Goal: Task Accomplishment & Management: Use online tool/utility

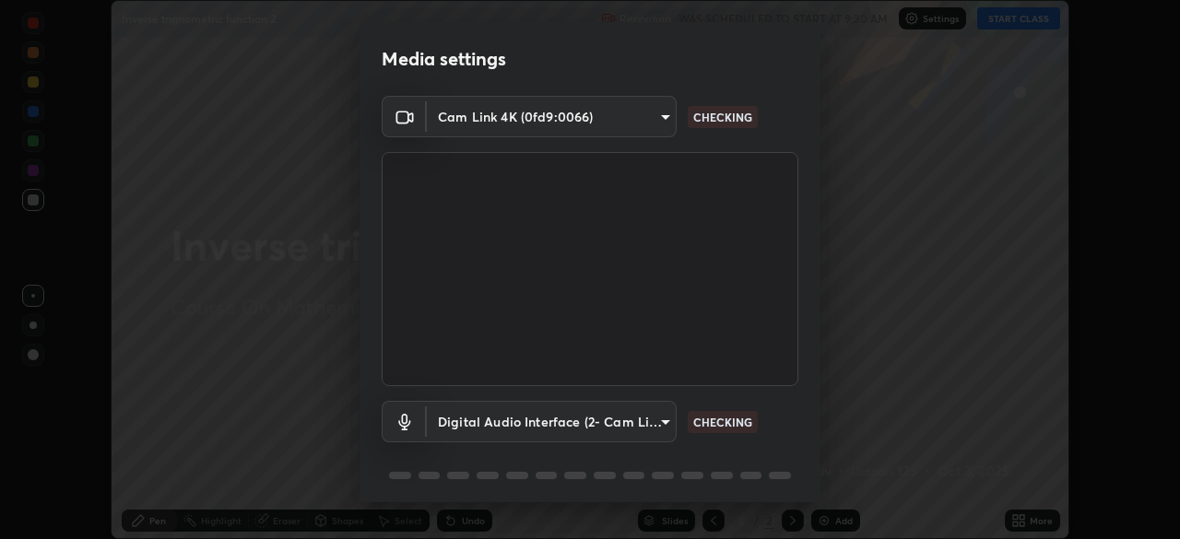
scroll to position [65, 0]
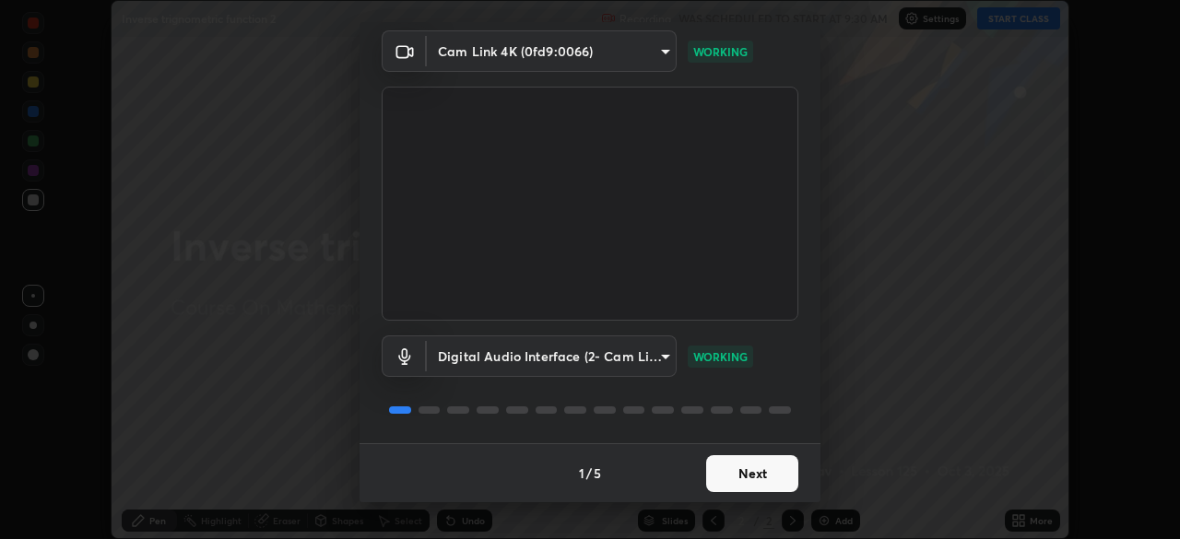
click at [750, 470] on button "Next" at bounding box center [752, 473] width 92 height 37
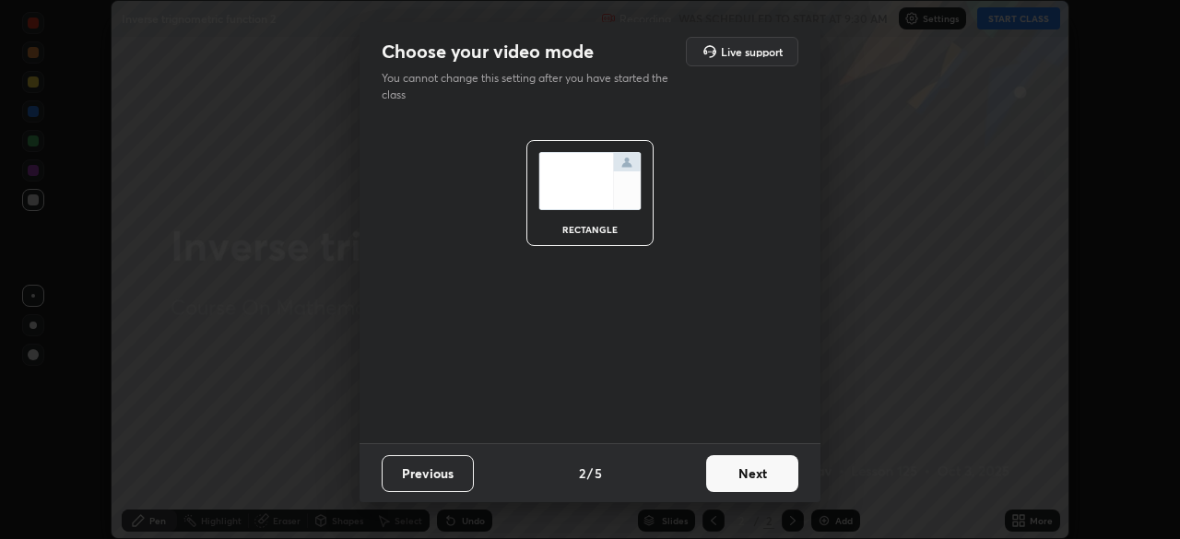
click at [755, 477] on button "Next" at bounding box center [752, 473] width 92 height 37
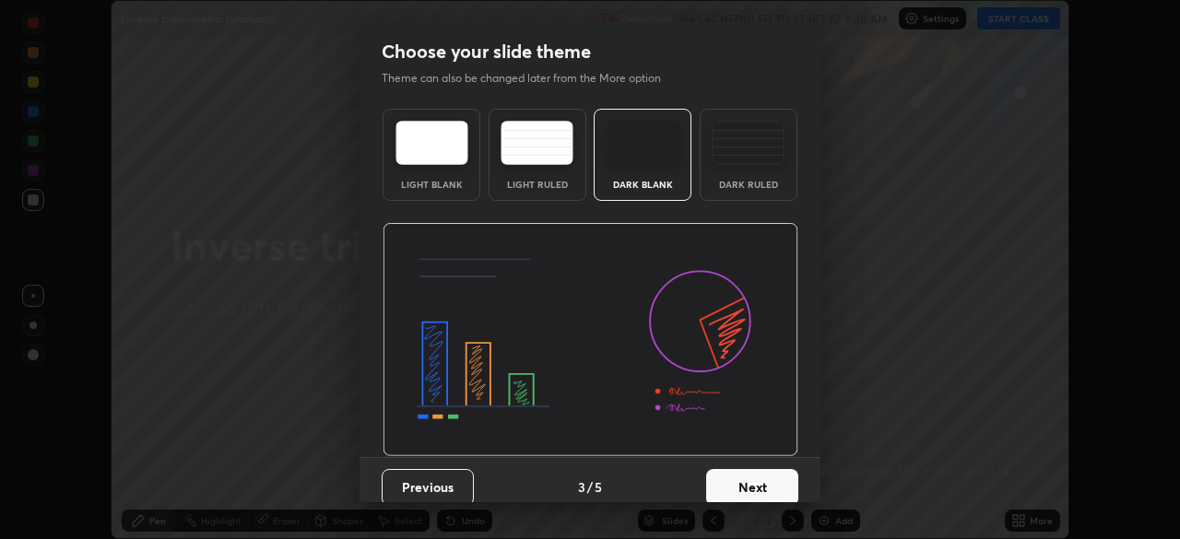
click at [761, 487] on button "Next" at bounding box center [752, 487] width 92 height 37
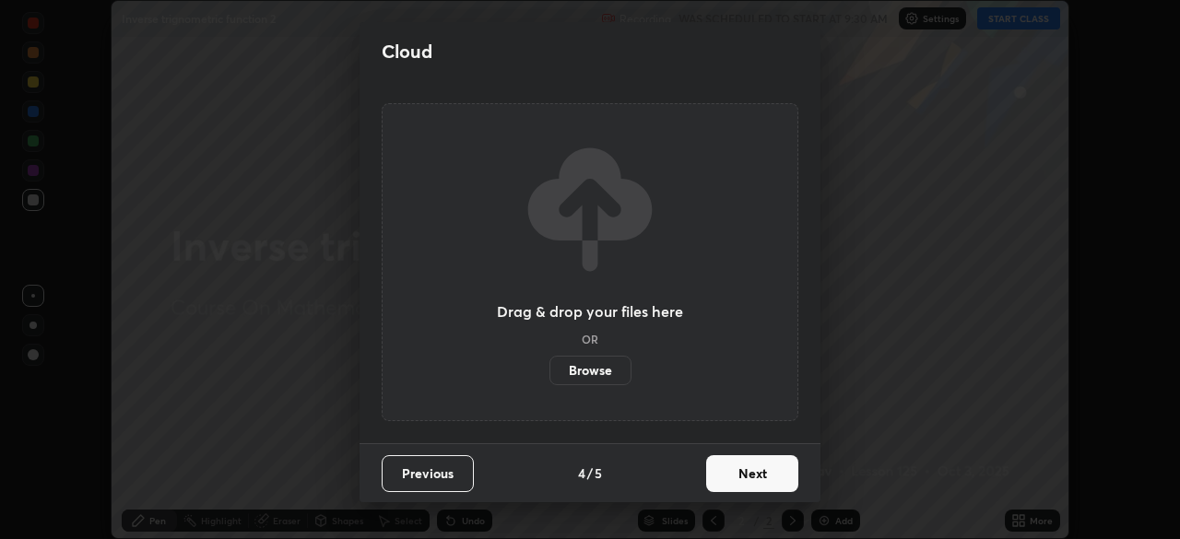
click at [758, 475] on button "Next" at bounding box center [752, 473] width 92 height 37
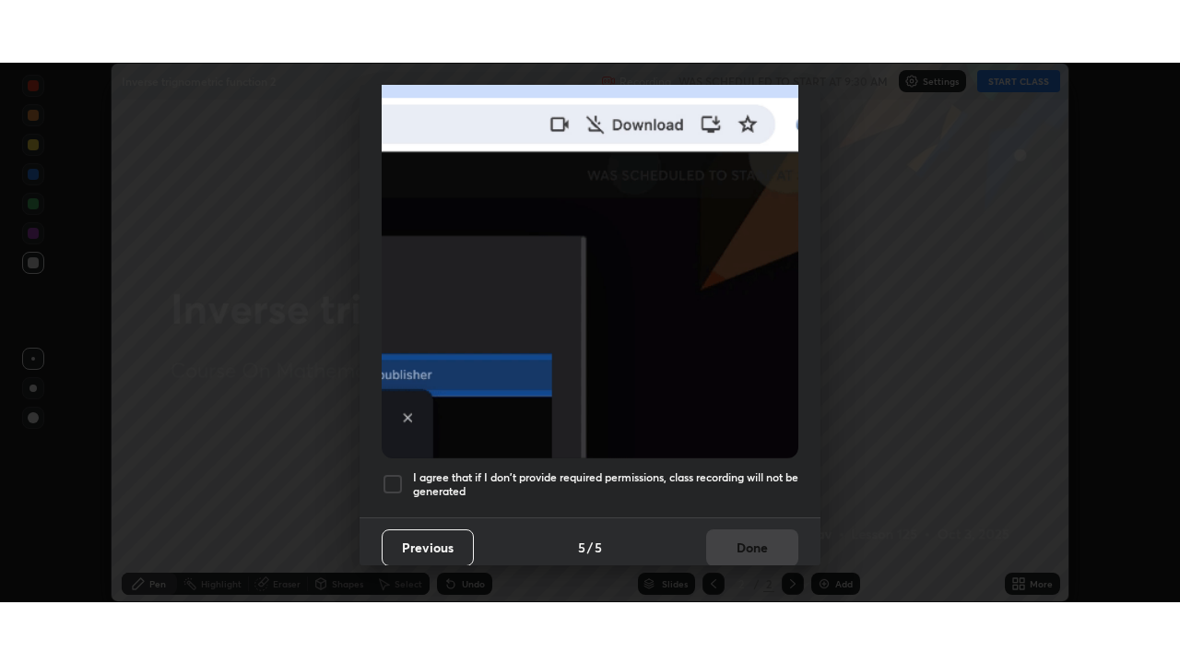
scroll to position [442, 0]
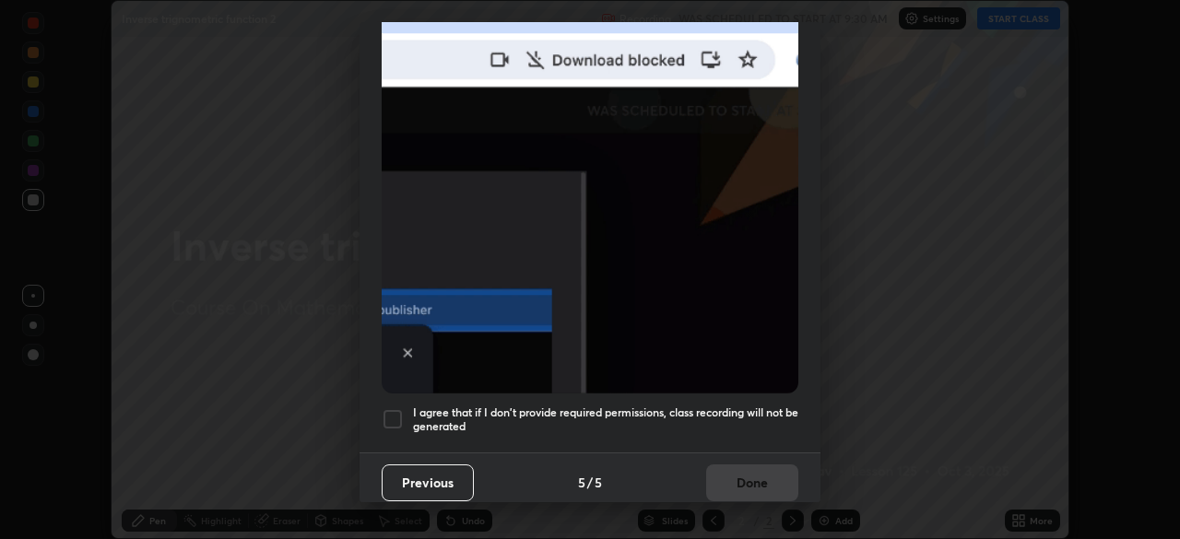
click at [718, 421] on h5 "I agree that if I don't provide required permissions, class recording will not …" at bounding box center [605, 420] width 385 height 29
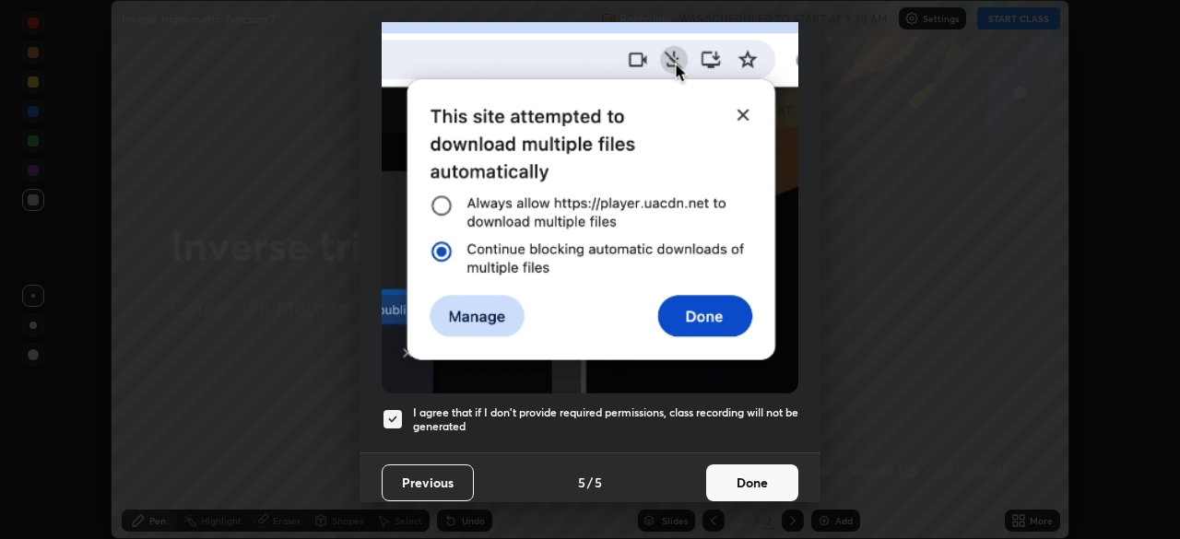
click at [749, 479] on button "Done" at bounding box center [752, 483] width 92 height 37
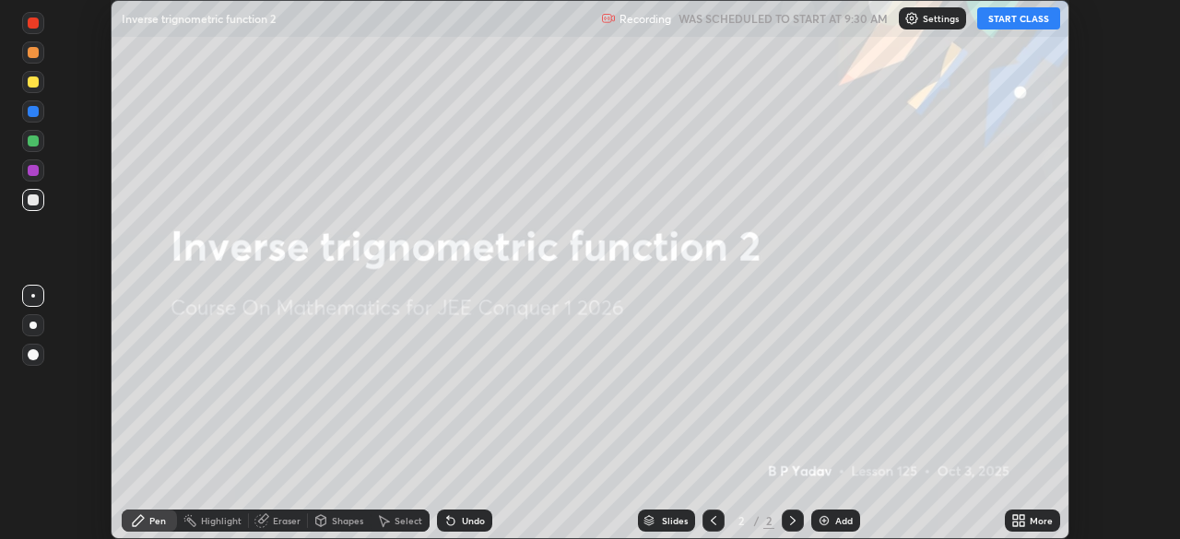
click at [992, 25] on button "START CLASS" at bounding box center [1018, 18] width 83 height 22
click at [1023, 524] on icon at bounding box center [1022, 524] width 5 height 5
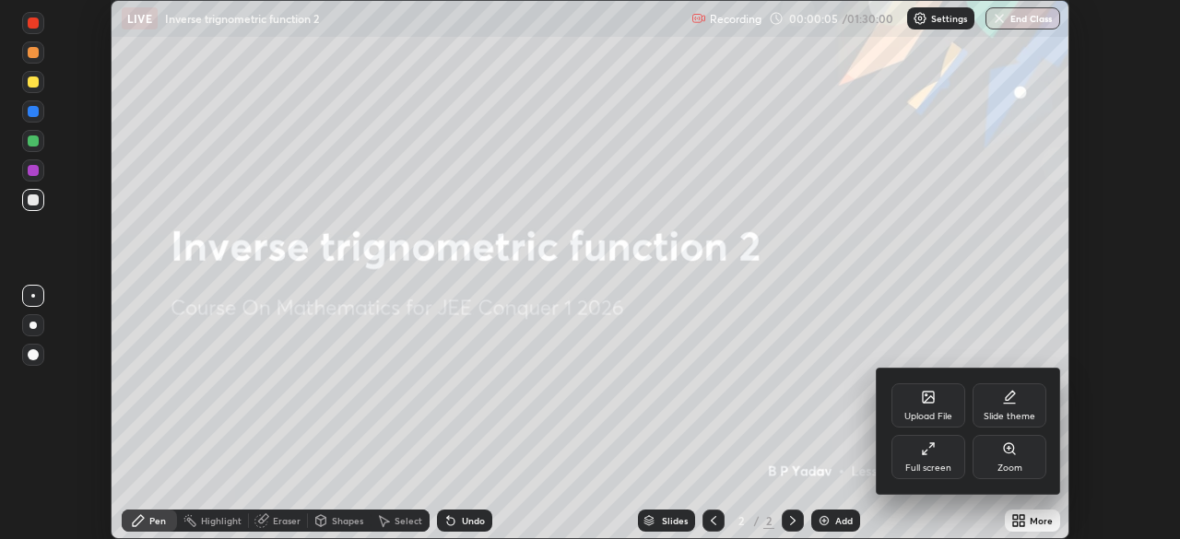
click at [932, 464] on div "Full screen" at bounding box center [928, 468] width 46 height 9
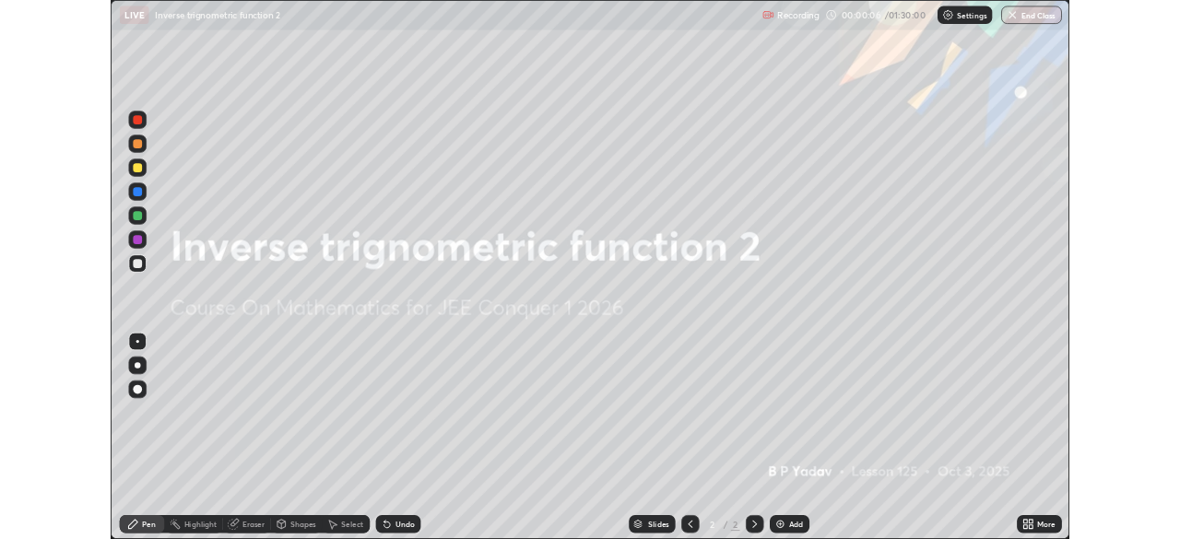
scroll to position [664, 1180]
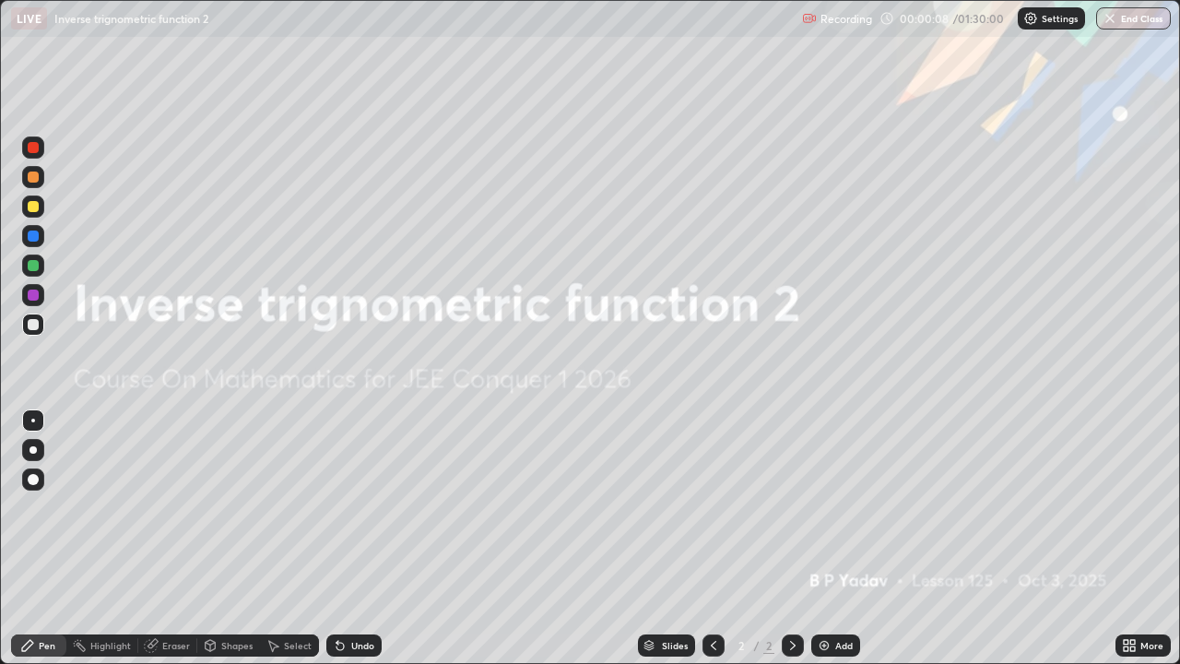
click at [841, 538] on div "Add" at bounding box center [844, 645] width 18 height 9
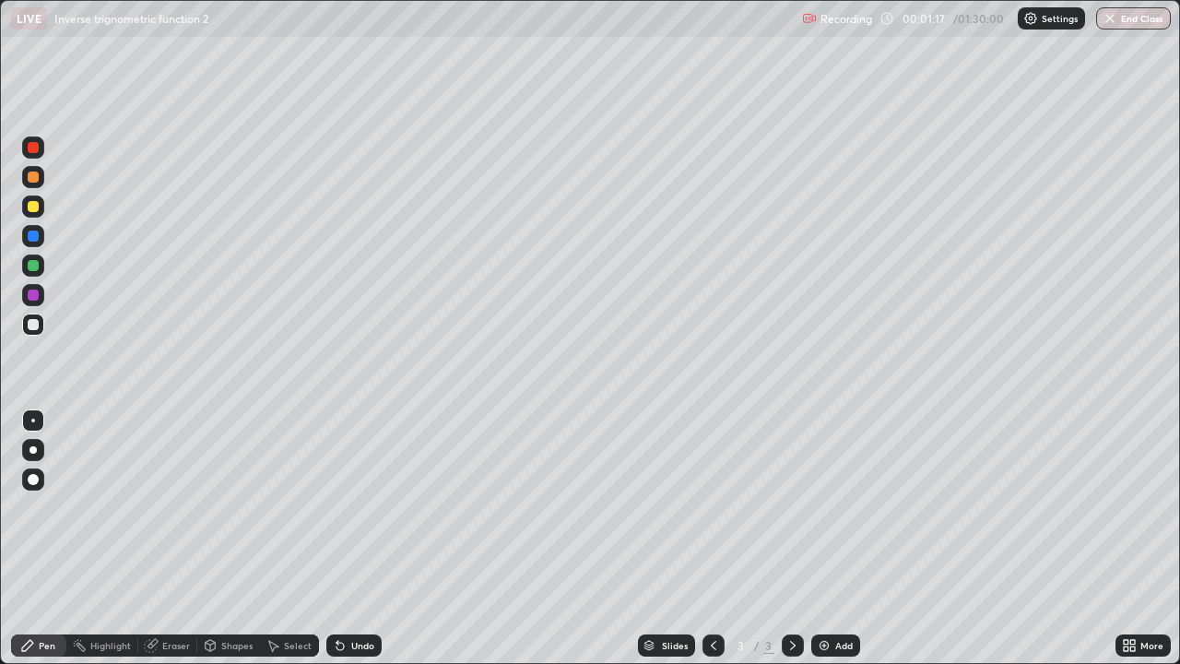
click at [34, 265] on div at bounding box center [33, 265] width 11 height 11
click at [36, 327] on div at bounding box center [33, 324] width 11 height 11
click at [357, 538] on div "Undo" at bounding box center [362, 645] width 23 height 9
click at [30, 267] on div at bounding box center [33, 265] width 11 height 11
click at [33, 208] on div at bounding box center [33, 206] width 11 height 11
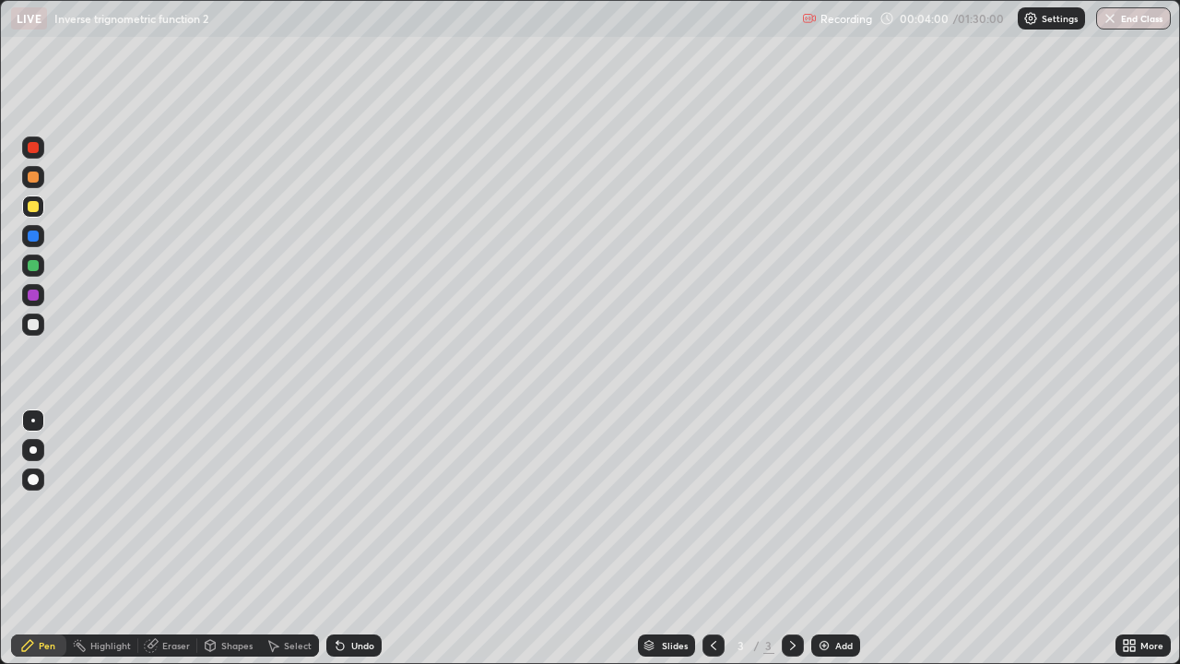
click at [817, 538] on img at bounding box center [824, 645] width 15 height 15
click at [357, 538] on div "Undo" at bounding box center [362, 645] width 23 height 9
click at [355, 538] on div "Undo" at bounding box center [362, 645] width 23 height 9
click at [241, 538] on div "Shapes" at bounding box center [236, 645] width 31 height 9
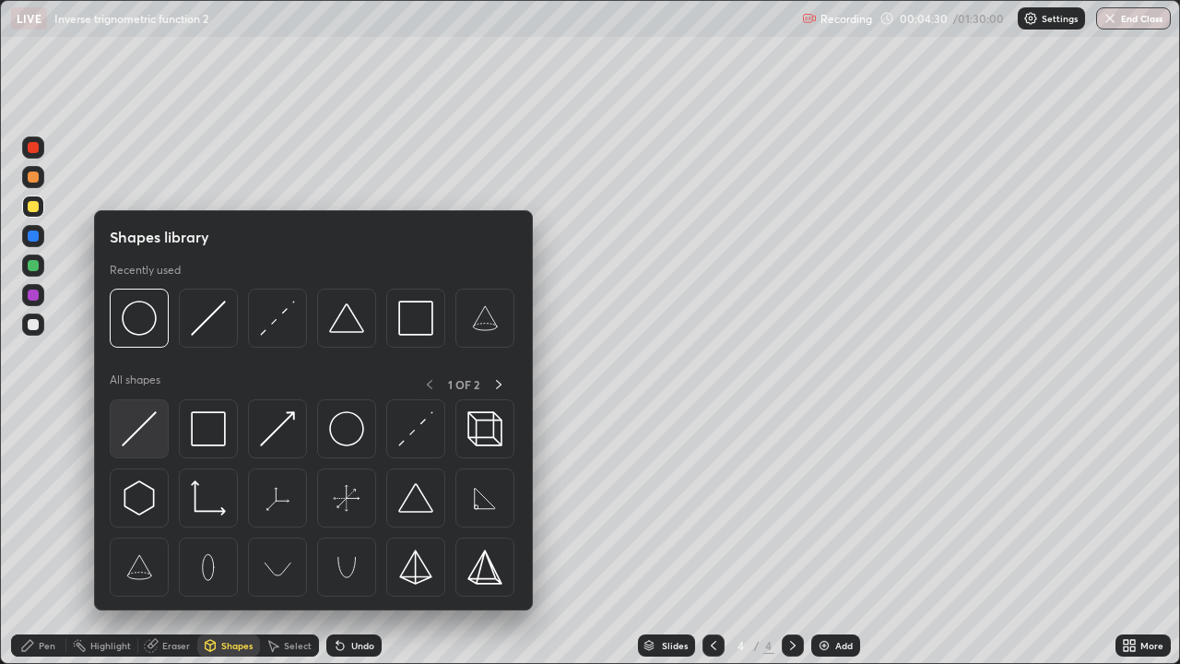
click at [151, 435] on img at bounding box center [139, 428] width 35 height 35
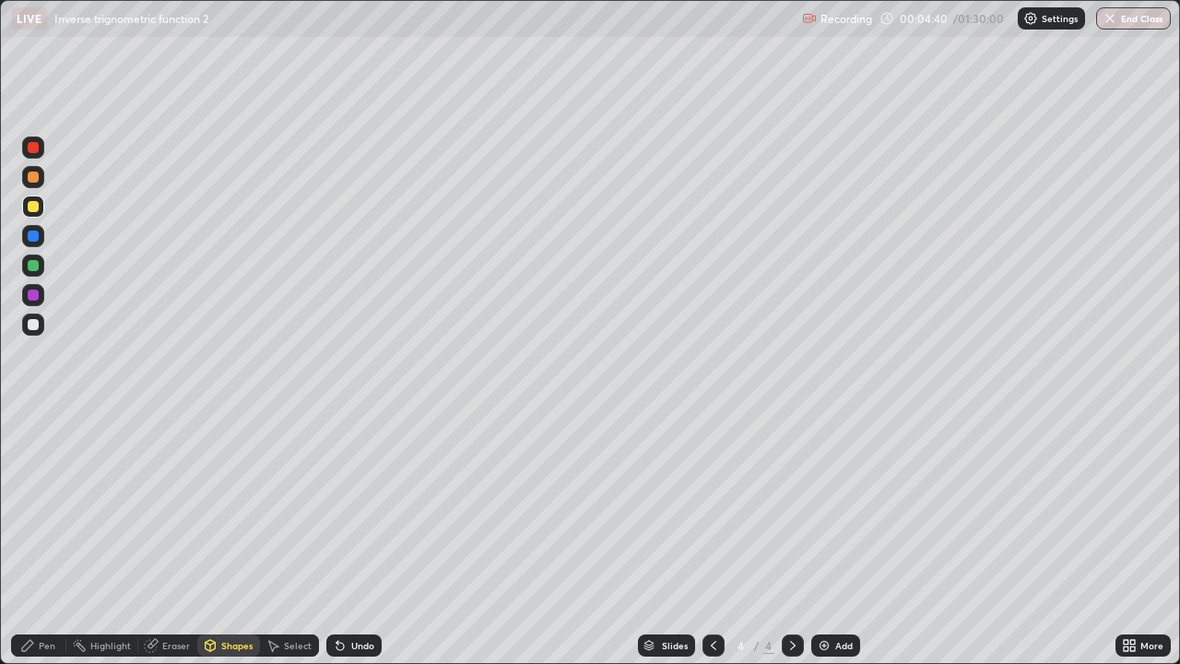
click at [372, 538] on div "Undo" at bounding box center [353, 645] width 55 height 22
click at [53, 538] on div "Pen" at bounding box center [47, 645] width 17 height 9
click at [37, 176] on div at bounding box center [33, 176] width 11 height 11
click at [239, 538] on div "Shapes" at bounding box center [236, 645] width 31 height 9
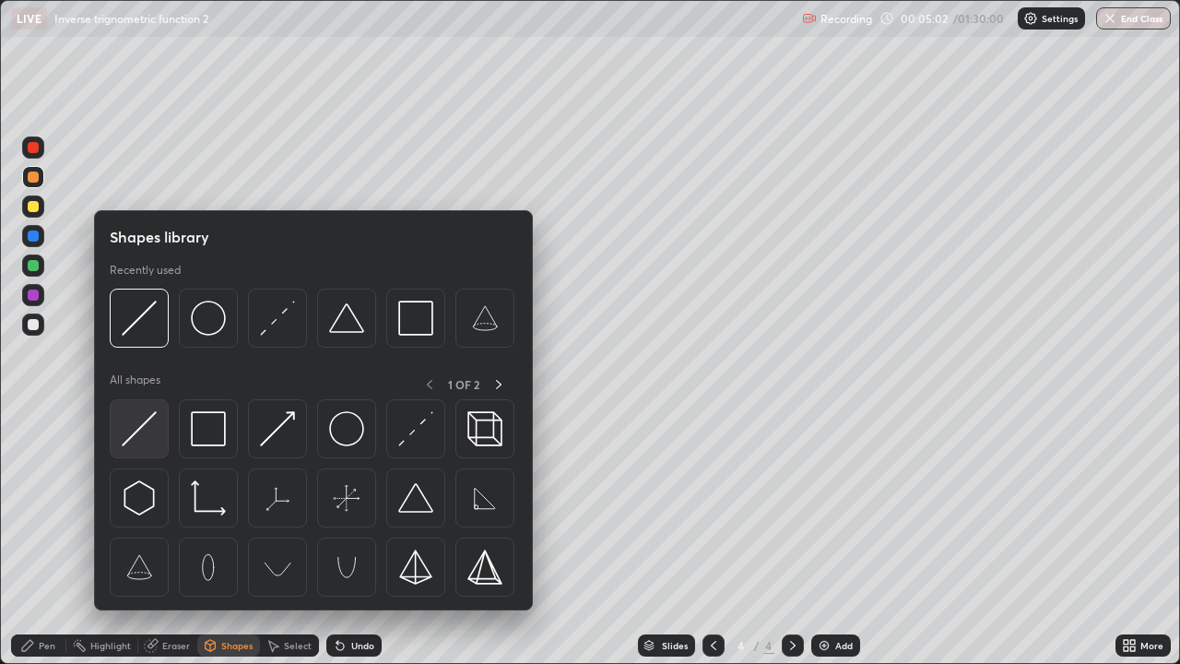
click at [147, 431] on img at bounding box center [139, 428] width 35 height 35
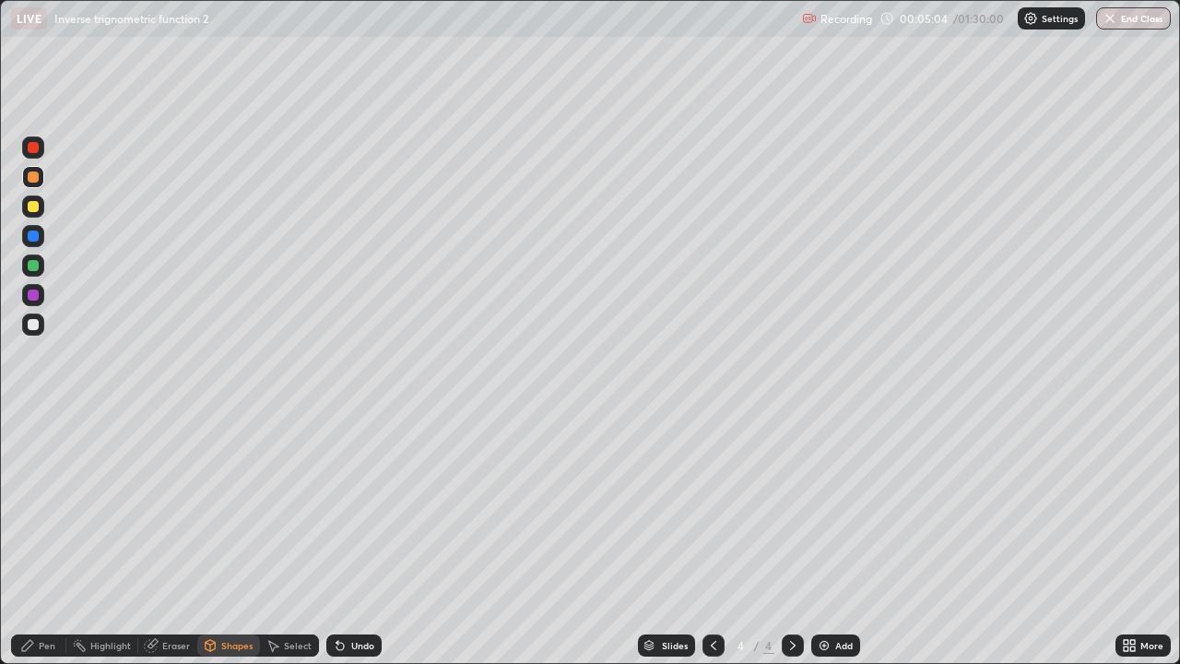
click at [224, 538] on div "Shapes" at bounding box center [236, 645] width 31 height 9
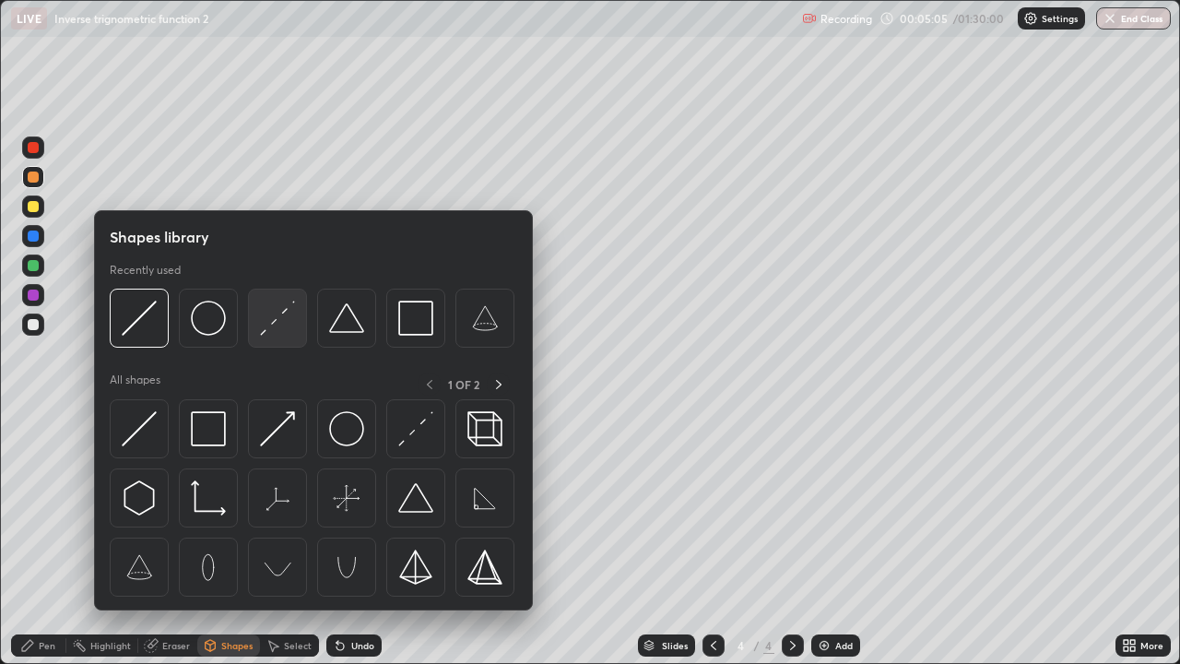
click at [280, 320] on img at bounding box center [277, 318] width 35 height 35
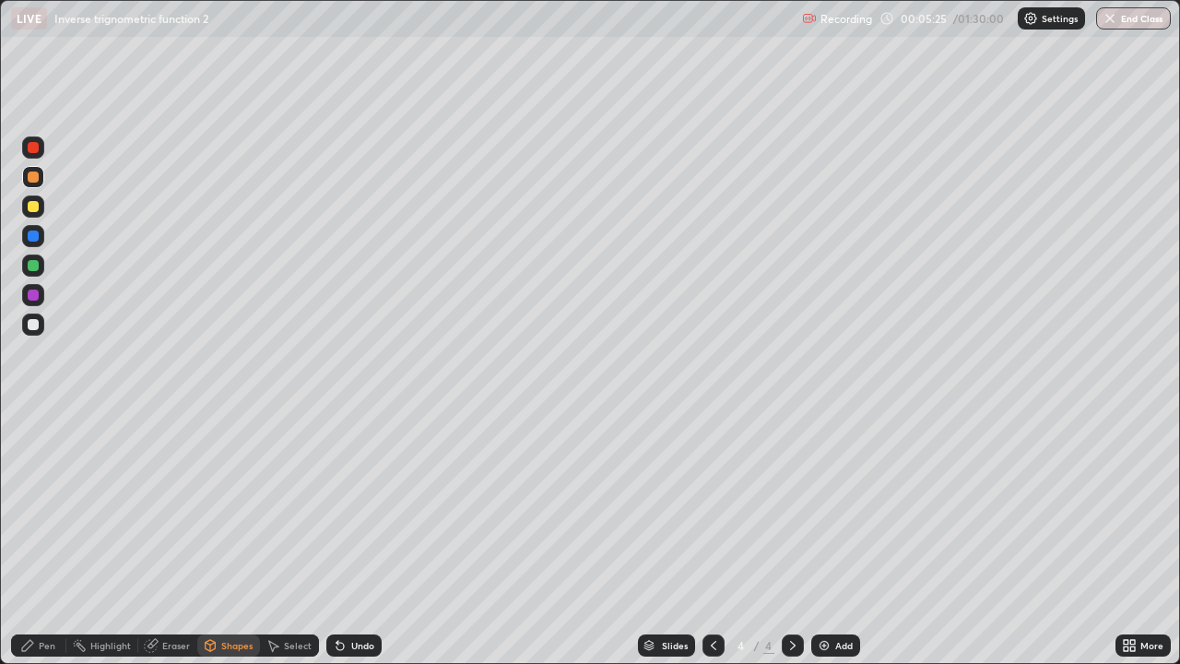
click at [53, 538] on div "Pen" at bounding box center [47, 645] width 17 height 9
click at [36, 268] on div at bounding box center [33, 265] width 11 height 11
click at [38, 327] on div at bounding box center [33, 324] width 11 height 11
click at [371, 538] on div "Undo" at bounding box center [353, 645] width 55 height 22
click at [368, 538] on div "Undo" at bounding box center [362, 645] width 23 height 9
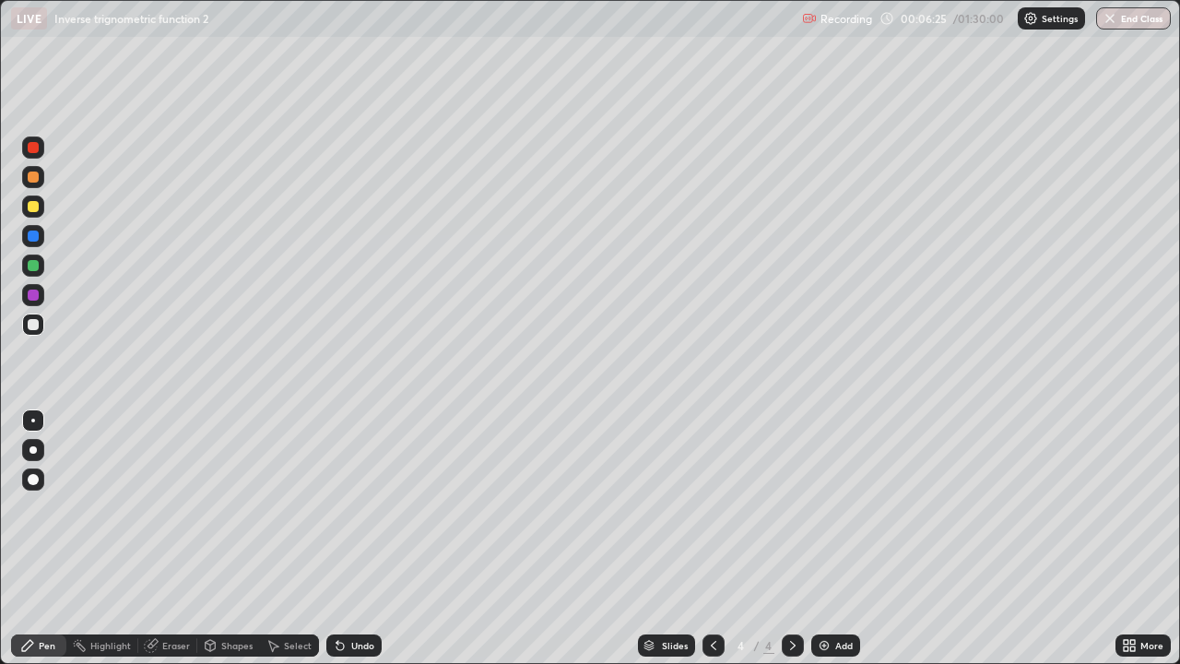
click at [33, 323] on div at bounding box center [33, 324] width 11 height 11
click at [35, 269] on div at bounding box center [33, 265] width 11 height 11
click at [183, 538] on div "Eraser" at bounding box center [176, 645] width 28 height 9
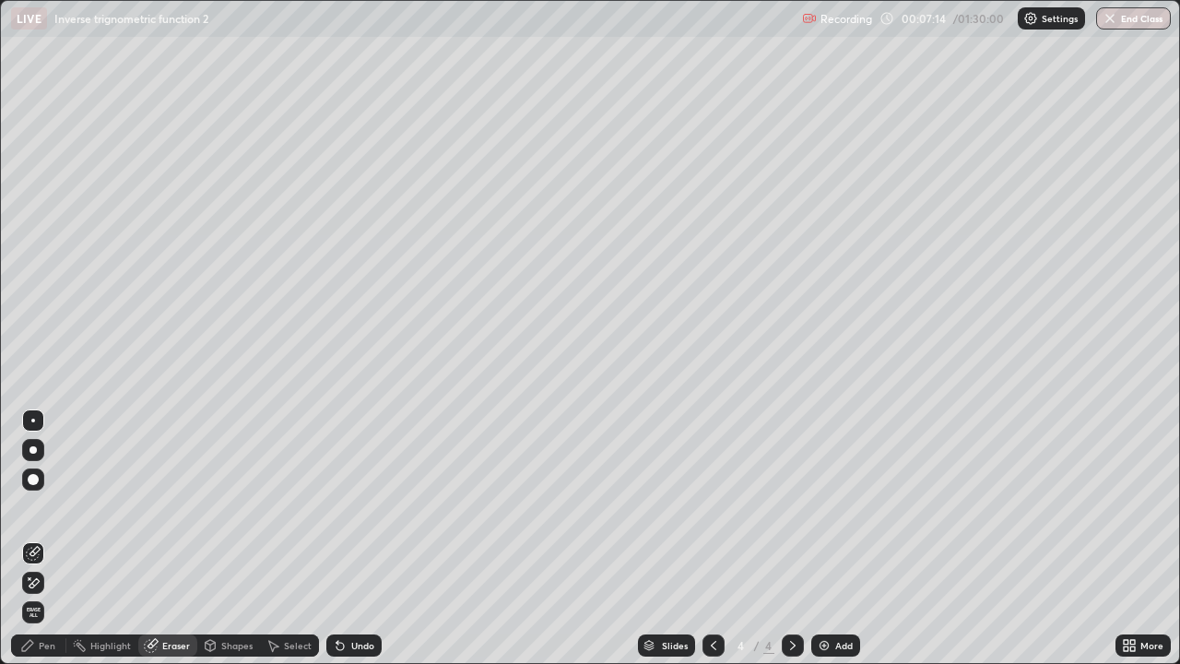
click at [53, 538] on div "Pen" at bounding box center [38, 645] width 55 height 22
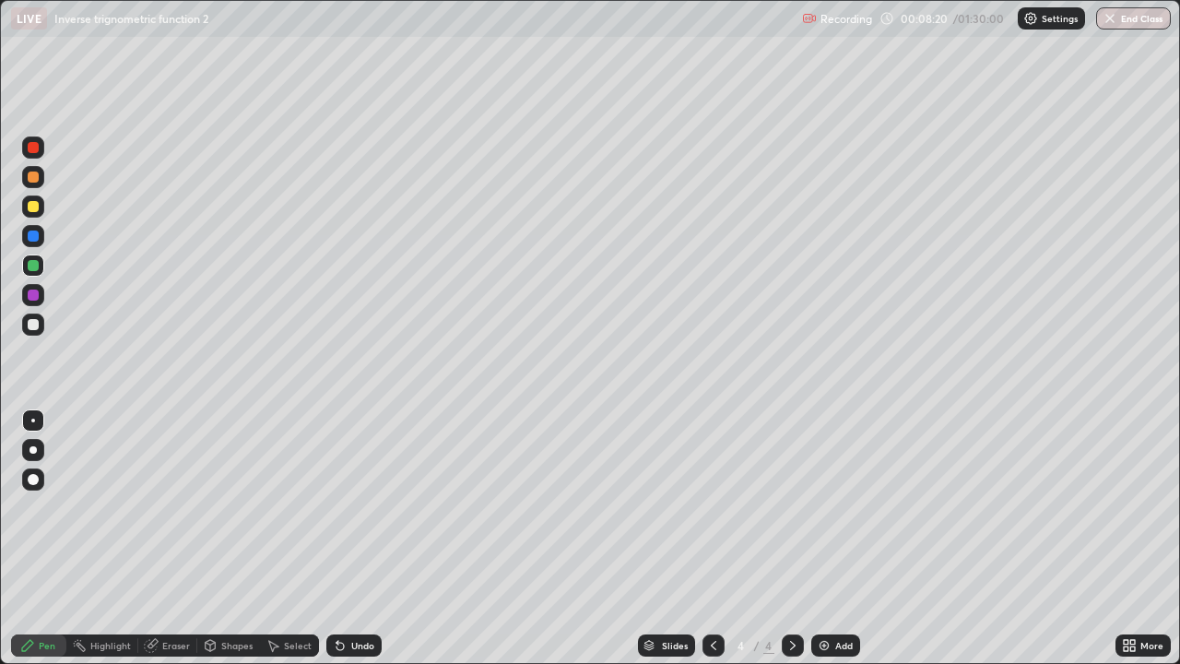
click at [717, 538] on icon at bounding box center [713, 645] width 15 height 15
click at [35, 328] on div at bounding box center [33, 324] width 11 height 11
click at [802, 538] on div at bounding box center [793, 645] width 22 height 22
click at [722, 538] on div at bounding box center [714, 645] width 22 height 22
click at [802, 538] on div "Slides 3 / 4 Add" at bounding box center [749, 645] width 734 height 37
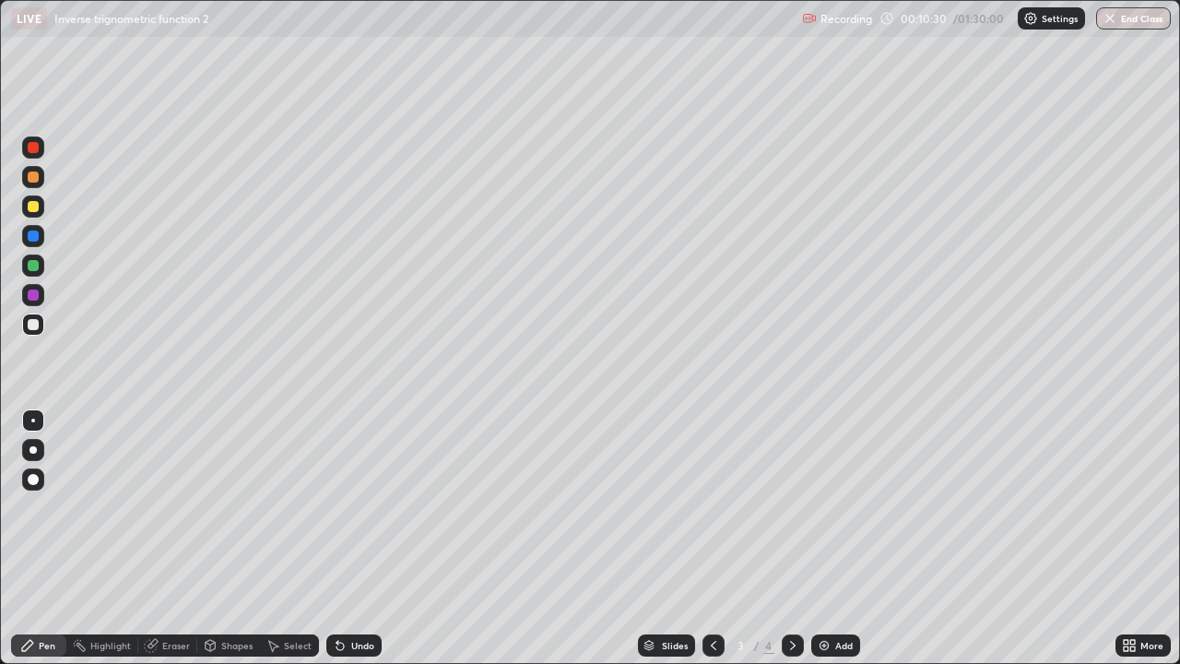
click at [798, 538] on div at bounding box center [793, 645] width 22 height 22
click at [831, 538] on div "Add" at bounding box center [835, 645] width 49 height 22
click at [35, 178] on div at bounding box center [33, 176] width 11 height 11
click at [365, 538] on div "Undo" at bounding box center [362, 645] width 23 height 9
click at [364, 538] on div "Undo" at bounding box center [362, 645] width 23 height 9
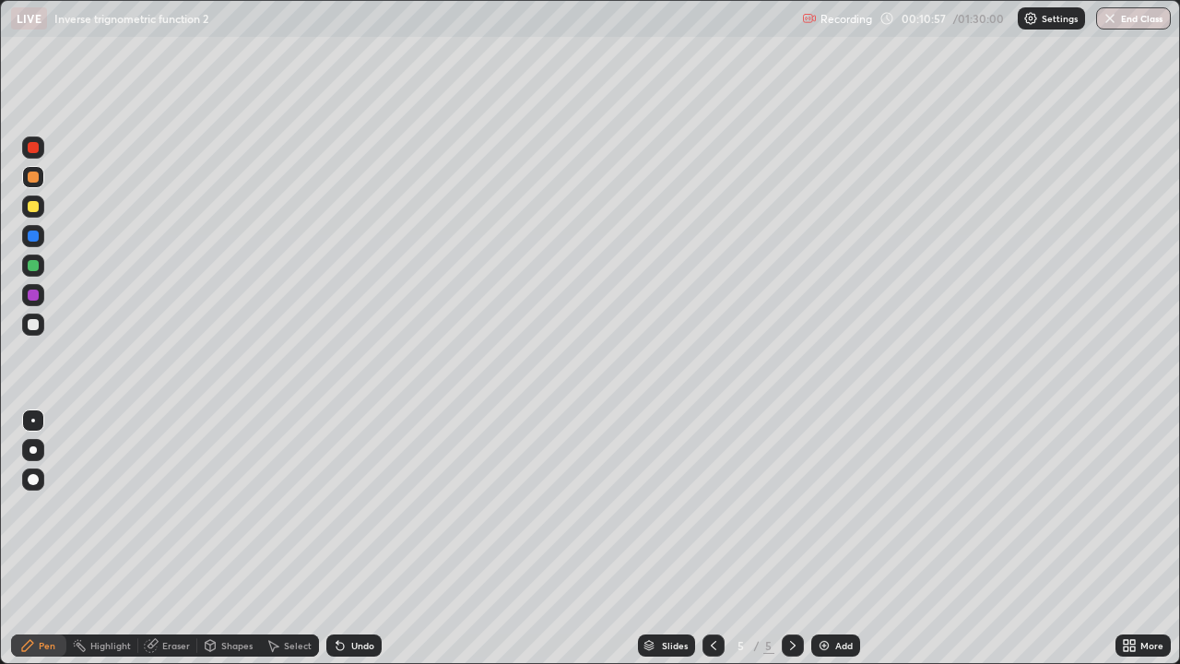
click at [35, 326] on div at bounding box center [33, 324] width 11 height 11
click at [364, 538] on div "Undo" at bounding box center [362, 645] width 23 height 9
click at [819, 538] on img at bounding box center [824, 645] width 15 height 15
click at [242, 538] on div "Shapes" at bounding box center [236, 645] width 31 height 9
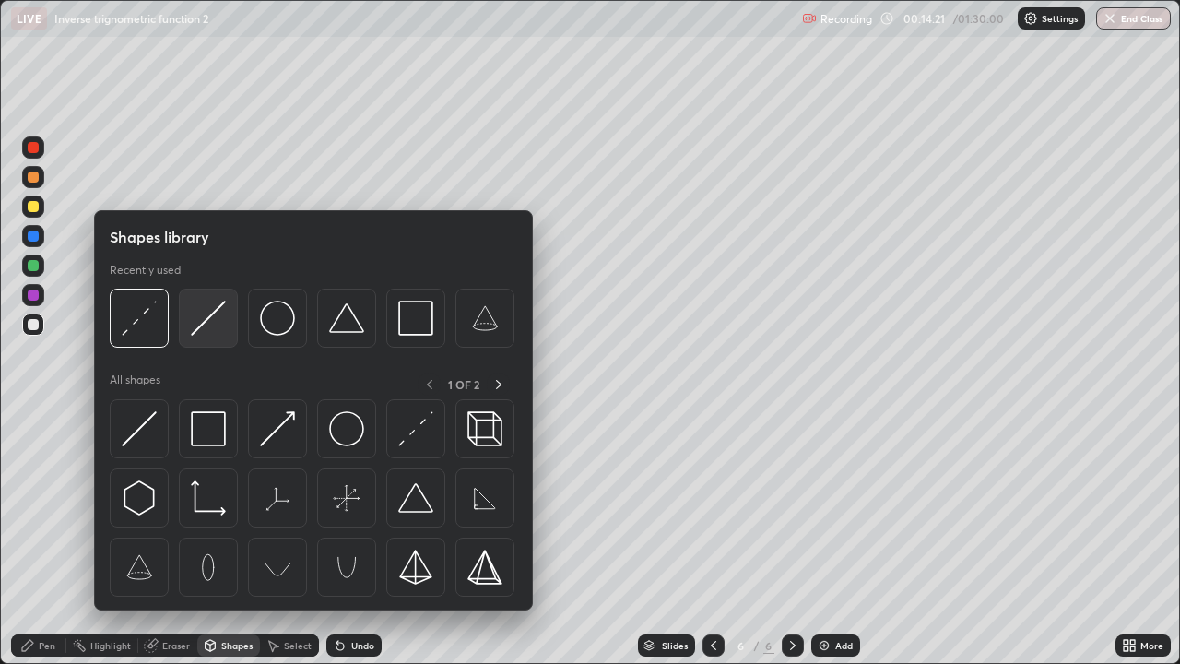
click at [208, 319] on img at bounding box center [208, 318] width 35 height 35
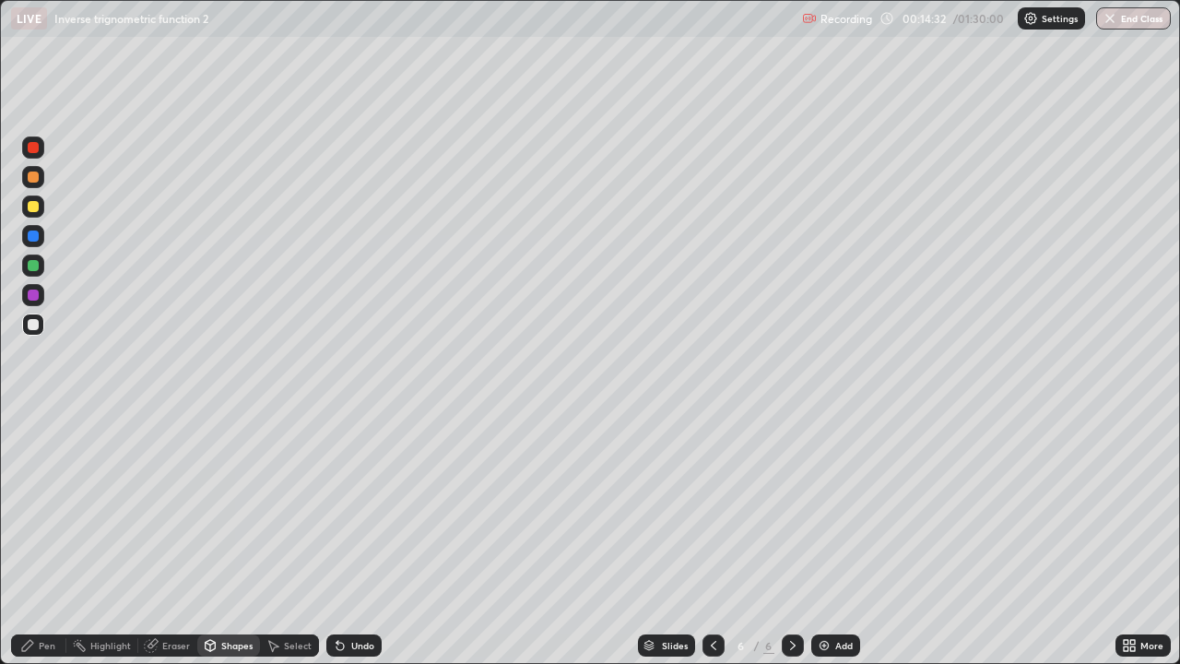
click at [57, 538] on div "Pen" at bounding box center [38, 645] width 55 height 22
click at [34, 269] on div at bounding box center [33, 265] width 11 height 11
click at [237, 538] on div "Shapes" at bounding box center [236, 645] width 31 height 9
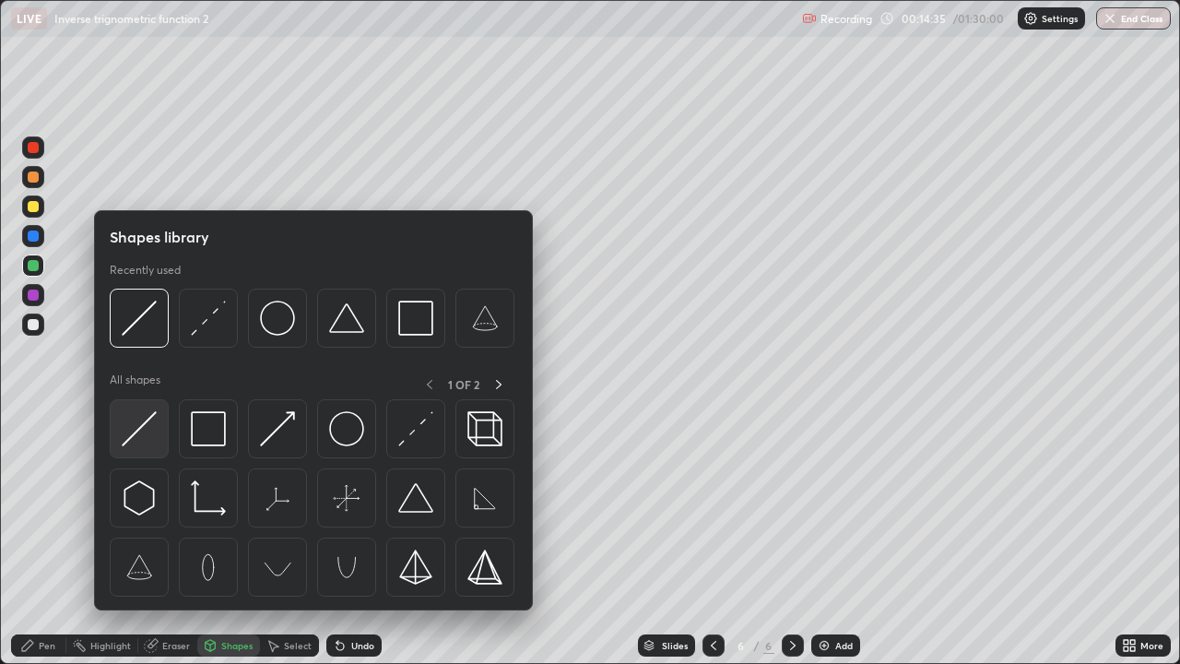
click at [151, 436] on img at bounding box center [139, 428] width 35 height 35
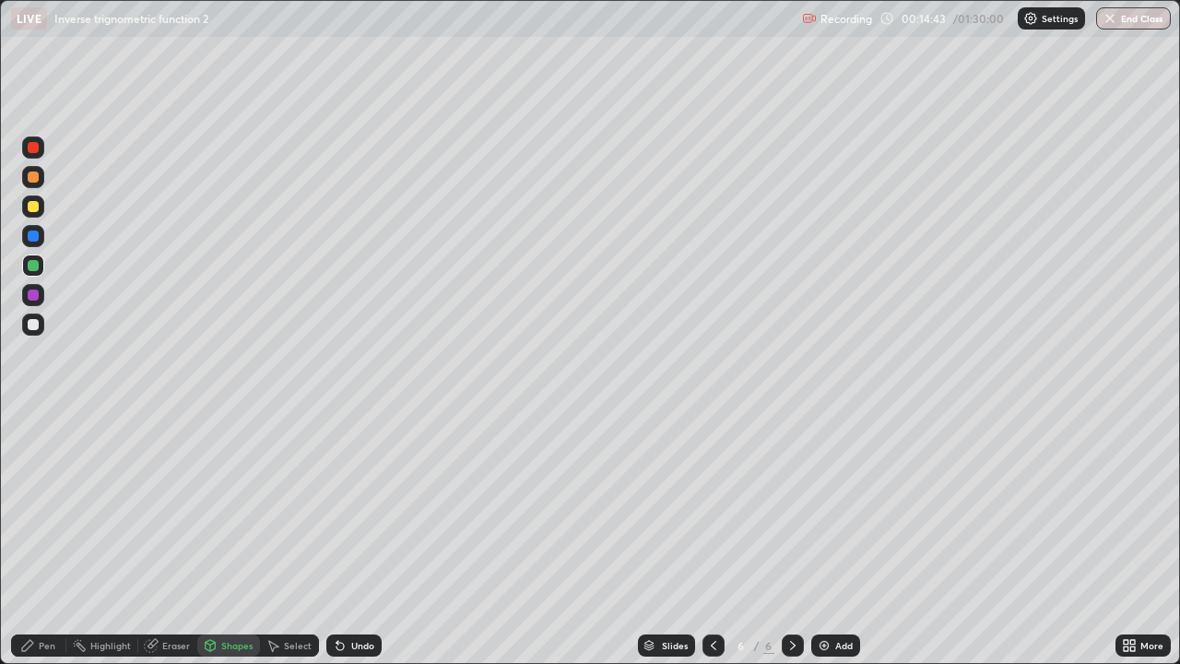
click at [366, 538] on div "Undo" at bounding box center [362, 645] width 23 height 9
click at [50, 538] on div "Pen" at bounding box center [47, 645] width 17 height 9
click at [32, 322] on div at bounding box center [33, 324] width 11 height 11
click at [37, 179] on div at bounding box center [33, 176] width 11 height 11
click at [36, 322] on div at bounding box center [33, 324] width 11 height 11
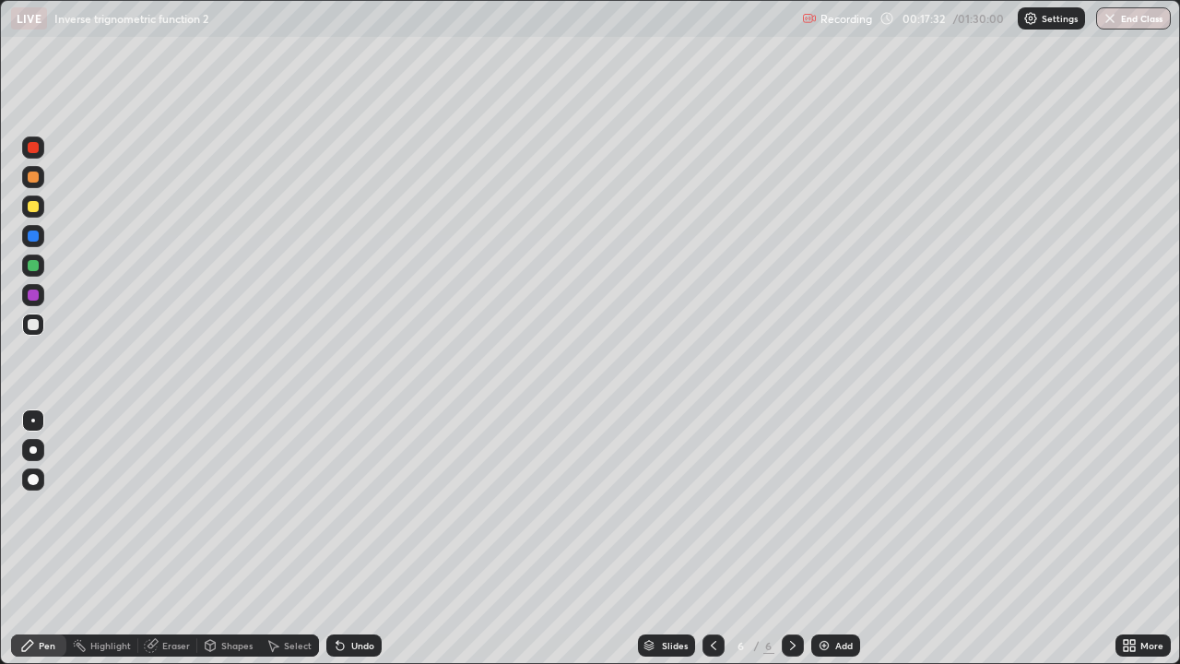
click at [824, 538] on img at bounding box center [824, 645] width 15 height 15
click at [33, 177] on div at bounding box center [33, 176] width 11 height 11
click at [33, 325] on div at bounding box center [33, 324] width 11 height 11
click at [38, 265] on div at bounding box center [33, 265] width 11 height 11
click at [241, 538] on div "Shapes" at bounding box center [236, 645] width 31 height 9
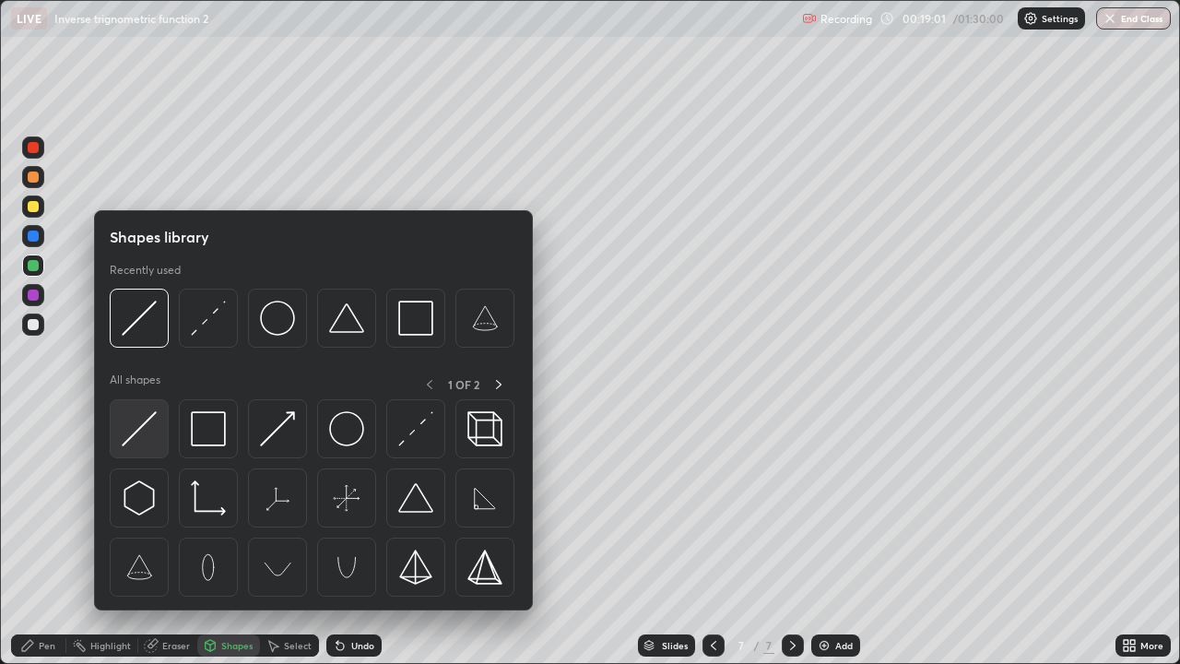
click at [151, 427] on img at bounding box center [139, 428] width 35 height 35
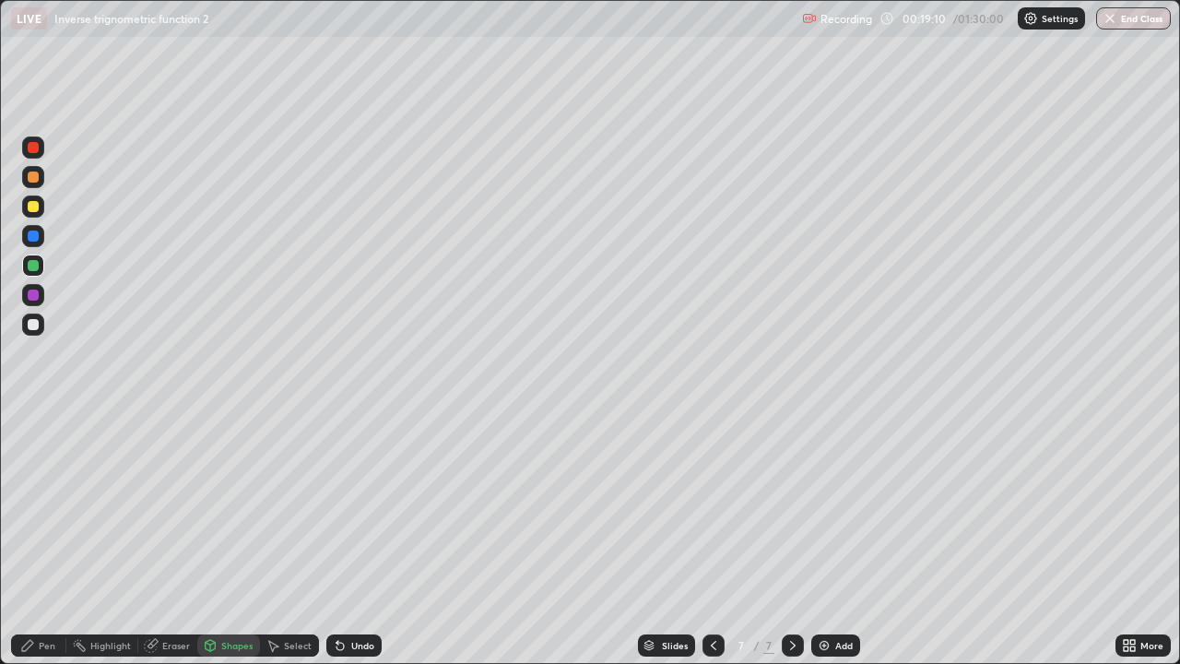
click at [176, 538] on div "Eraser" at bounding box center [176, 645] width 28 height 9
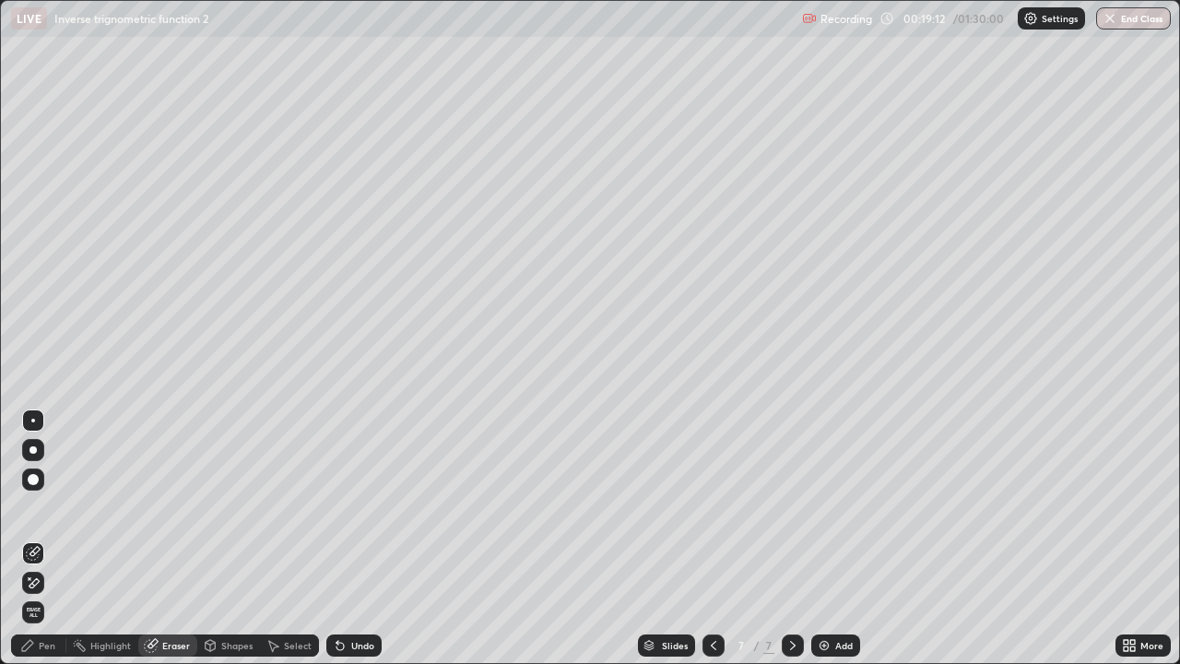
click at [245, 538] on div "Shapes" at bounding box center [236, 645] width 31 height 9
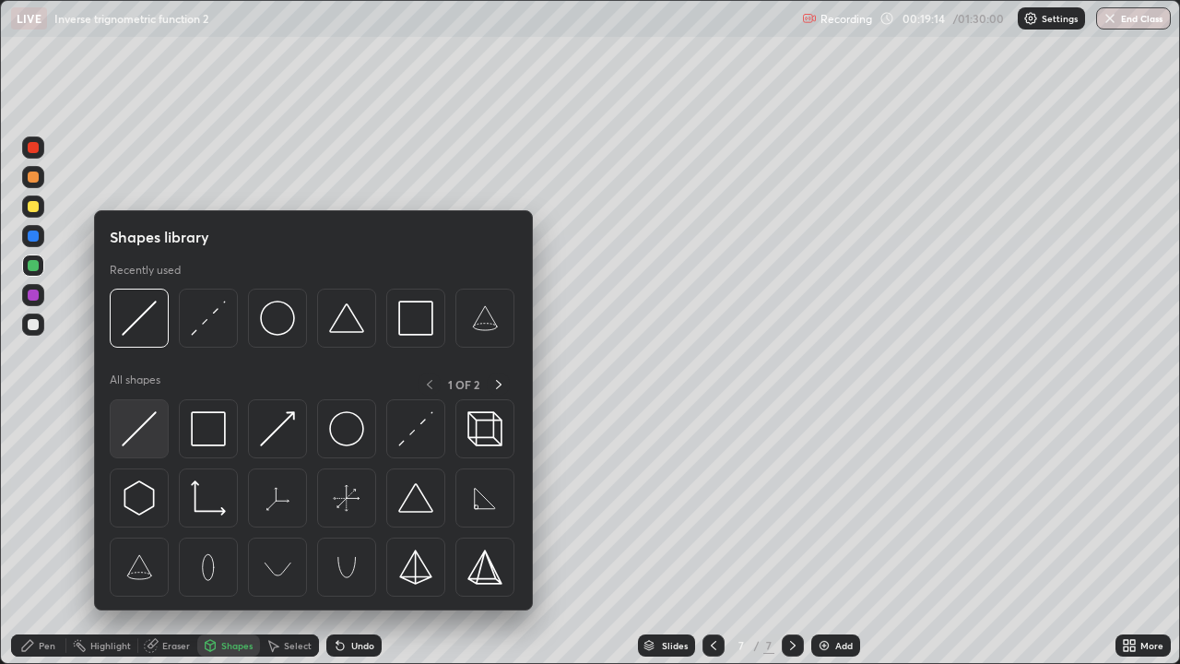
click at [148, 438] on img at bounding box center [139, 428] width 35 height 35
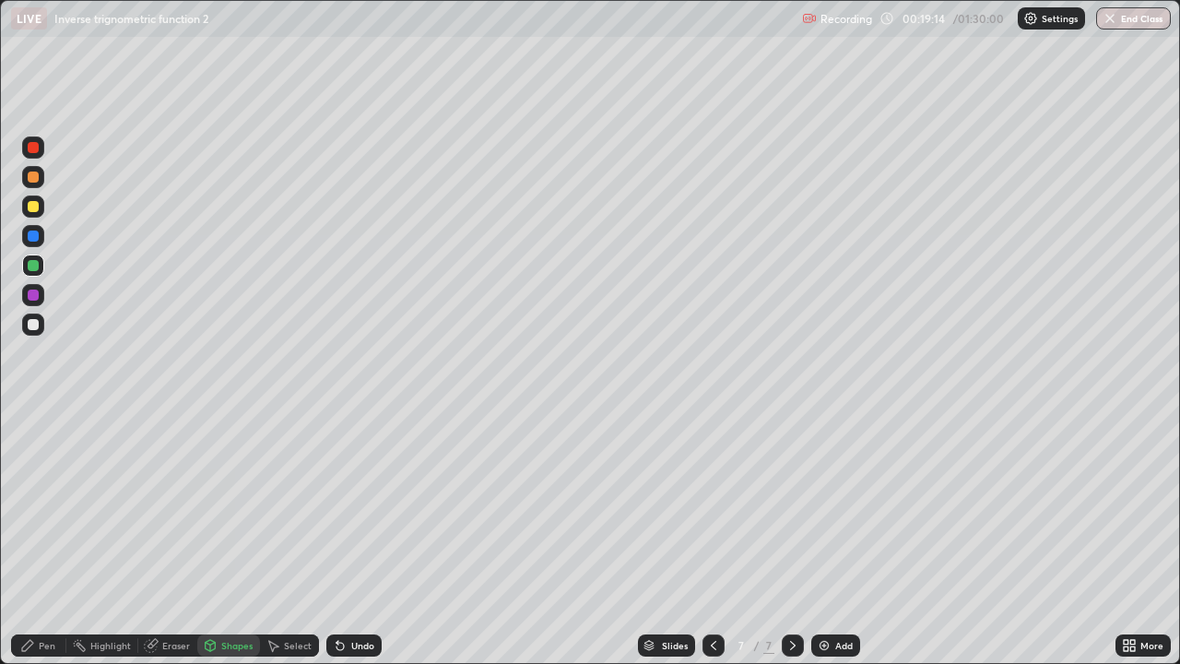
click at [47, 538] on div "Pen" at bounding box center [47, 645] width 17 height 9
click at [40, 326] on div at bounding box center [33, 324] width 22 height 22
click at [358, 538] on div "Undo" at bounding box center [362, 645] width 23 height 9
click at [244, 538] on div "Shapes" at bounding box center [236, 645] width 31 height 9
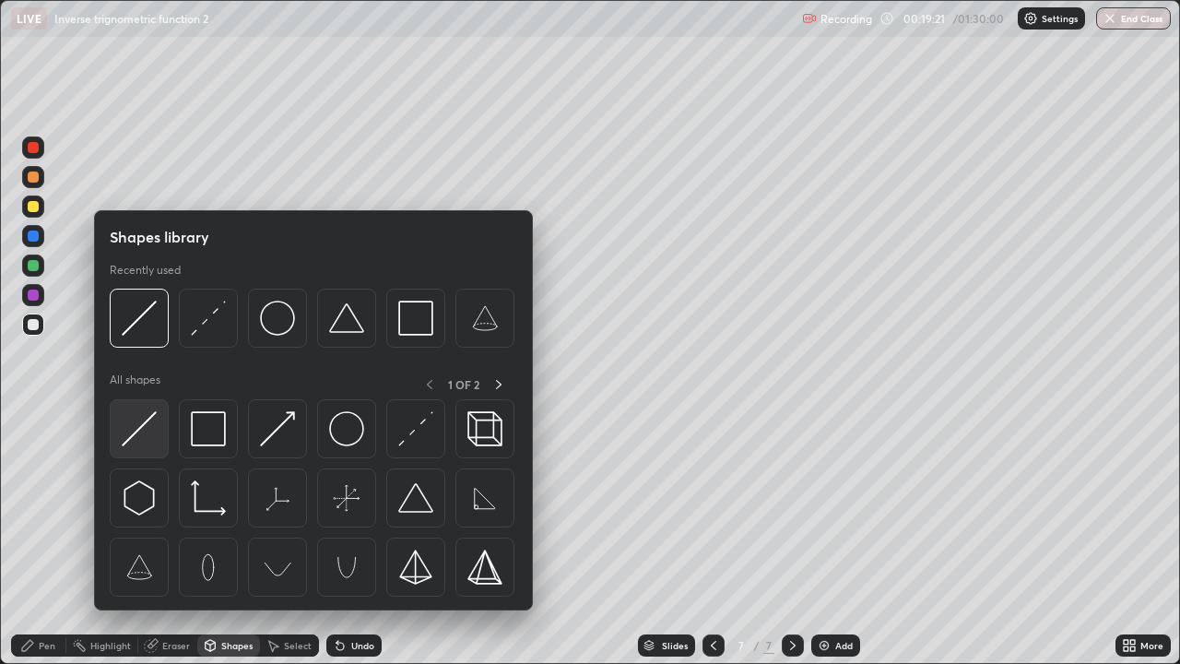
click at [140, 431] on img at bounding box center [139, 428] width 35 height 35
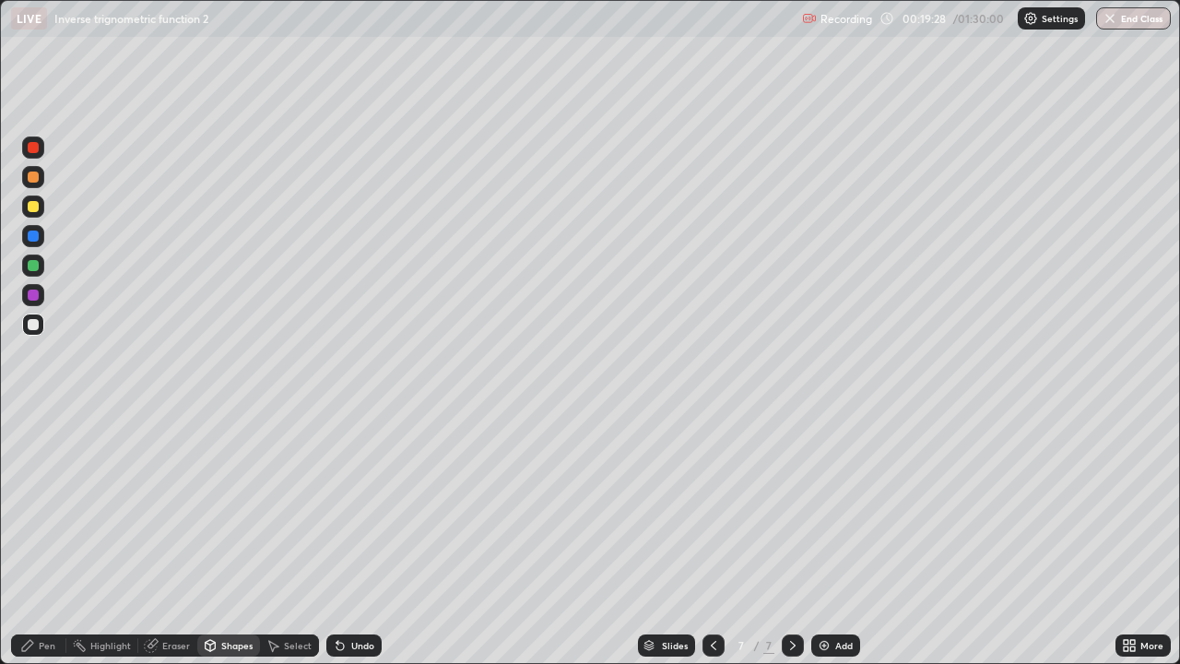
click at [57, 538] on div "Pen" at bounding box center [38, 645] width 55 height 22
click at [351, 538] on div "Undo" at bounding box center [353, 645] width 55 height 22
click at [34, 207] on div at bounding box center [33, 206] width 11 height 11
click at [31, 328] on div at bounding box center [33, 324] width 11 height 11
click at [830, 538] on img at bounding box center [824, 645] width 15 height 15
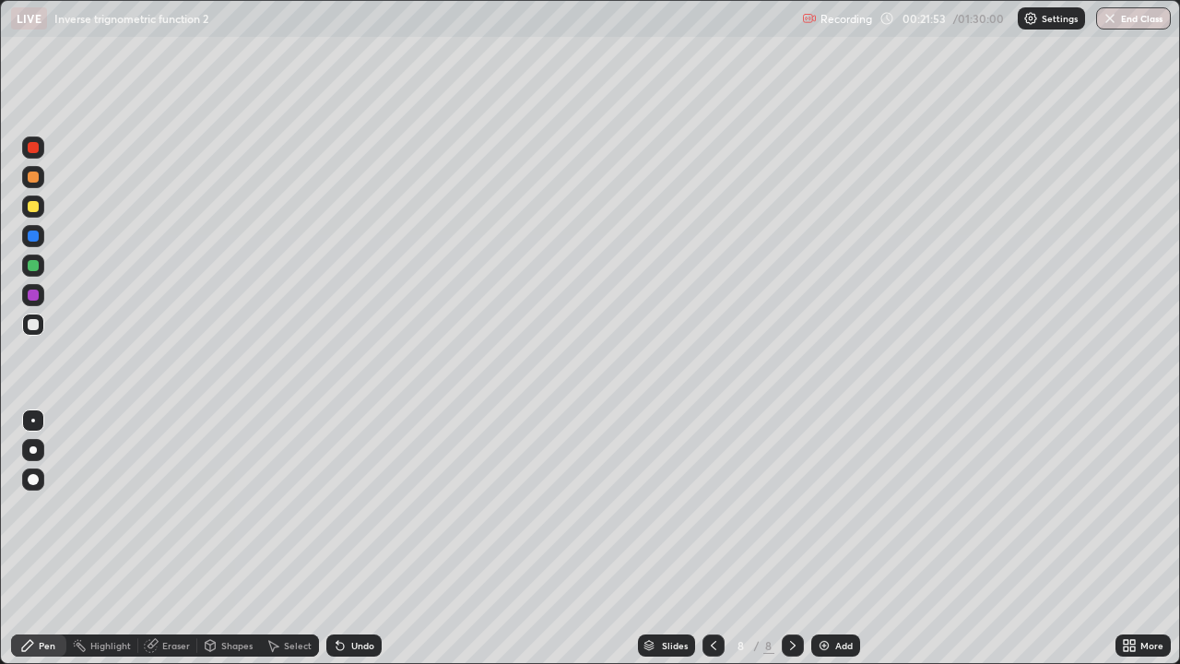
click at [32, 179] on div at bounding box center [33, 176] width 11 height 11
click at [33, 328] on div at bounding box center [33, 324] width 11 height 11
click at [186, 538] on div "Eraser" at bounding box center [176, 645] width 28 height 9
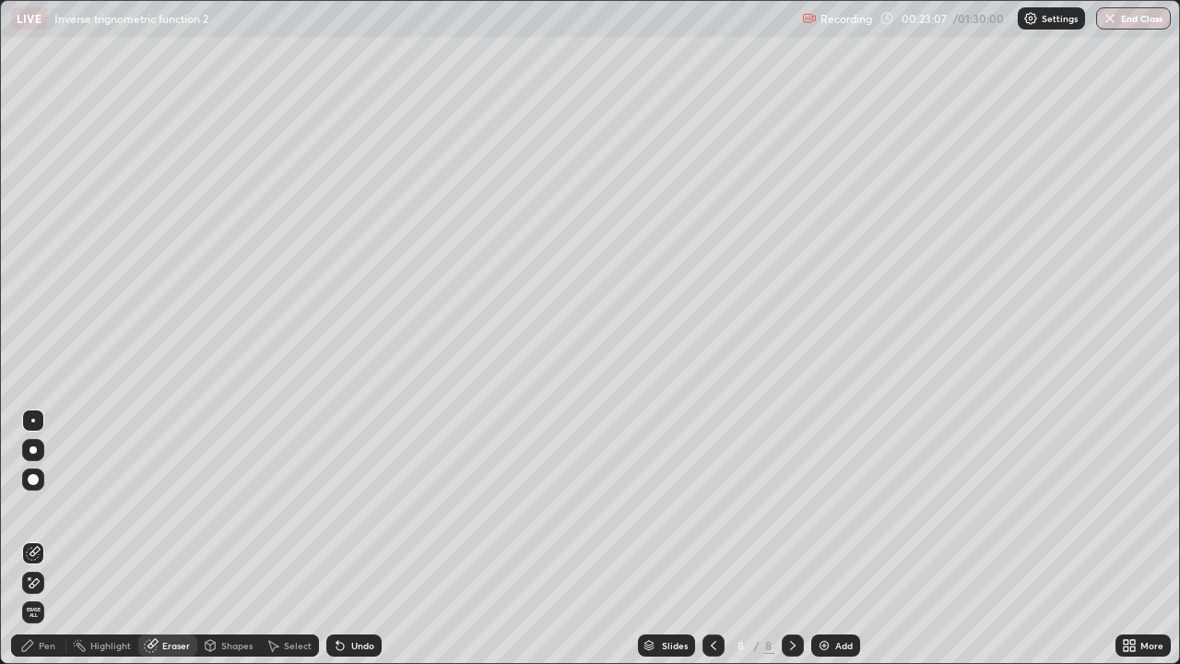
click at [53, 538] on div "Pen" at bounding box center [47, 645] width 17 height 9
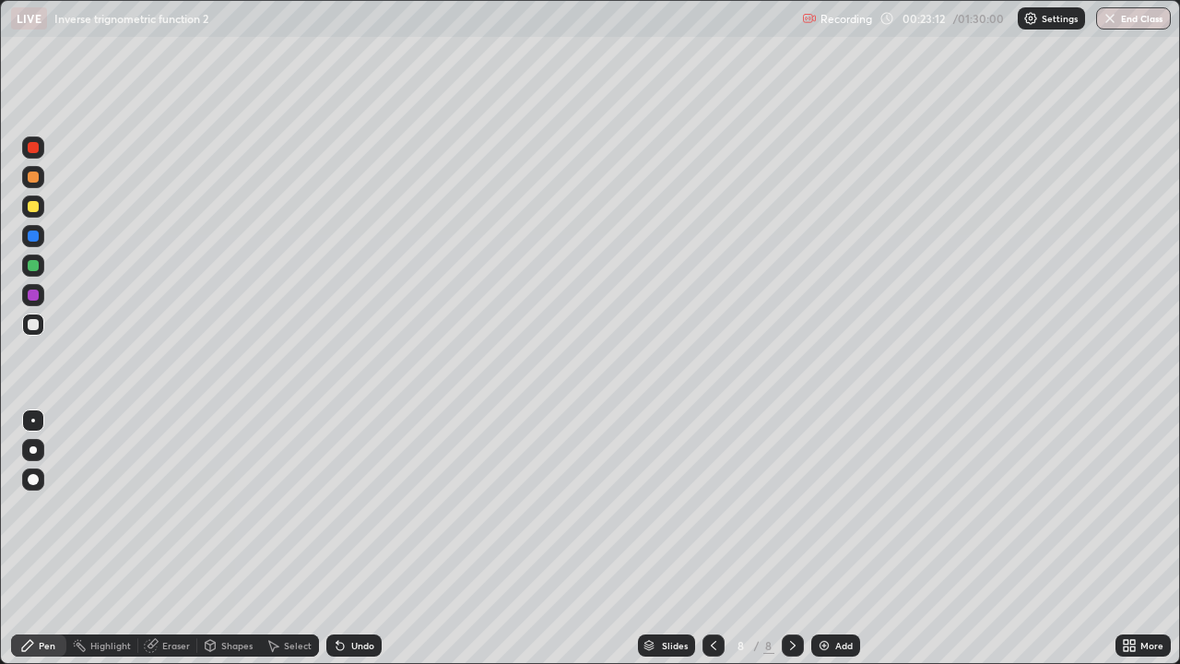
click at [183, 538] on div "Eraser" at bounding box center [176, 645] width 28 height 9
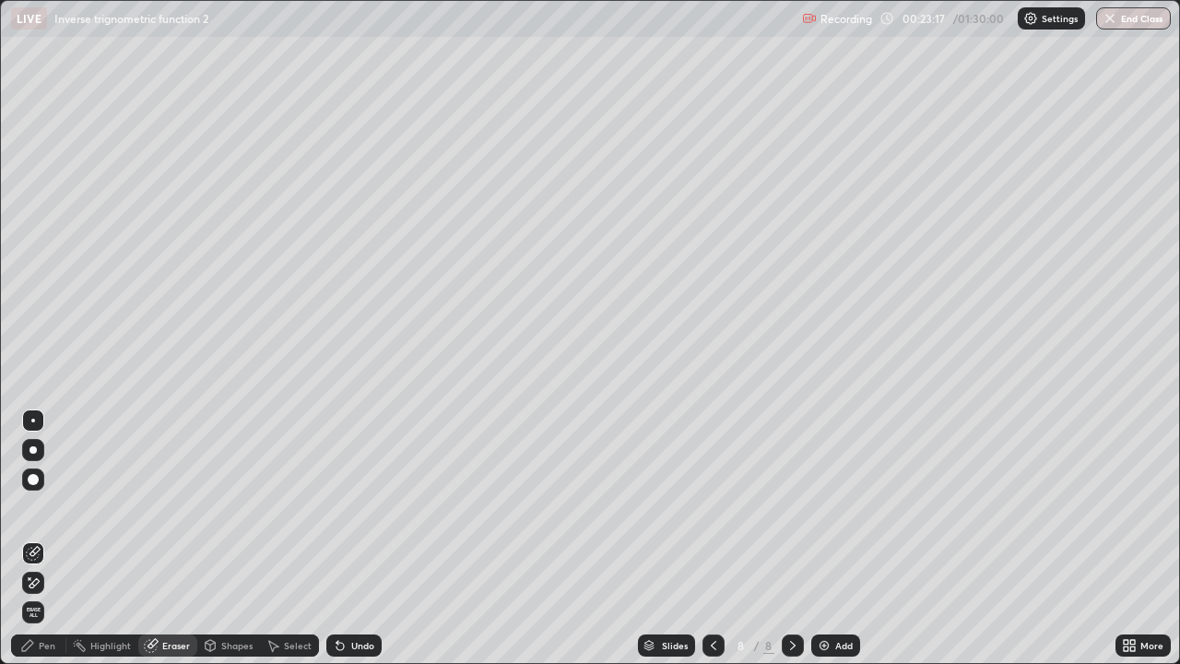
click at [53, 538] on div "Pen" at bounding box center [47, 645] width 17 height 9
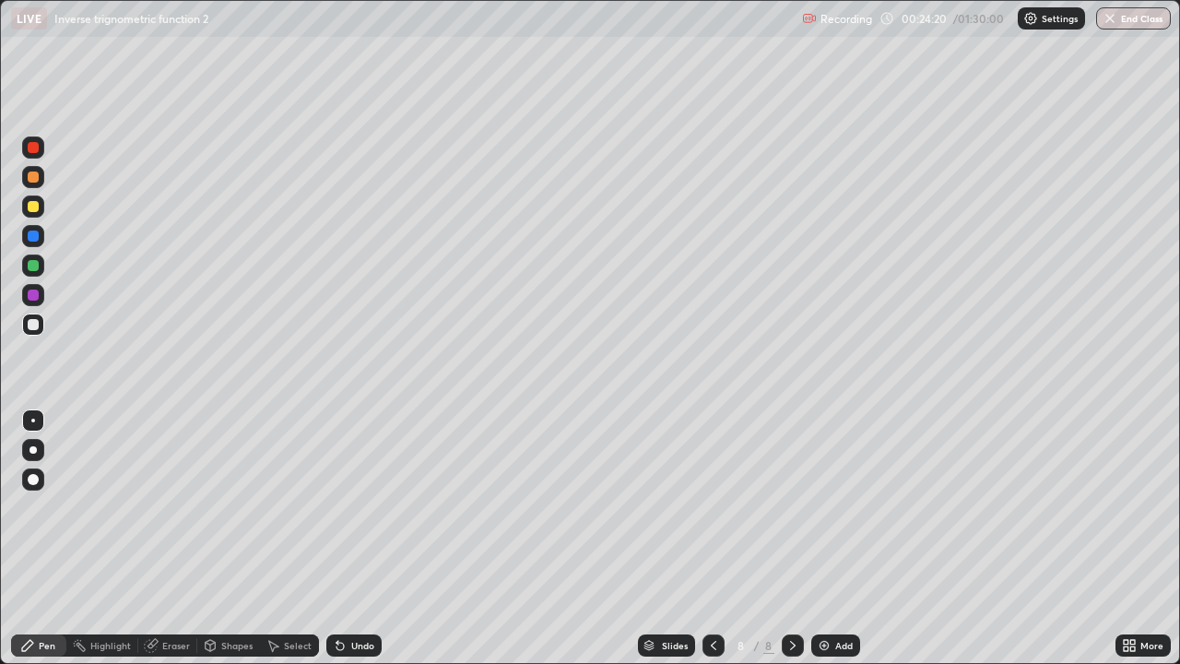
click at [819, 538] on img at bounding box center [824, 645] width 15 height 15
click at [237, 538] on div "Shapes" at bounding box center [236, 645] width 31 height 9
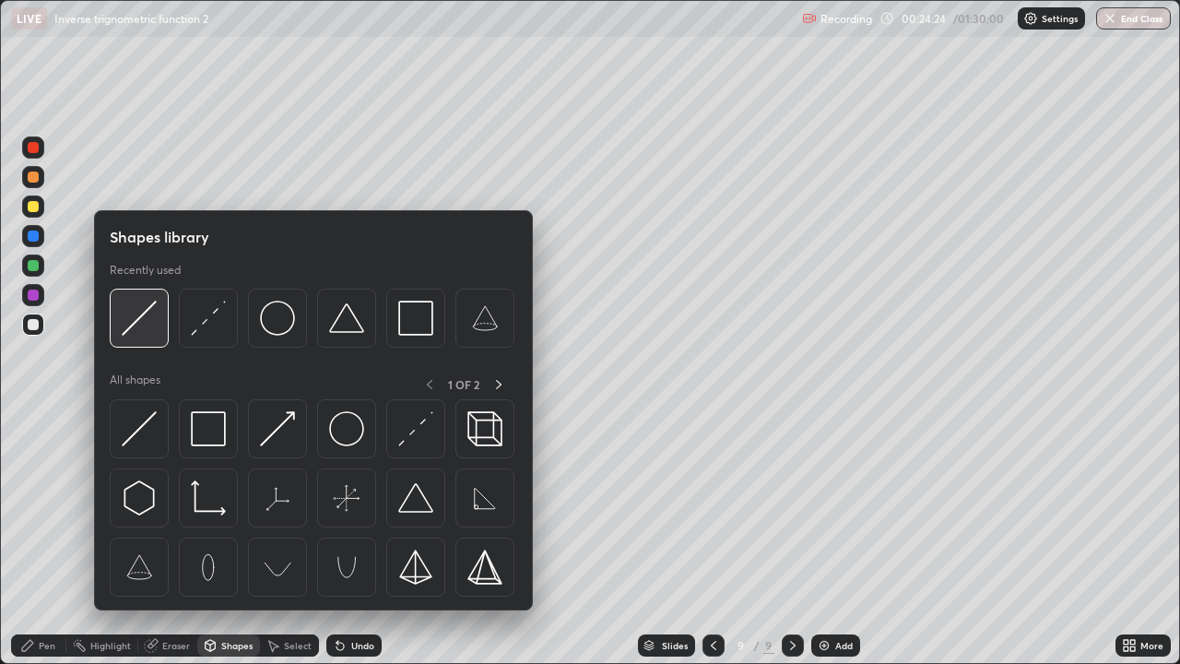
click at [138, 329] on img at bounding box center [139, 318] width 35 height 35
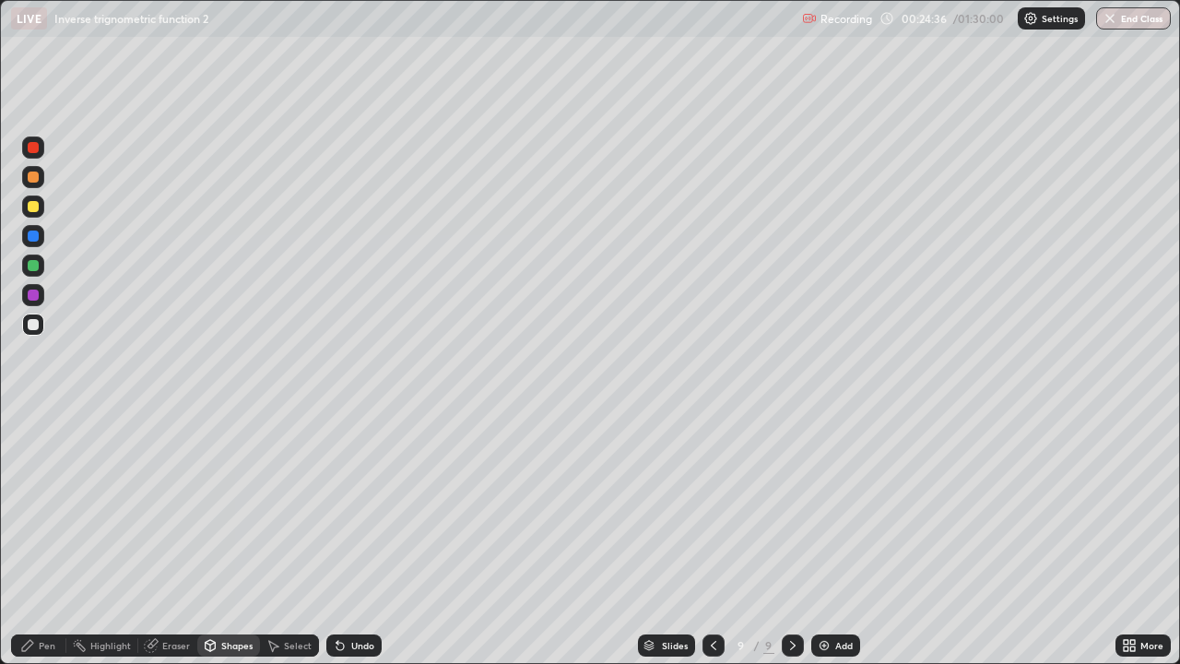
click at [36, 266] on div at bounding box center [33, 265] width 11 height 11
click at [62, 538] on div "Pen" at bounding box center [38, 645] width 55 height 22
click at [41, 207] on div at bounding box center [33, 206] width 22 height 22
click at [32, 327] on div at bounding box center [33, 324] width 11 height 11
click at [713, 538] on icon at bounding box center [713, 645] width 15 height 15
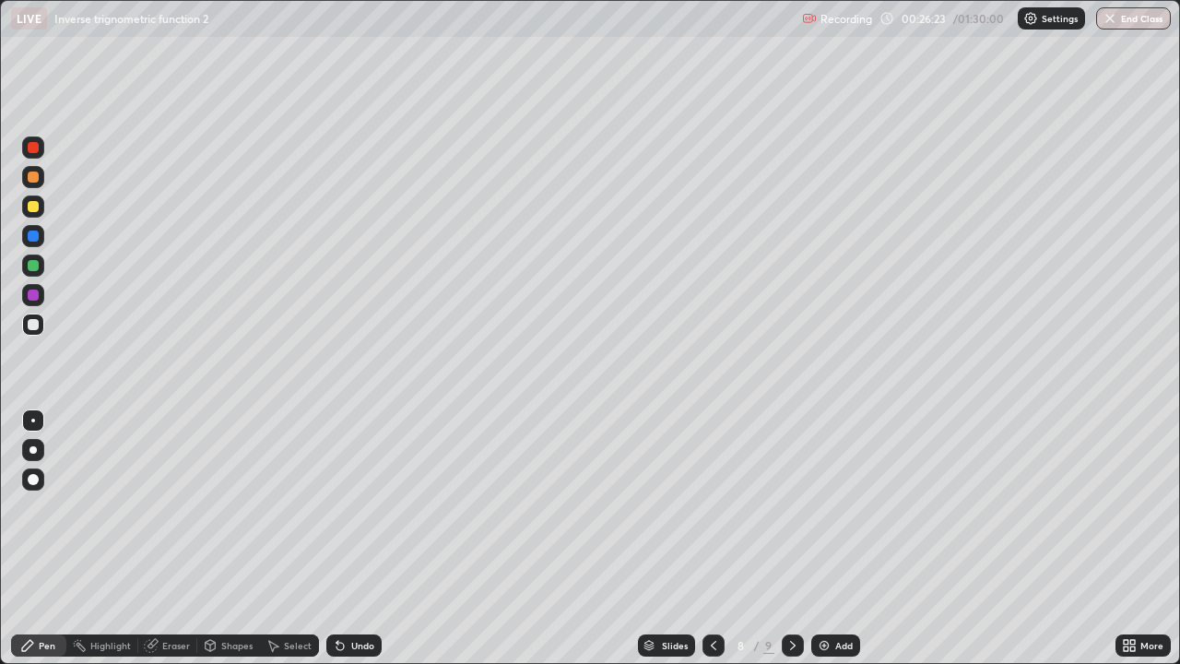
click at [712, 538] on icon at bounding box center [714, 645] width 6 height 9
click at [790, 538] on div at bounding box center [793, 645] width 22 height 22
click at [789, 538] on icon at bounding box center [792, 645] width 15 height 15
click at [712, 538] on icon at bounding box center [713, 645] width 15 height 15
click at [791, 538] on icon at bounding box center [793, 645] width 6 height 9
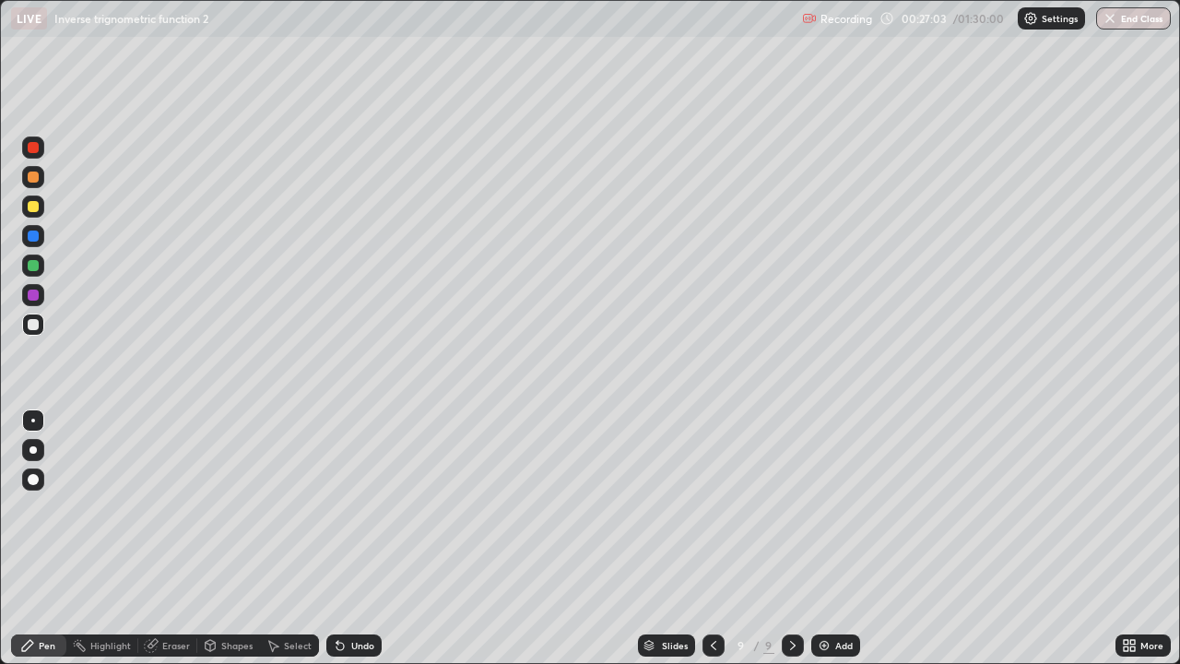
click at [710, 538] on icon at bounding box center [713, 645] width 15 height 15
click at [714, 538] on icon at bounding box center [713, 645] width 15 height 15
click at [788, 538] on icon at bounding box center [792, 645] width 15 height 15
click at [711, 538] on icon at bounding box center [714, 645] width 6 height 9
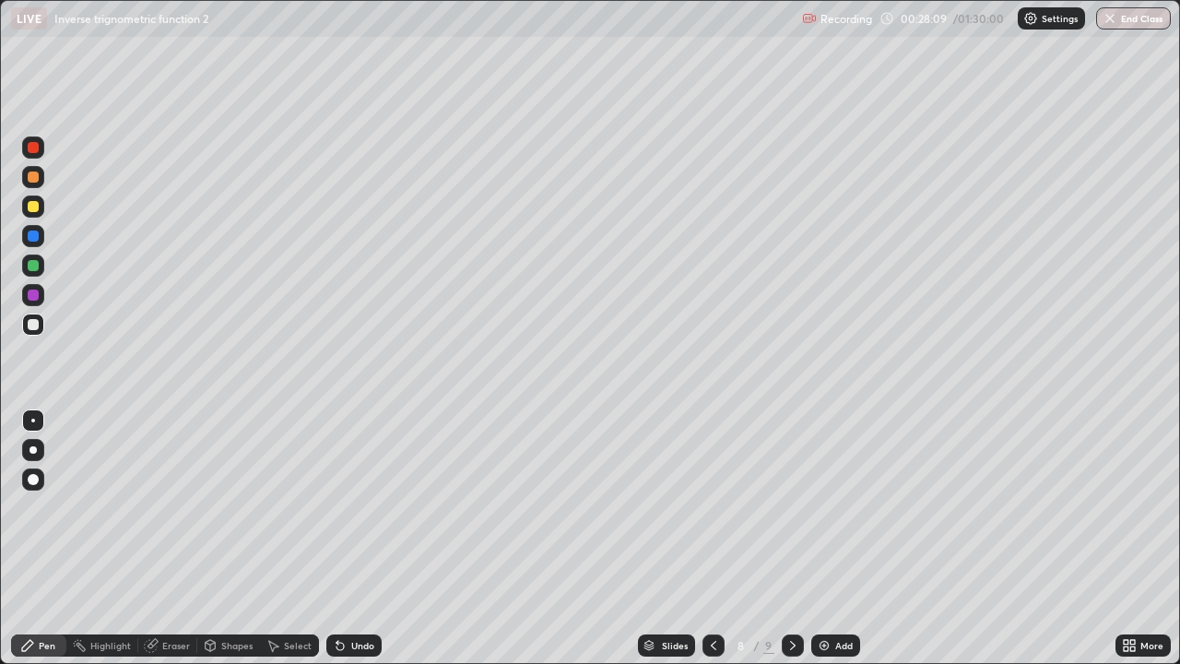
click at [714, 538] on icon at bounding box center [713, 645] width 15 height 15
click at [795, 538] on icon at bounding box center [792, 645] width 15 height 15
click at [787, 538] on icon at bounding box center [792, 645] width 15 height 15
click at [786, 538] on icon at bounding box center [792, 645] width 15 height 15
click at [790, 538] on icon at bounding box center [792, 645] width 15 height 15
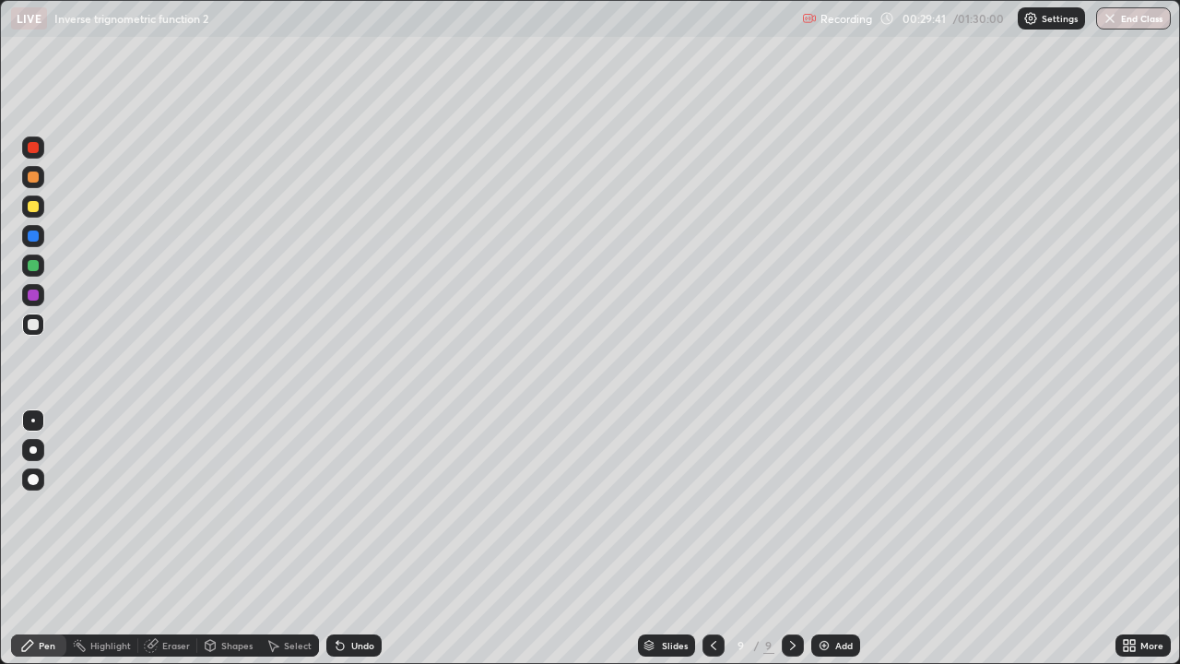
click at [798, 538] on div at bounding box center [793, 645] width 22 height 22
click at [832, 538] on div "Add" at bounding box center [835, 645] width 49 height 22
click at [35, 183] on div at bounding box center [33, 177] width 22 height 22
click at [358, 538] on div "Undo" at bounding box center [362, 645] width 23 height 9
click at [357, 538] on div "Undo" at bounding box center [362, 645] width 23 height 9
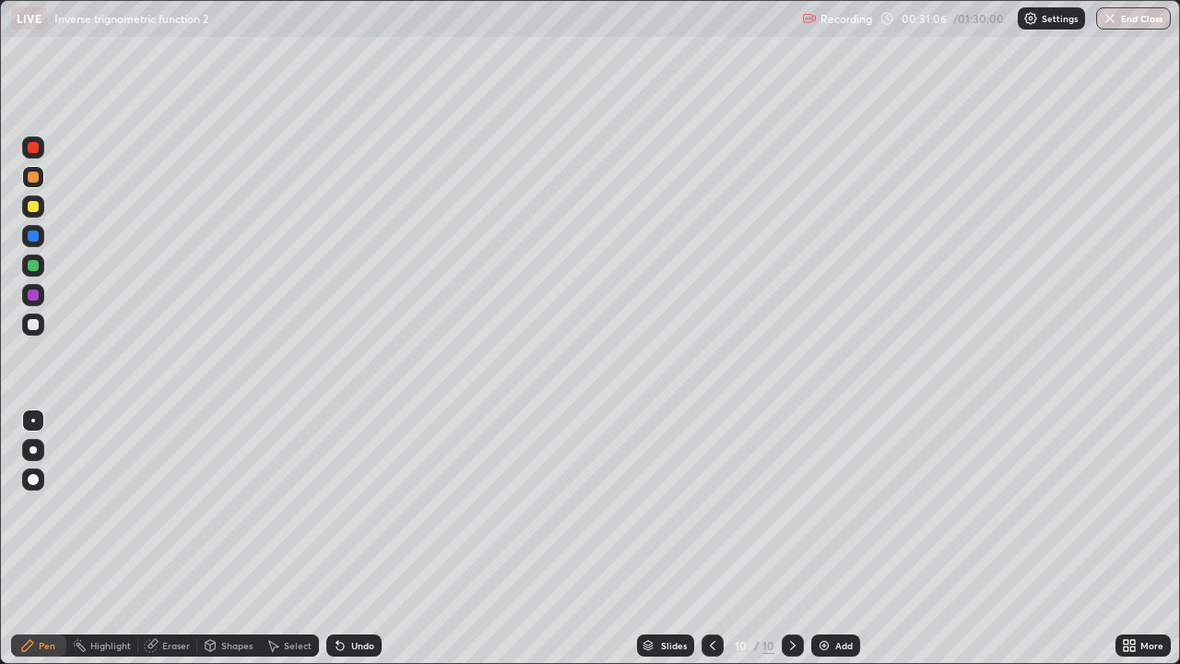
click at [37, 324] on div at bounding box center [33, 324] width 11 height 11
click at [836, 538] on div "Slides 10 / 10 Add" at bounding box center [749, 645] width 734 height 37
click at [820, 538] on img at bounding box center [824, 645] width 15 height 15
click at [37, 205] on div at bounding box center [33, 206] width 11 height 11
click at [31, 319] on div at bounding box center [33, 324] width 11 height 11
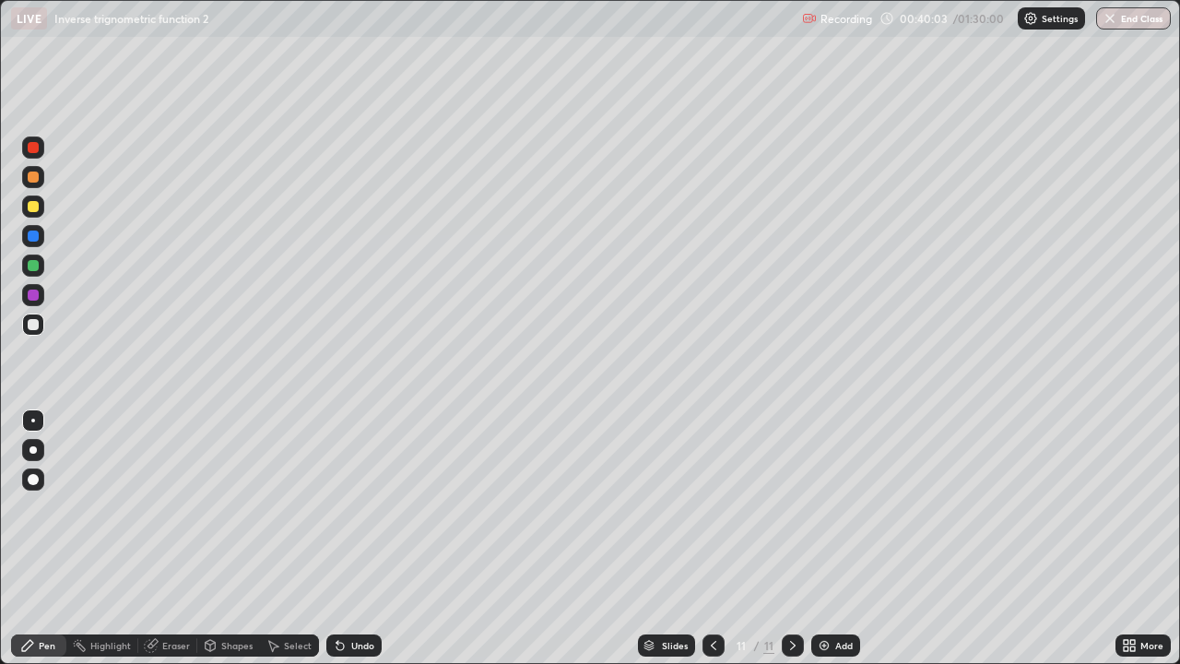
click at [842, 538] on div "Add" at bounding box center [844, 645] width 18 height 9
click at [38, 175] on div at bounding box center [33, 176] width 11 height 11
click at [32, 178] on div at bounding box center [33, 176] width 11 height 11
click at [32, 325] on div at bounding box center [33, 324] width 11 height 11
click at [30, 266] on div at bounding box center [33, 265] width 11 height 11
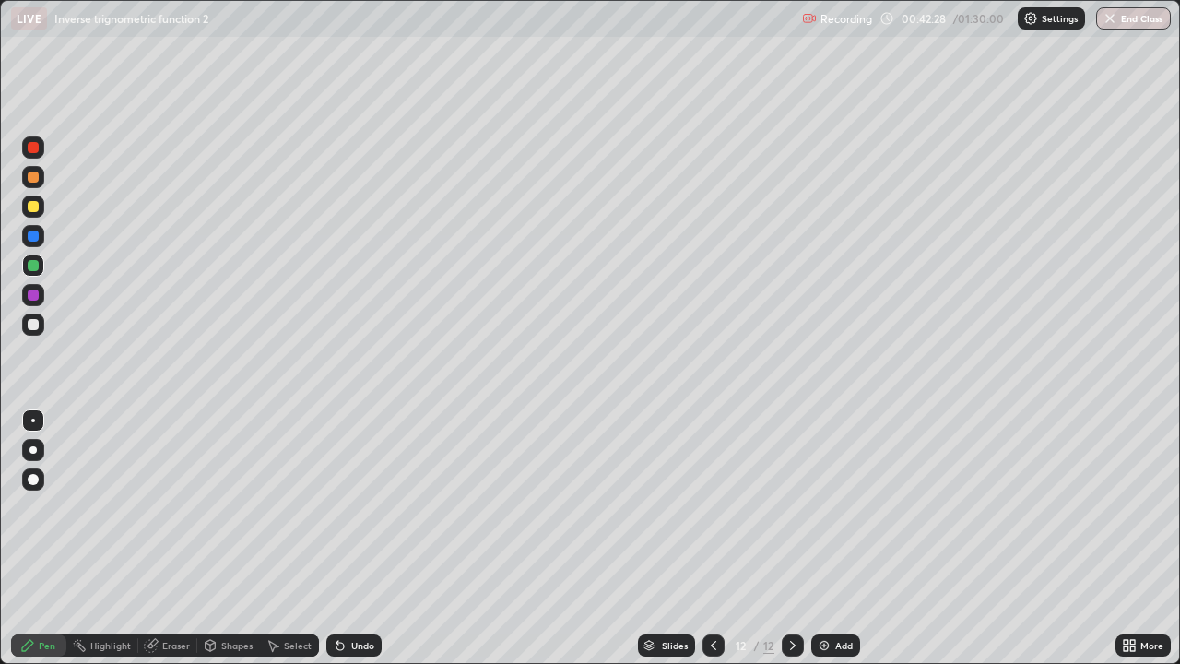
click at [823, 538] on div "Add" at bounding box center [835, 645] width 49 height 22
click at [31, 331] on div at bounding box center [33, 324] width 22 height 22
click at [365, 538] on div "Undo" at bounding box center [362, 645] width 23 height 9
click at [366, 538] on div "Undo" at bounding box center [362, 645] width 23 height 9
click at [363, 538] on div "Undo" at bounding box center [362, 645] width 23 height 9
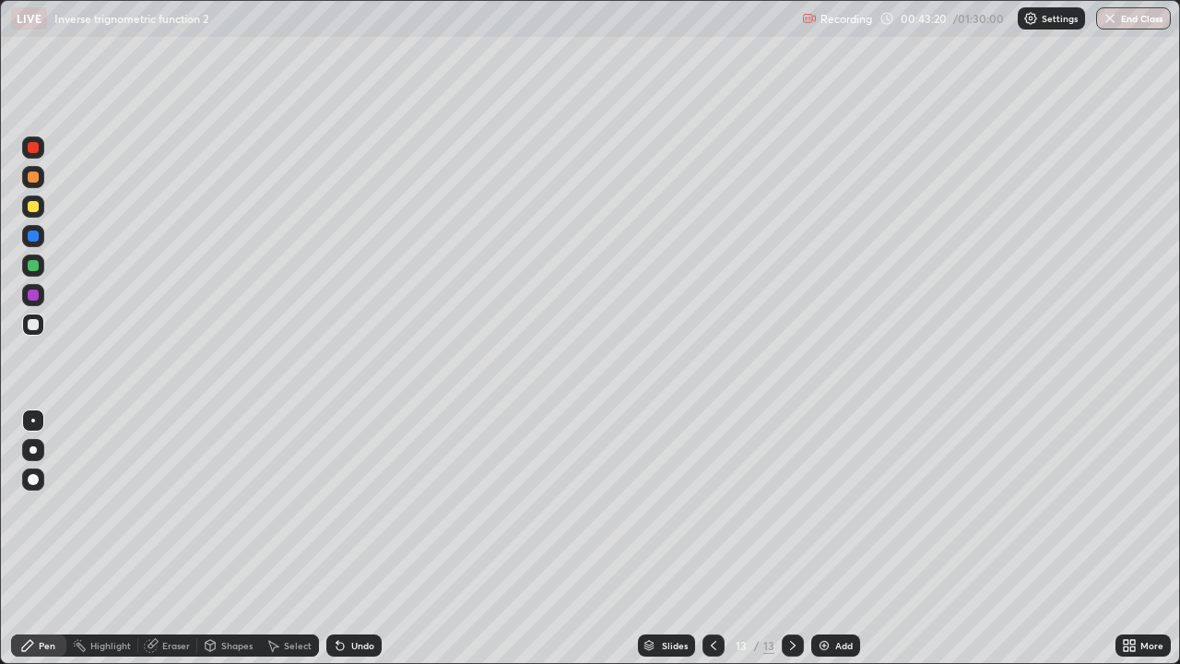
click at [360, 538] on div "Undo" at bounding box center [362, 645] width 23 height 9
click at [363, 538] on div "Undo" at bounding box center [362, 645] width 23 height 9
click at [372, 538] on div "Undo" at bounding box center [362, 645] width 23 height 9
click at [372, 538] on div "Undo" at bounding box center [353, 645] width 55 height 22
click at [369, 538] on div "Undo" at bounding box center [362, 645] width 23 height 9
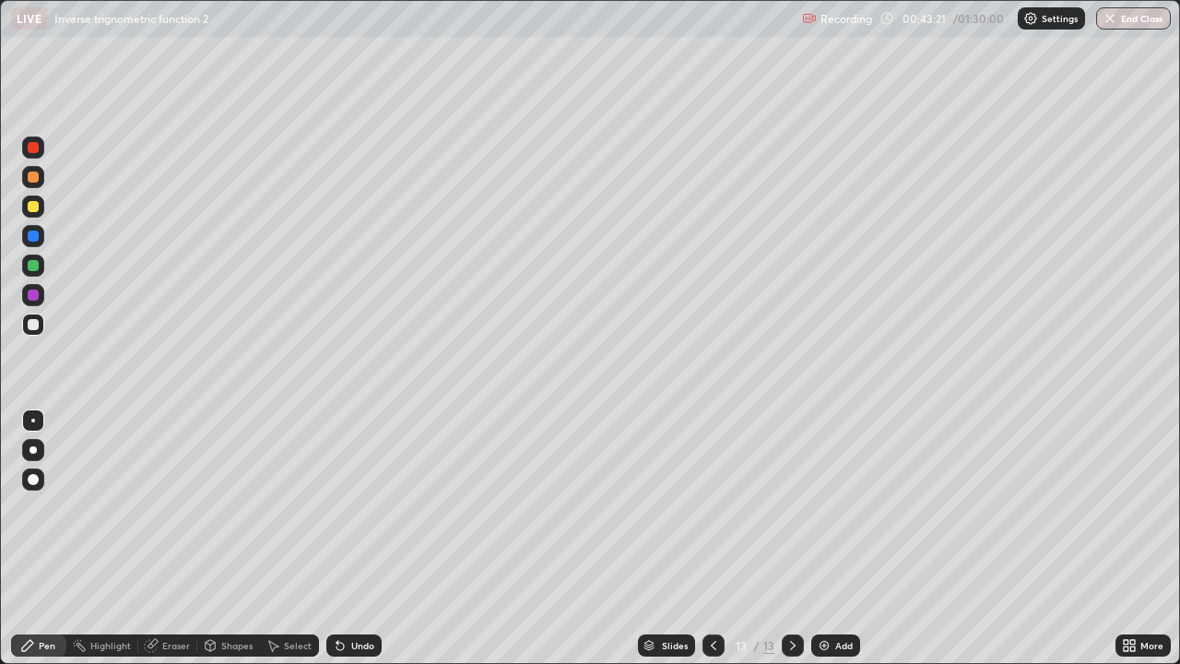
click at [369, 538] on div "Undo" at bounding box center [362, 645] width 23 height 9
click at [370, 538] on div "Undo" at bounding box center [362, 645] width 23 height 9
click at [372, 538] on div "Undo" at bounding box center [353, 645] width 55 height 22
click at [375, 538] on div "Undo" at bounding box center [353, 645] width 55 height 22
click at [374, 538] on div "Undo" at bounding box center [353, 645] width 55 height 22
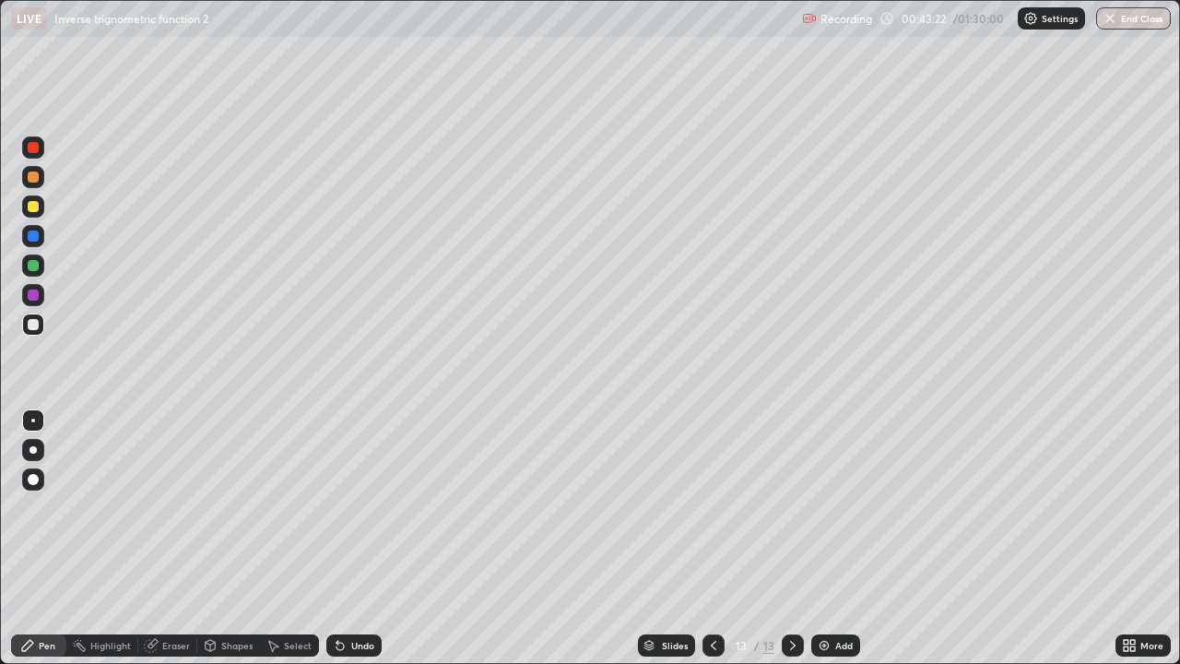
click at [375, 538] on div "Undo" at bounding box center [353, 645] width 55 height 22
click at [376, 538] on div "Undo" at bounding box center [353, 645] width 55 height 22
click at [377, 538] on div "Undo" at bounding box center [353, 645] width 55 height 22
click at [379, 538] on div "Undo" at bounding box center [353, 645] width 55 height 22
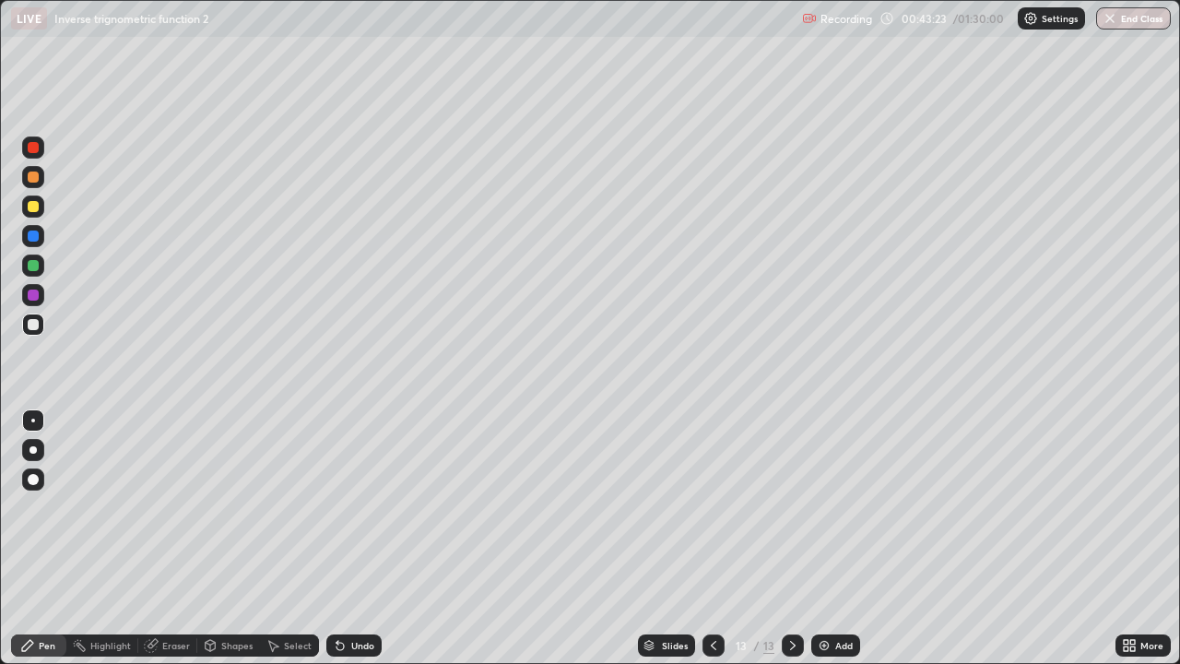
click at [382, 538] on div "Slides 13 / 13 Add" at bounding box center [749, 645] width 734 height 37
click at [383, 538] on div "Slides 13 / 13 Add" at bounding box center [749, 645] width 734 height 37
click at [360, 538] on div "Undo" at bounding box center [362, 645] width 23 height 9
click at [358, 538] on div "Undo" at bounding box center [362, 645] width 23 height 9
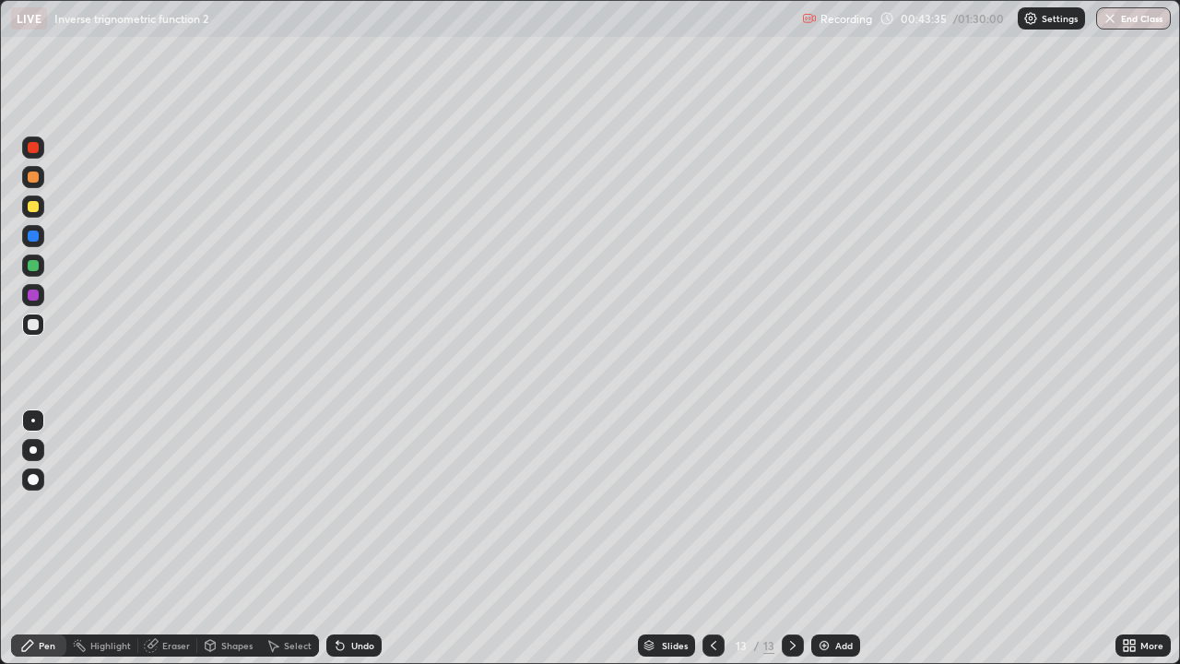
click at [366, 538] on div "Undo" at bounding box center [362, 645] width 23 height 9
click at [365, 538] on div "Undo" at bounding box center [362, 645] width 23 height 9
click at [367, 538] on div "Undo" at bounding box center [362, 645] width 23 height 9
click at [34, 207] on div at bounding box center [33, 206] width 11 height 11
click at [32, 323] on div at bounding box center [33, 324] width 11 height 11
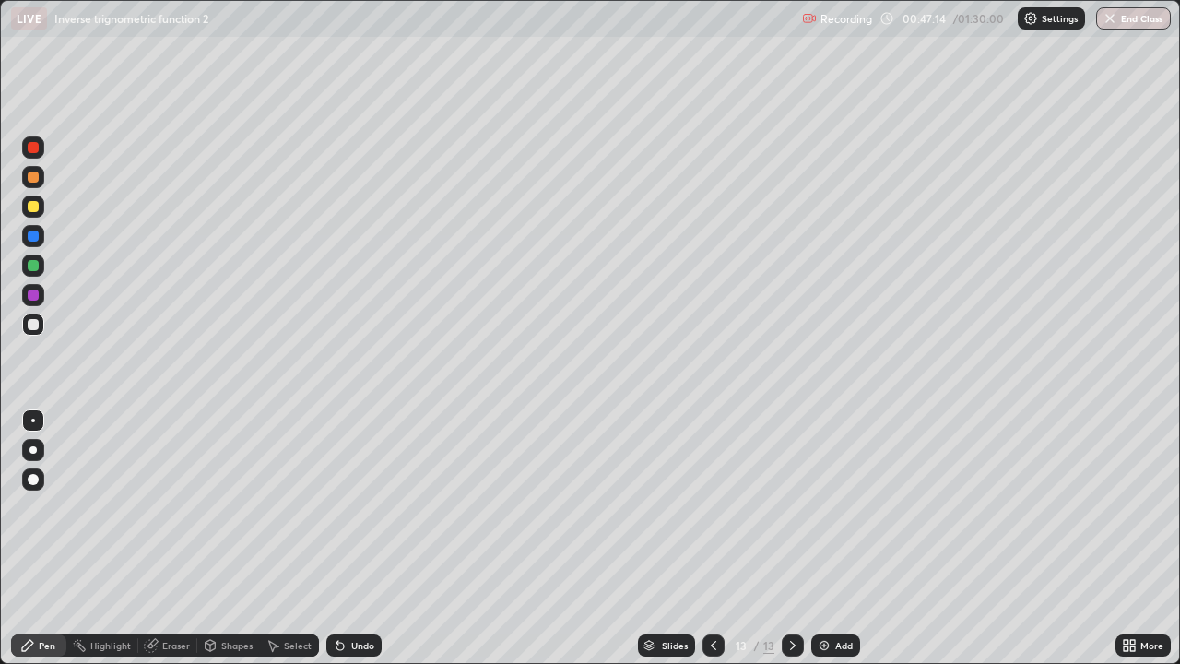
click at [817, 538] on img at bounding box center [824, 645] width 15 height 15
click at [365, 538] on div "Undo" at bounding box center [362, 645] width 23 height 9
click at [710, 538] on icon at bounding box center [713, 645] width 15 height 15
click at [786, 538] on icon at bounding box center [792, 645] width 15 height 15
click at [715, 538] on icon at bounding box center [713, 645] width 15 height 15
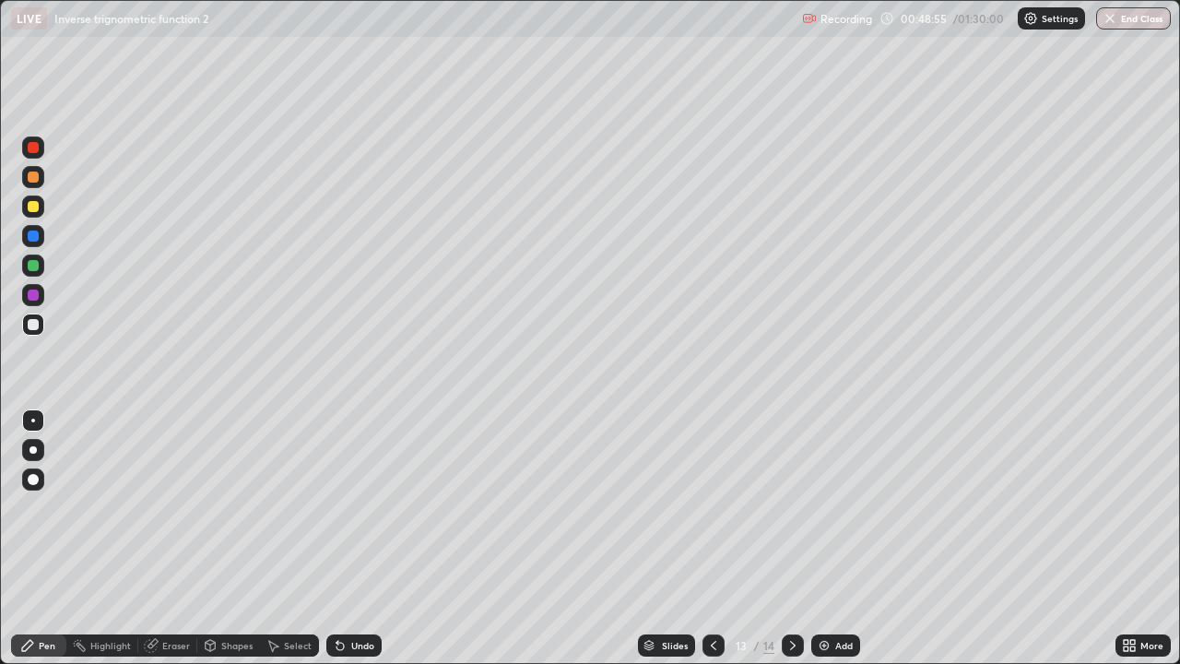
click at [794, 538] on icon at bounding box center [792, 645] width 15 height 15
click at [787, 538] on icon at bounding box center [792, 645] width 15 height 15
click at [826, 538] on div "Add" at bounding box center [835, 645] width 49 height 22
click at [35, 267] on div at bounding box center [33, 265] width 11 height 11
click at [35, 178] on div at bounding box center [33, 176] width 11 height 11
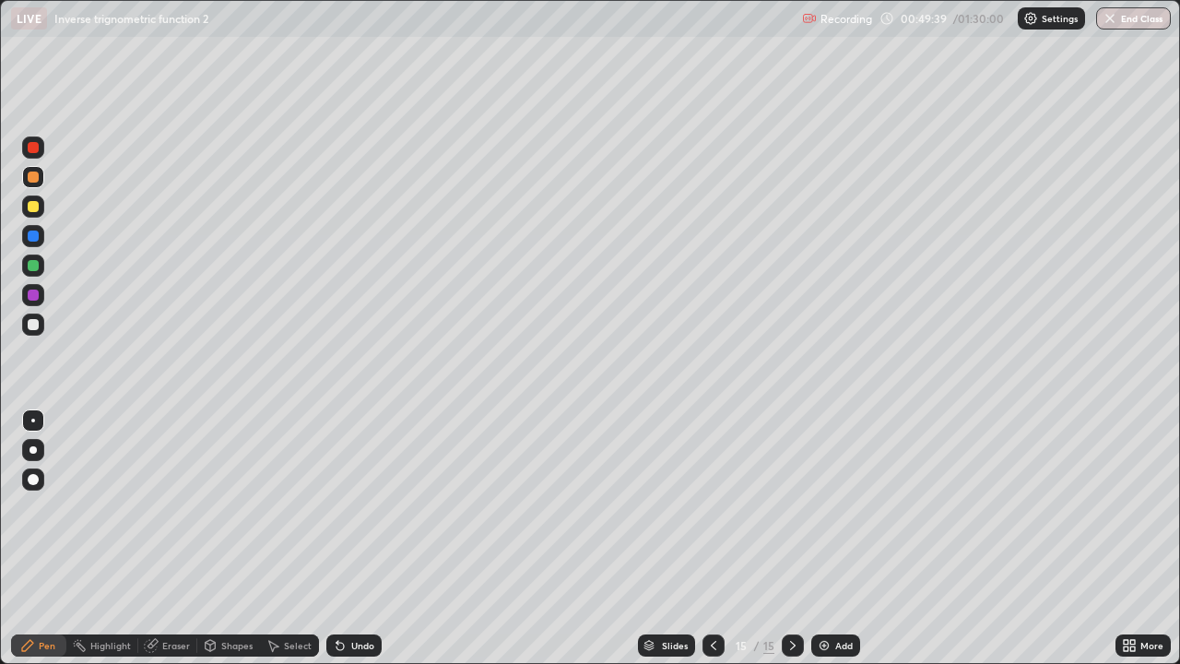
click at [33, 323] on div at bounding box center [33, 324] width 11 height 11
click at [298, 538] on div "Select" at bounding box center [298, 645] width 28 height 9
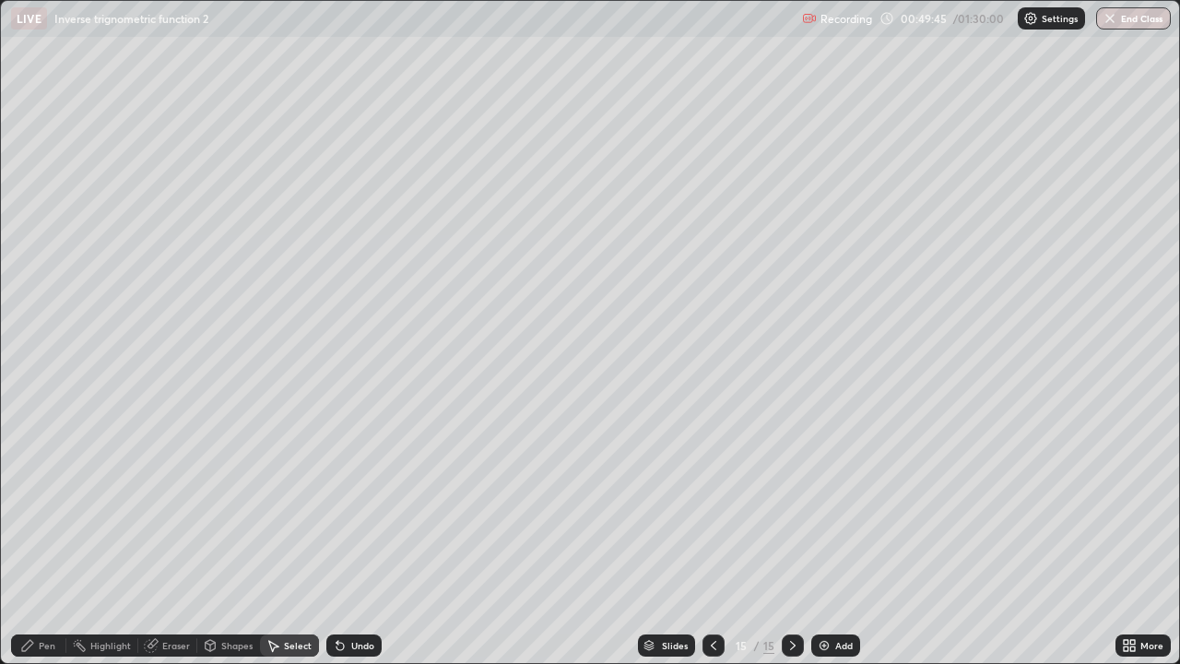
click at [293, 538] on div "Select" at bounding box center [298, 645] width 28 height 9
click at [49, 538] on div "Pen" at bounding box center [47, 645] width 17 height 9
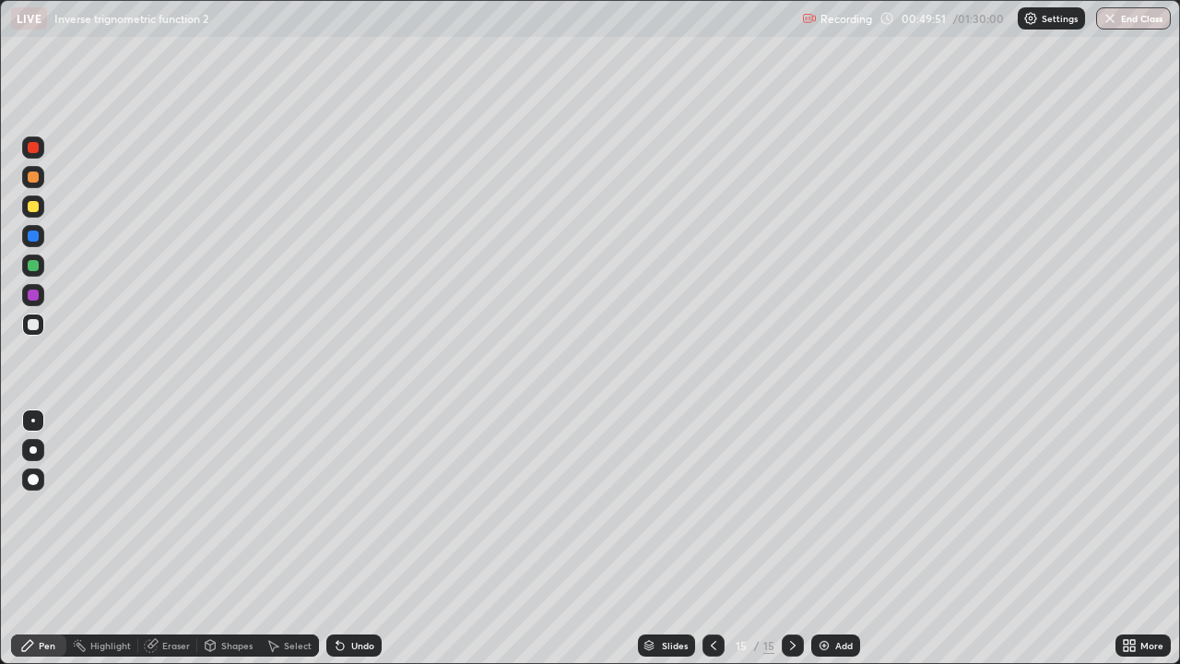
click at [50, 538] on div "Pen" at bounding box center [47, 645] width 17 height 9
click at [231, 538] on div "Shapes" at bounding box center [236, 645] width 31 height 9
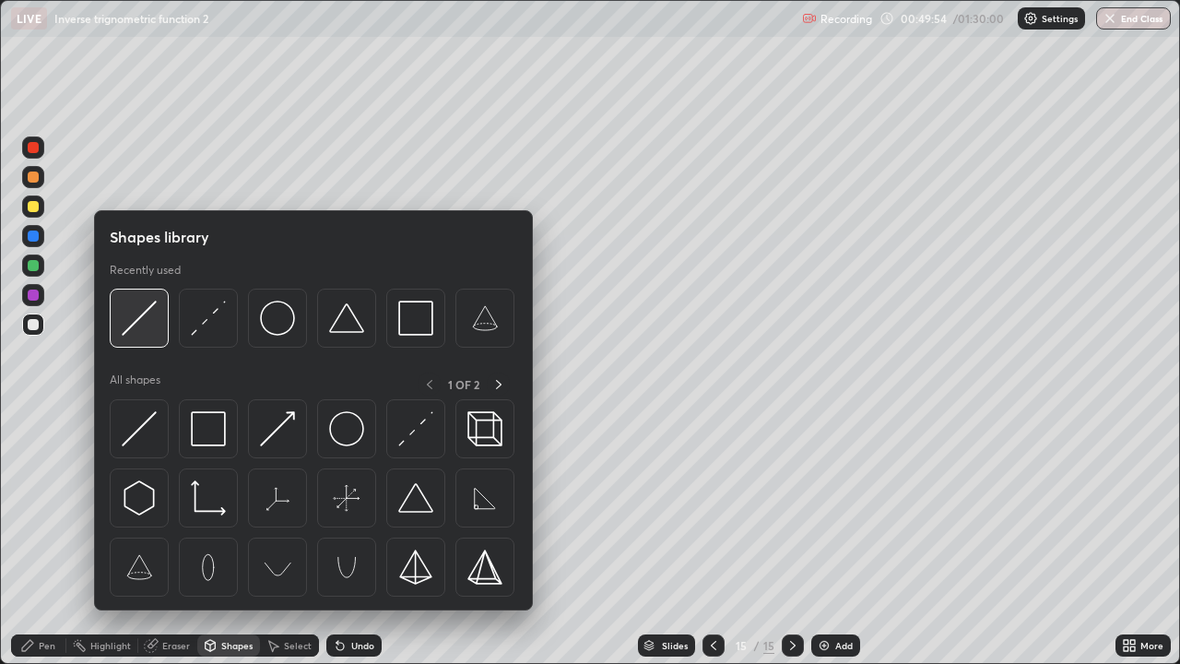
click at [142, 325] on img at bounding box center [139, 318] width 35 height 35
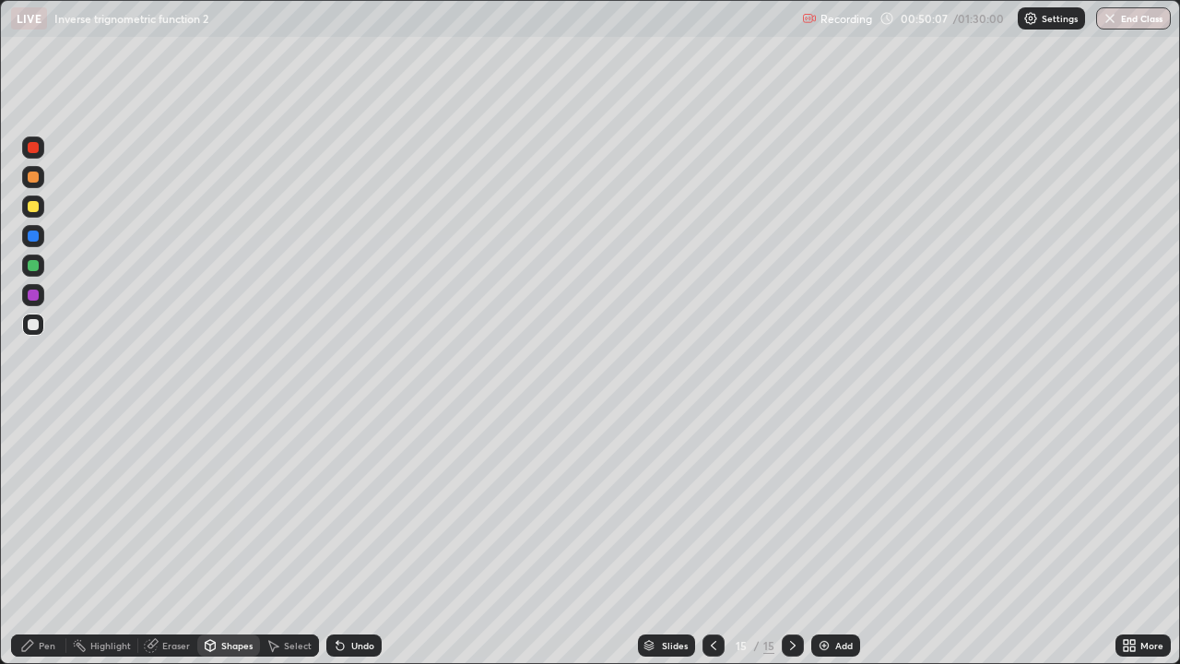
click at [37, 266] on div at bounding box center [33, 265] width 11 height 11
click at [365, 538] on div "Undo" at bounding box center [362, 645] width 23 height 9
click at [47, 538] on div "Pen" at bounding box center [47, 645] width 17 height 9
click at [33, 207] on div at bounding box center [33, 206] width 11 height 11
click at [32, 327] on div at bounding box center [33, 324] width 11 height 11
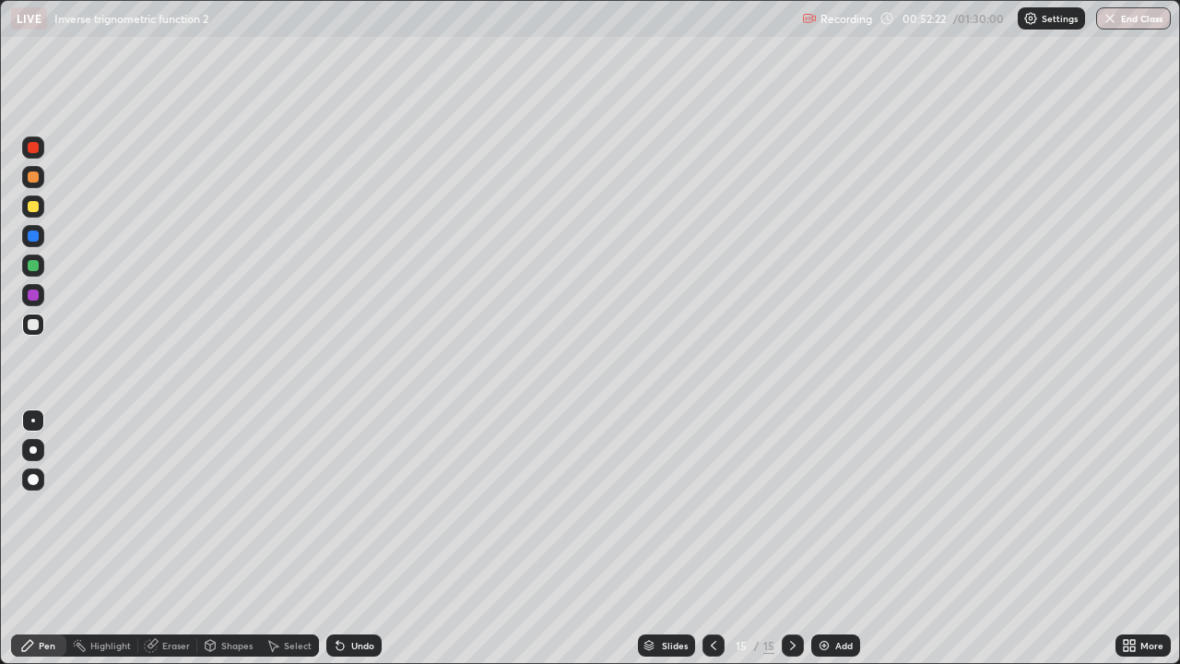
click at [367, 538] on div "Undo" at bounding box center [353, 645] width 55 height 22
click at [37, 292] on div at bounding box center [33, 294] width 11 height 11
click at [32, 325] on div at bounding box center [33, 324] width 11 height 11
click at [173, 538] on div "Eraser" at bounding box center [167, 645] width 59 height 22
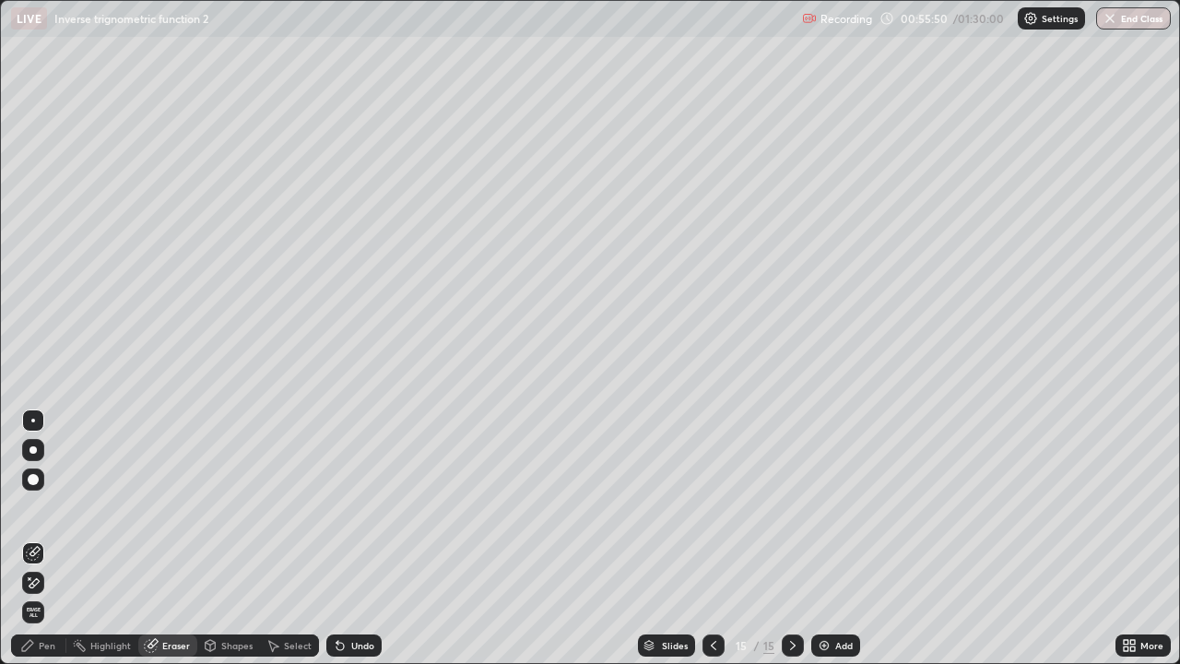
click at [55, 538] on div "Pen" at bounding box center [38, 645] width 55 height 22
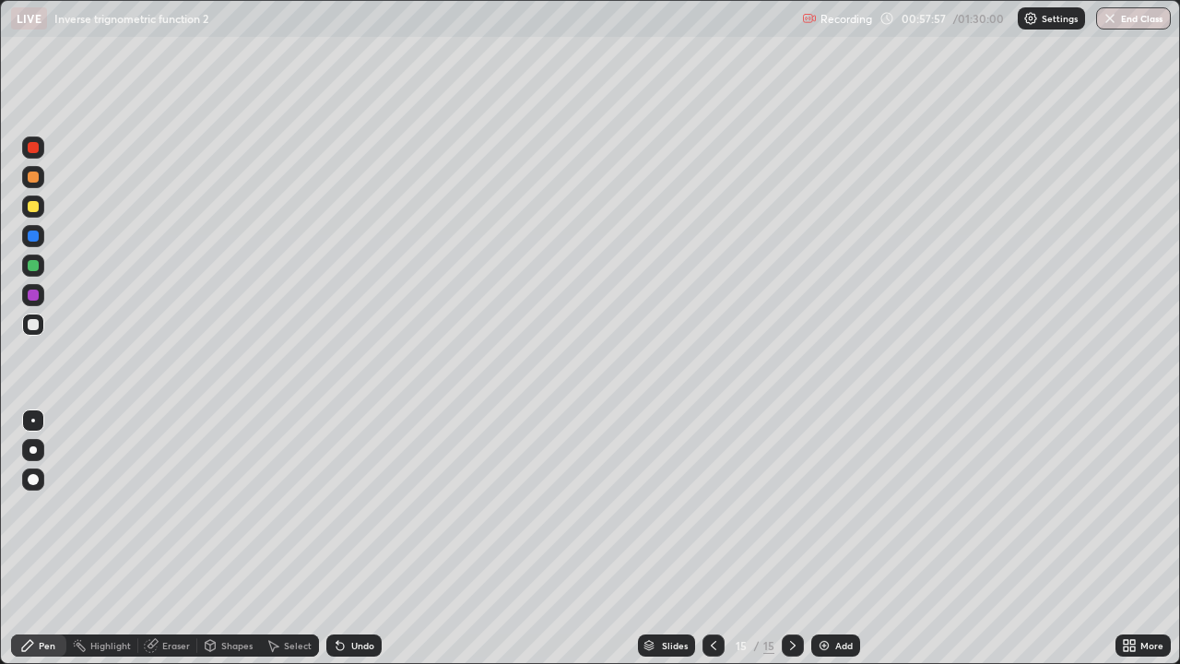
click at [703, 538] on div at bounding box center [714, 645] width 22 height 22
click at [706, 538] on icon at bounding box center [713, 645] width 15 height 15
click at [707, 538] on div at bounding box center [714, 645] width 22 height 22
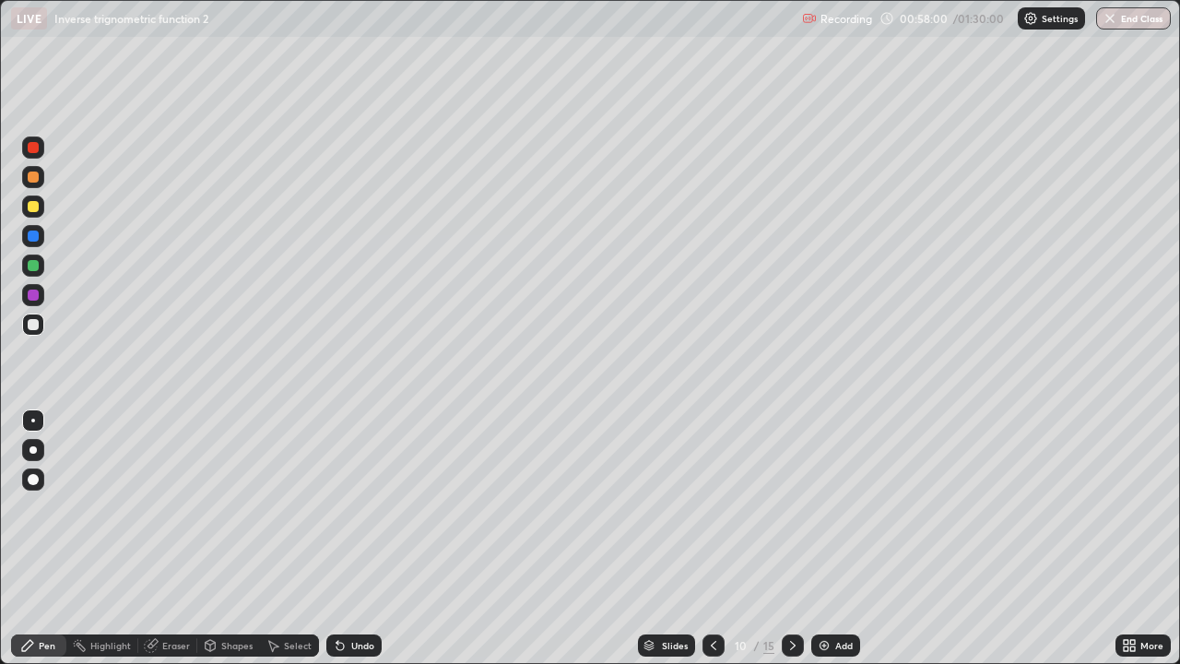
click at [704, 538] on div at bounding box center [714, 645] width 22 height 22
click at [706, 538] on div at bounding box center [714, 645] width 22 height 22
click at [705, 538] on div at bounding box center [714, 645] width 22 height 22
click at [706, 538] on div at bounding box center [714, 645] width 22 height 37
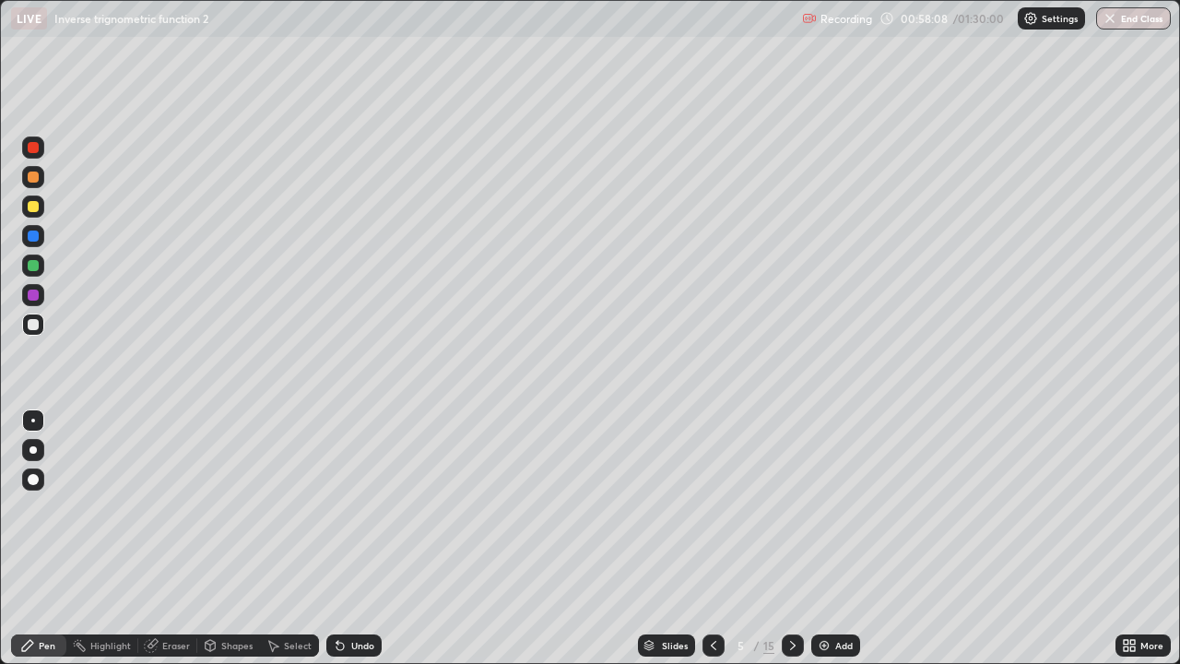
click at [706, 538] on icon at bounding box center [713, 645] width 15 height 15
click at [708, 538] on icon at bounding box center [713, 645] width 15 height 15
click at [791, 538] on icon at bounding box center [792, 645] width 15 height 15
click at [301, 538] on div "Select" at bounding box center [289, 645] width 59 height 22
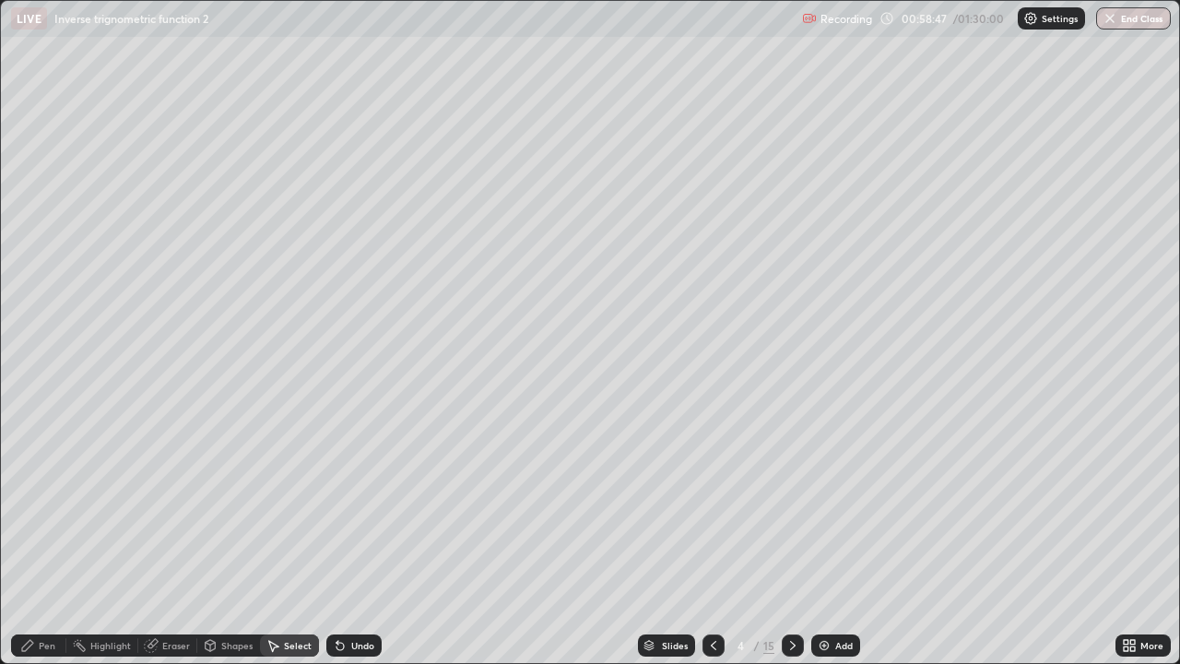
click at [175, 538] on div "Eraser" at bounding box center [176, 645] width 28 height 9
click at [61, 538] on div "Pen" at bounding box center [38, 645] width 55 height 22
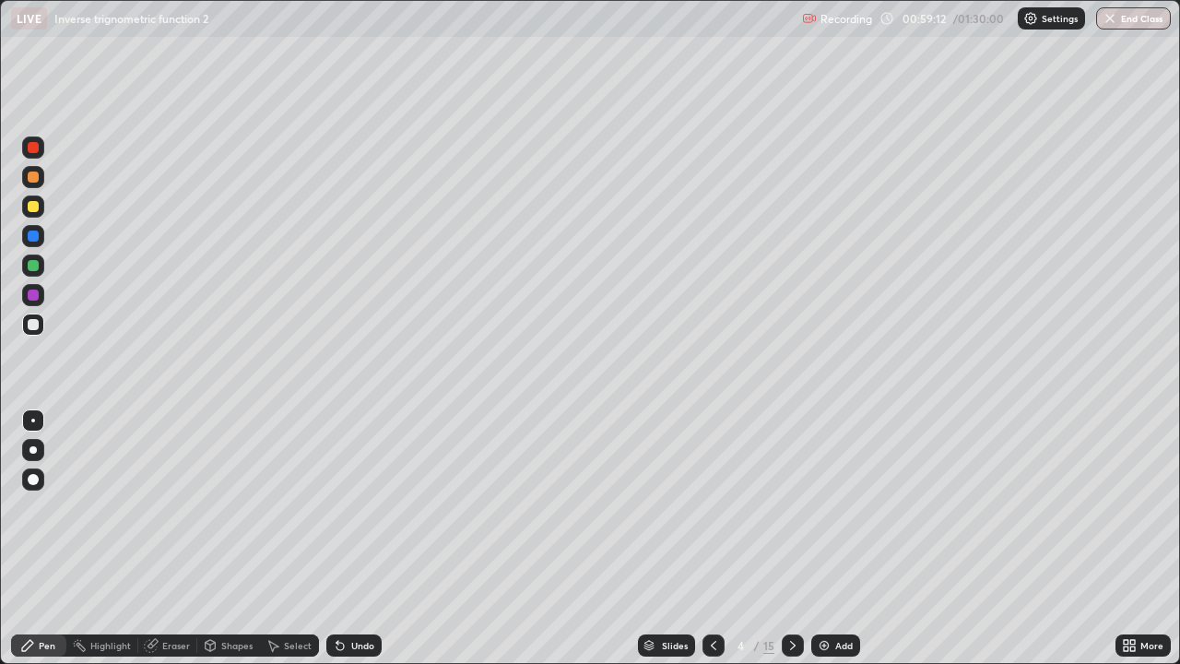
click at [52, 538] on div "Pen" at bounding box center [47, 645] width 17 height 9
click at [789, 538] on icon at bounding box center [792, 645] width 15 height 15
click at [790, 538] on icon at bounding box center [793, 645] width 6 height 9
click at [791, 538] on icon at bounding box center [792, 645] width 15 height 15
click at [793, 538] on icon at bounding box center [792, 645] width 15 height 15
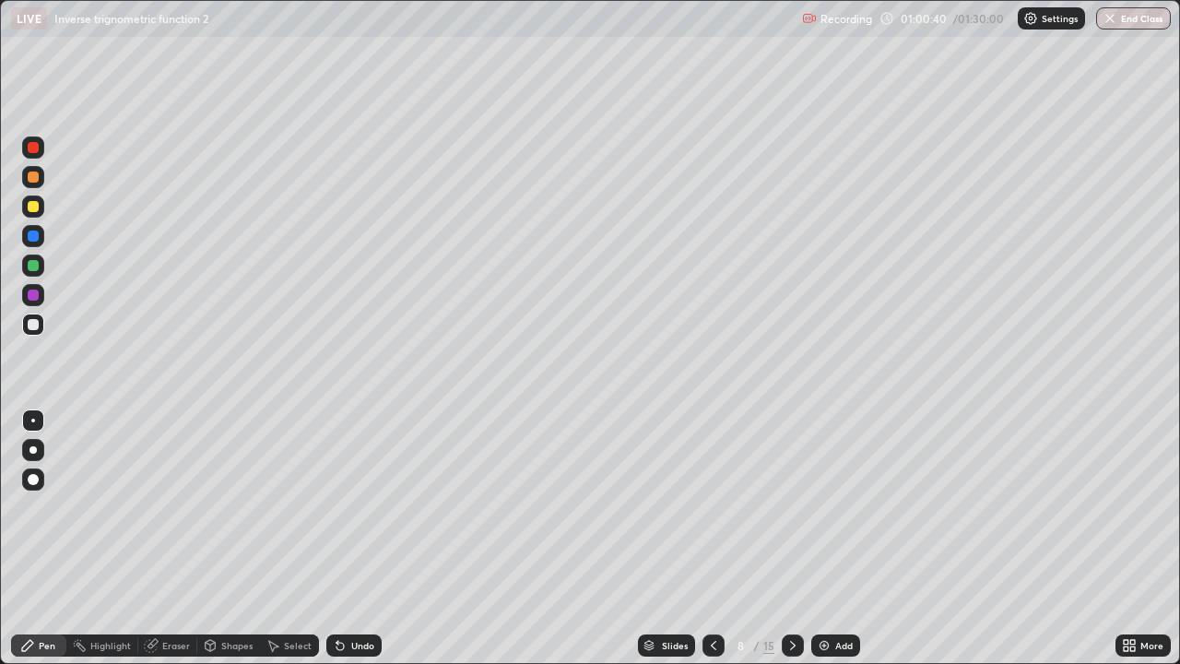
click at [791, 538] on icon at bounding box center [792, 645] width 15 height 15
click at [794, 538] on div at bounding box center [793, 645] width 22 height 37
click at [782, 538] on div at bounding box center [793, 645] width 22 height 22
click at [786, 538] on icon at bounding box center [792, 645] width 15 height 15
click at [790, 538] on icon at bounding box center [792, 645] width 15 height 15
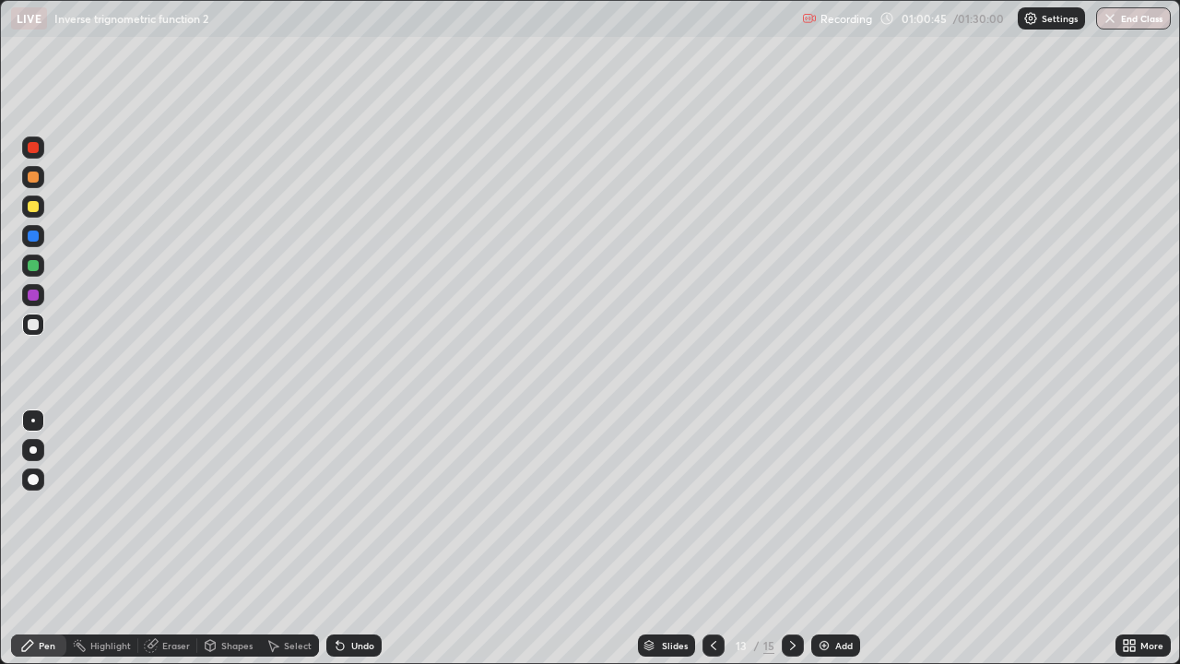
click at [788, 538] on icon at bounding box center [792, 645] width 15 height 15
click at [785, 538] on icon at bounding box center [792, 645] width 15 height 15
click at [788, 538] on icon at bounding box center [792, 645] width 15 height 15
click at [703, 538] on div at bounding box center [714, 645] width 22 height 22
click at [712, 538] on icon at bounding box center [713, 645] width 15 height 15
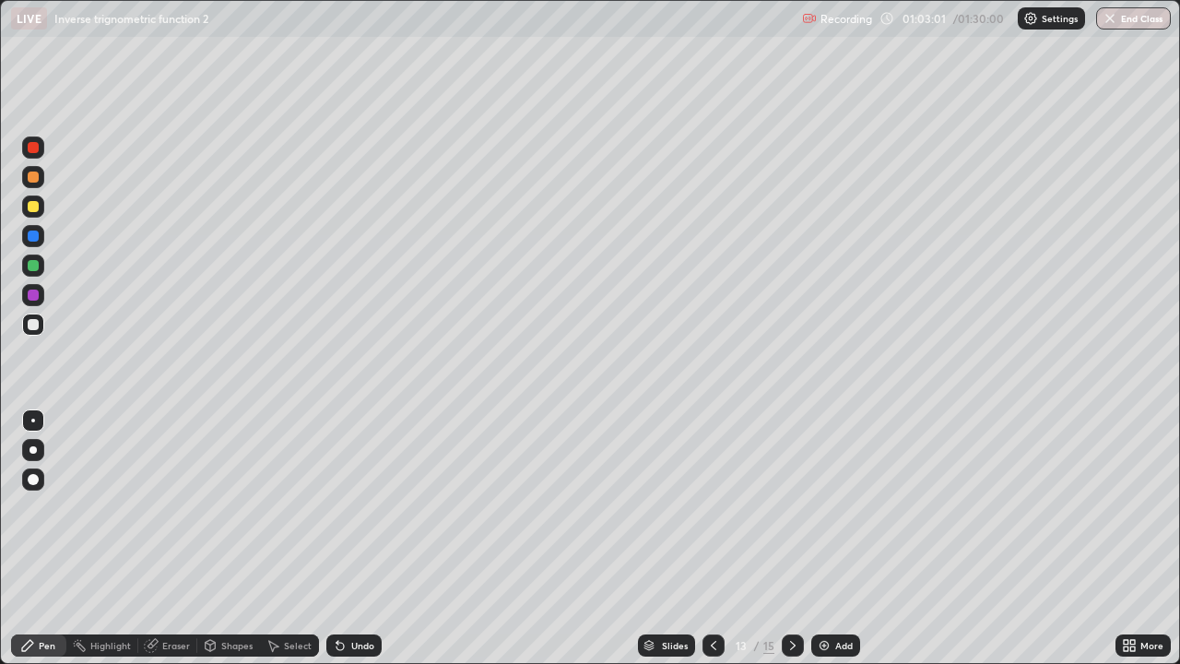
click at [707, 538] on div at bounding box center [714, 645] width 22 height 37
click at [782, 538] on div at bounding box center [793, 645] width 22 height 22
click at [791, 538] on icon at bounding box center [792, 645] width 15 height 15
click at [788, 538] on icon at bounding box center [792, 645] width 15 height 15
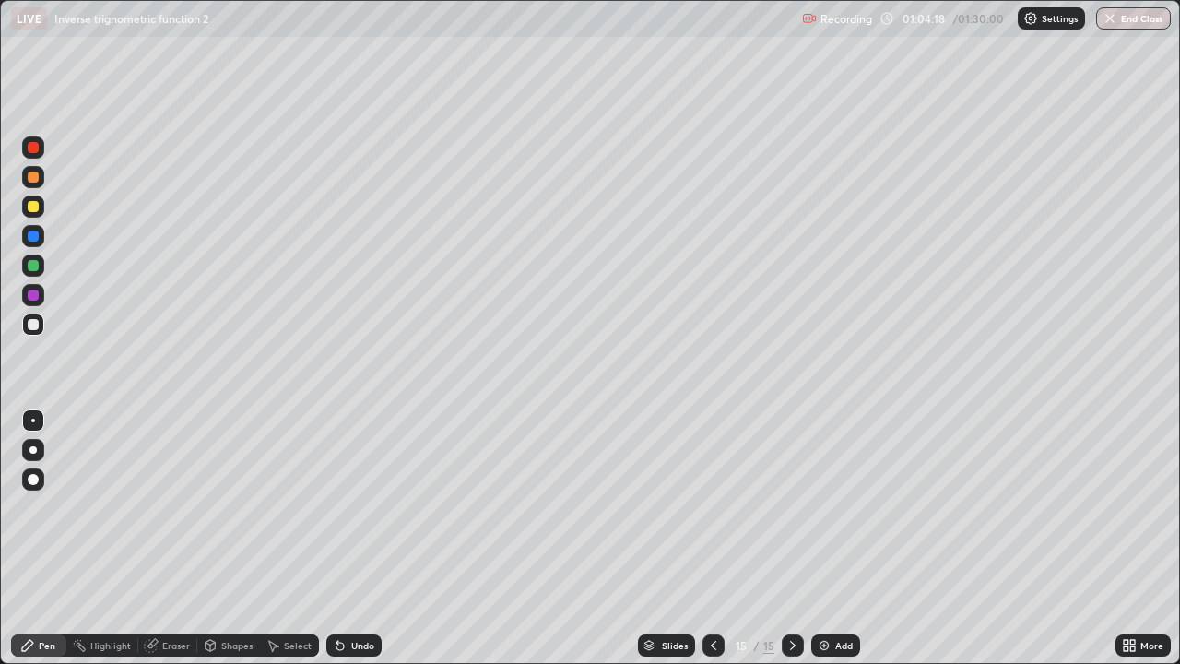
click at [791, 538] on icon at bounding box center [792, 645] width 15 height 15
click at [713, 538] on icon at bounding box center [714, 645] width 6 height 9
click at [710, 538] on icon at bounding box center [713, 645] width 15 height 15
click at [788, 538] on icon at bounding box center [792, 645] width 15 height 15
click at [790, 538] on icon at bounding box center [792, 645] width 15 height 15
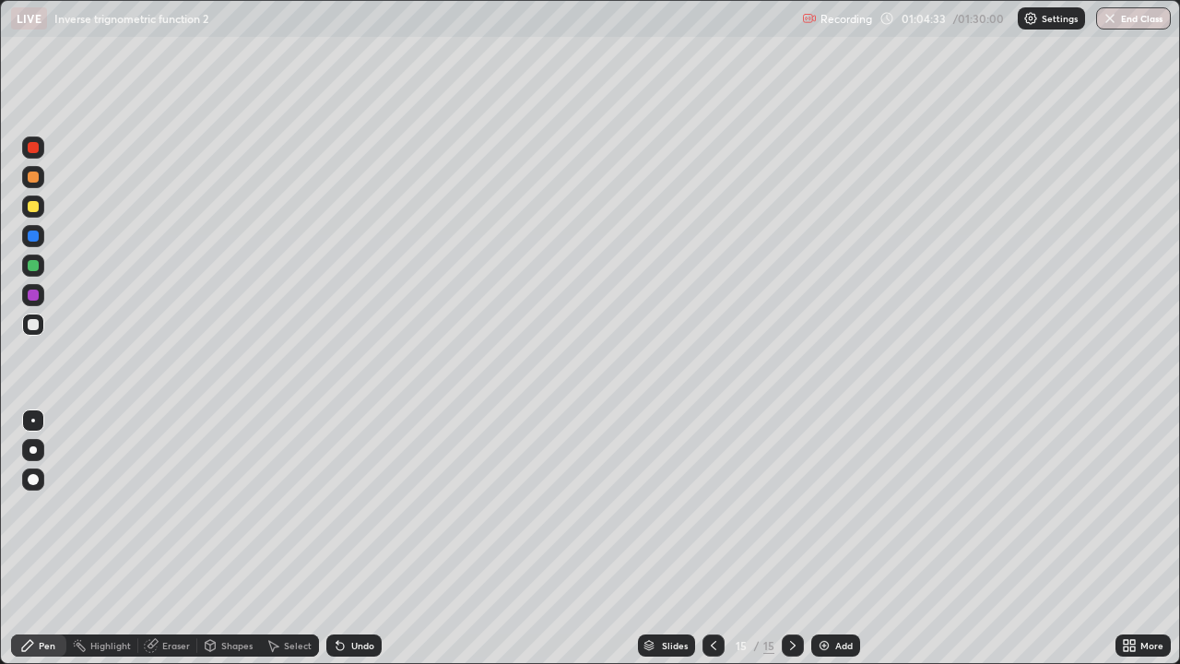
click at [790, 538] on icon at bounding box center [793, 645] width 6 height 9
click at [786, 538] on icon at bounding box center [792, 645] width 15 height 15
click at [819, 538] on img at bounding box center [824, 645] width 15 height 15
click at [361, 538] on div "Undo" at bounding box center [362, 645] width 23 height 9
click at [33, 179] on div at bounding box center [33, 176] width 11 height 11
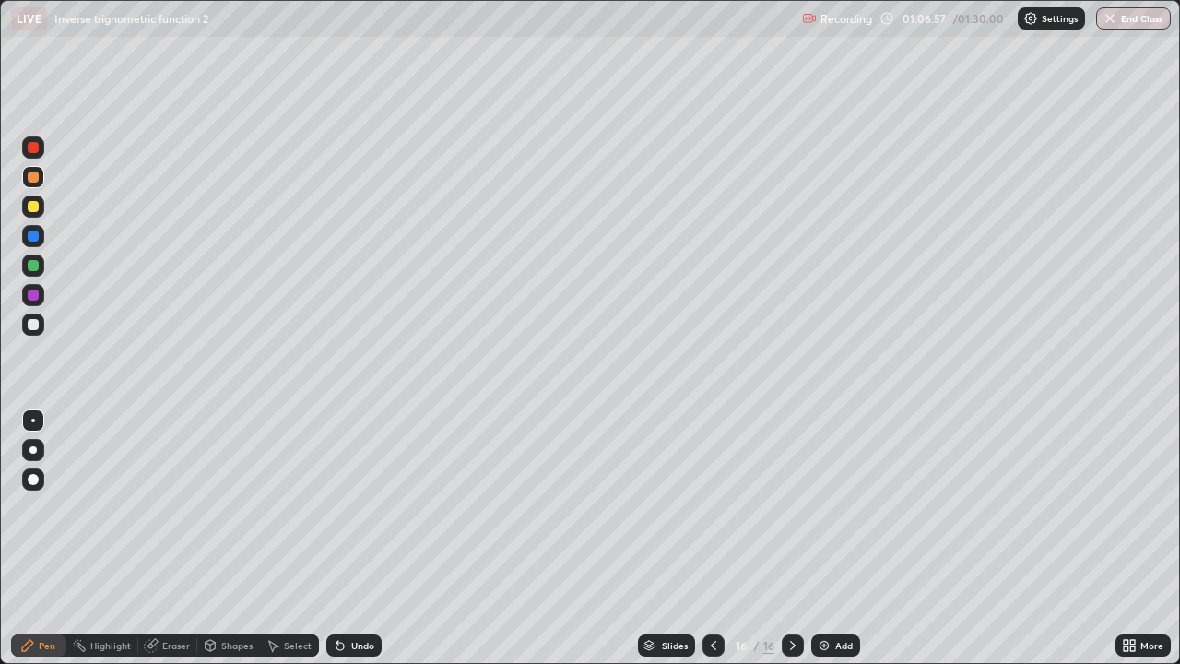
click at [711, 538] on icon at bounding box center [714, 645] width 6 height 9
click at [703, 538] on div at bounding box center [714, 645] width 22 height 22
click at [710, 538] on icon at bounding box center [713, 645] width 15 height 15
click at [790, 538] on icon at bounding box center [792, 645] width 15 height 15
click at [788, 538] on icon at bounding box center [792, 645] width 15 height 15
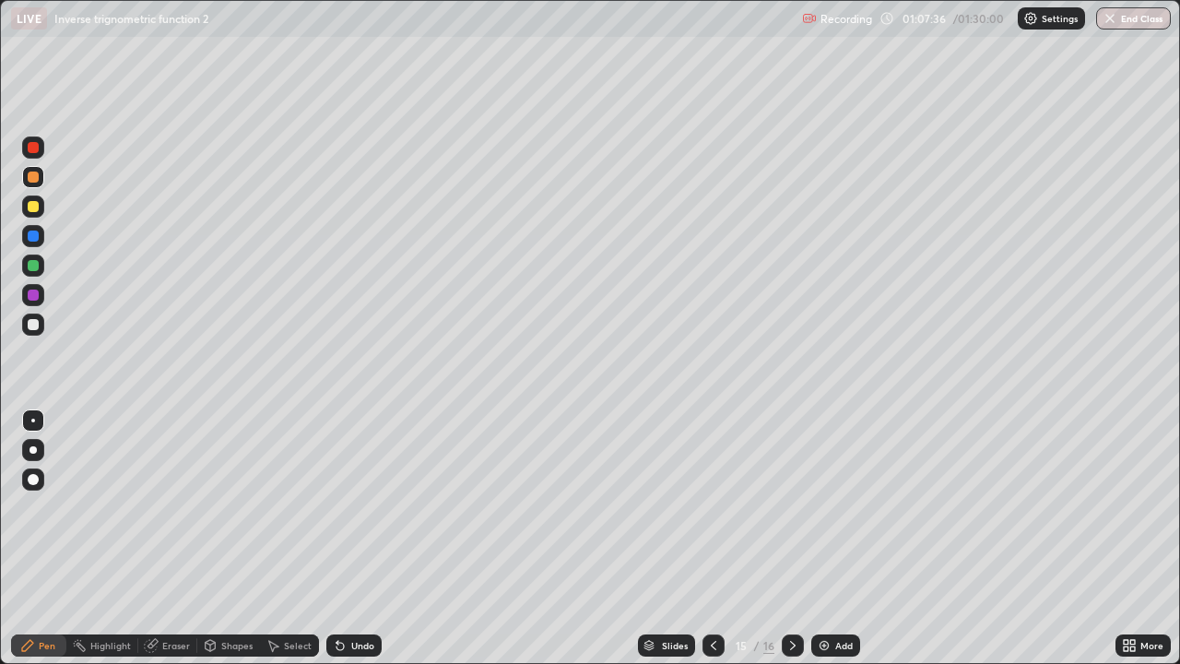
click at [788, 538] on icon at bounding box center [792, 645] width 15 height 15
click at [361, 538] on div "Undo" at bounding box center [353, 645] width 55 height 22
click at [360, 538] on div "Undo" at bounding box center [353, 645] width 55 height 22
click at [361, 538] on div "Undo" at bounding box center [353, 645] width 55 height 22
click at [363, 538] on div "Undo" at bounding box center [353, 645] width 55 height 22
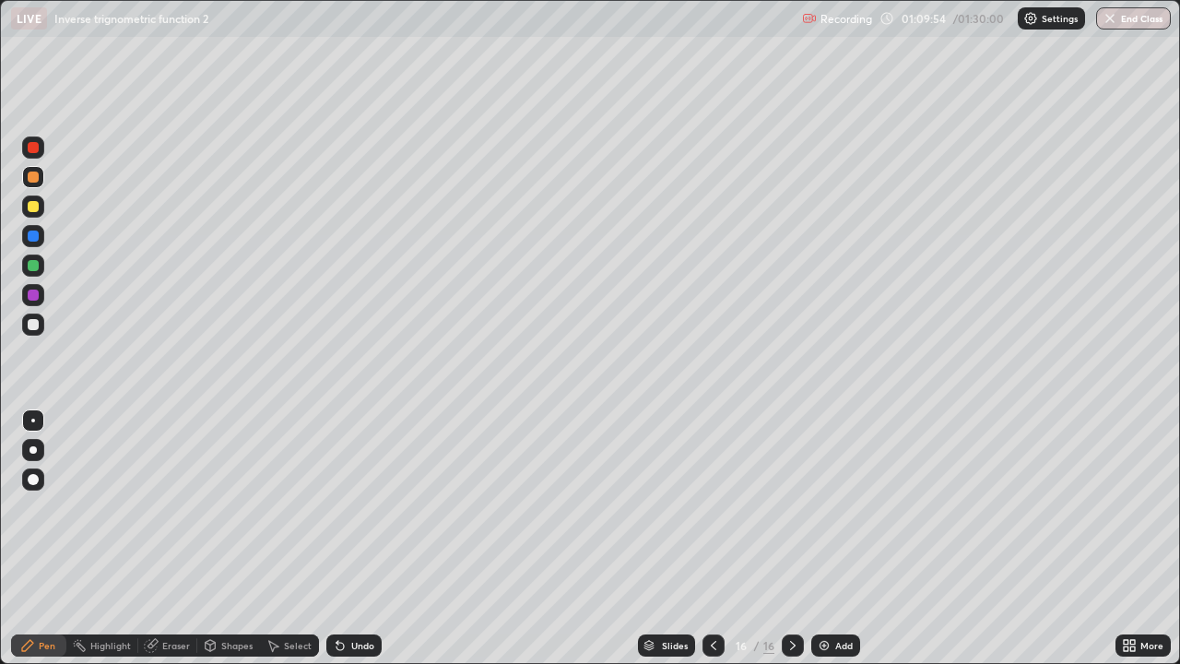
click at [714, 538] on icon at bounding box center [713, 645] width 15 height 15
click at [718, 538] on icon at bounding box center [713, 645] width 15 height 15
click at [719, 538] on div at bounding box center [714, 645] width 22 height 22
click at [716, 538] on icon at bounding box center [713, 645] width 15 height 15
click at [720, 538] on div at bounding box center [714, 645] width 22 height 22
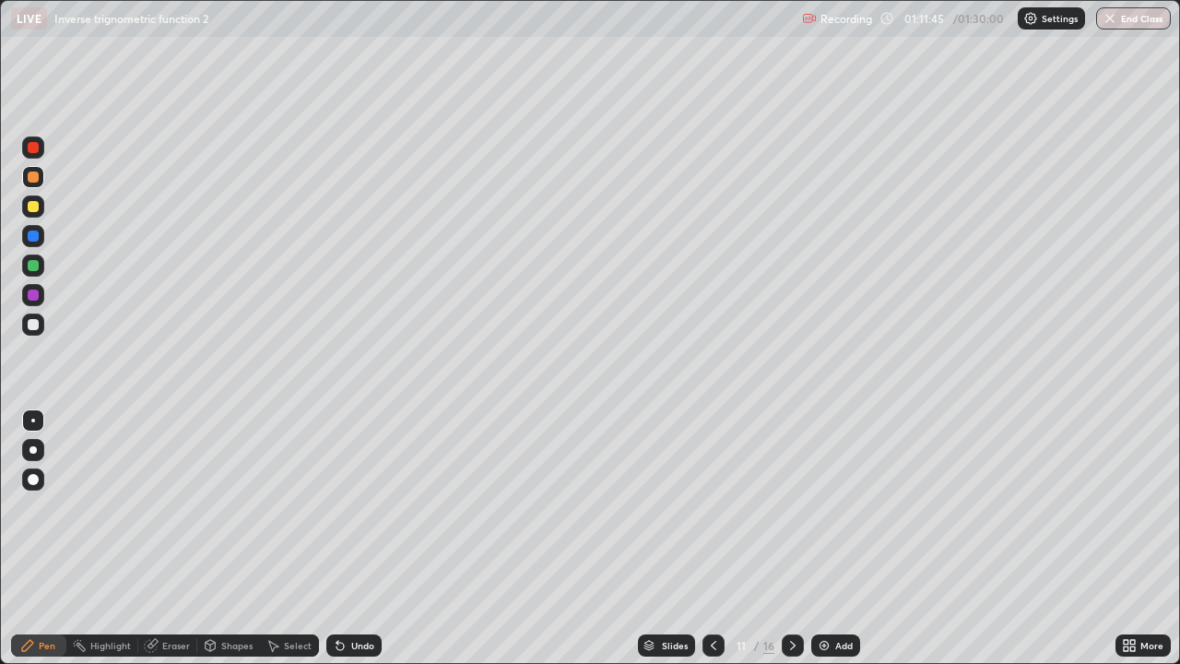
click at [803, 538] on div "Slides 11 / 16 Add" at bounding box center [749, 645] width 734 height 37
click at [797, 538] on icon at bounding box center [792, 645] width 15 height 15
click at [797, 538] on div at bounding box center [793, 645] width 22 height 22
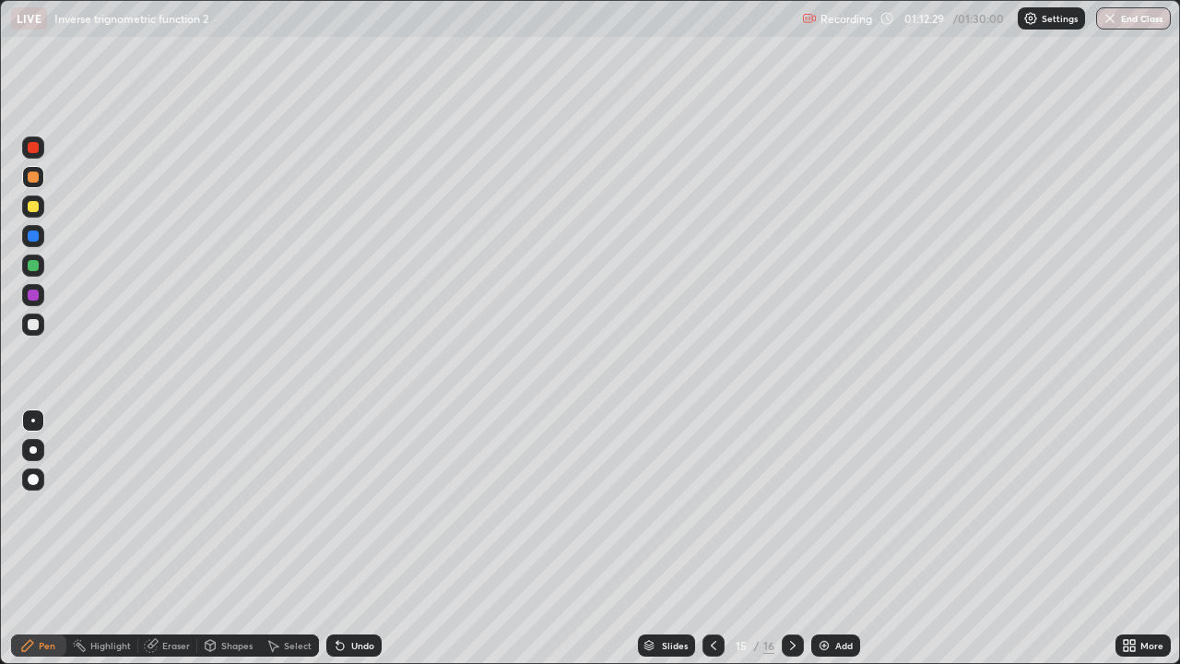
click at [717, 538] on icon at bounding box center [713, 645] width 15 height 15
click at [711, 538] on icon at bounding box center [714, 645] width 6 height 9
click at [710, 538] on icon at bounding box center [713, 645] width 15 height 15
click at [785, 538] on icon at bounding box center [792, 645] width 15 height 15
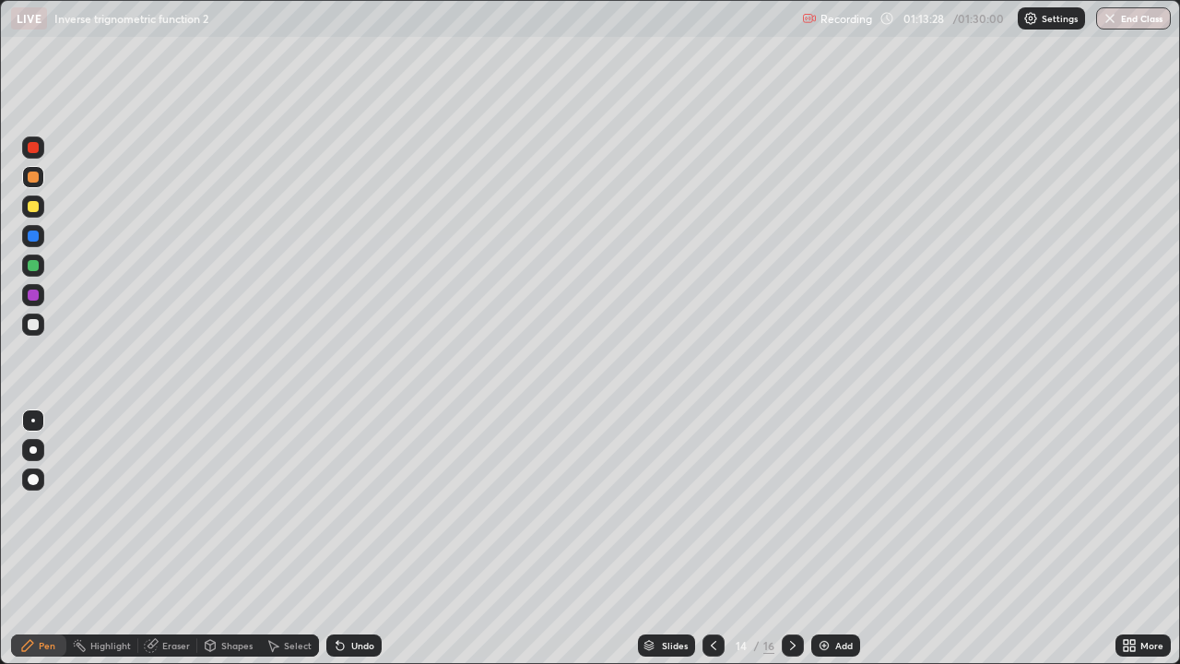
click at [785, 538] on icon at bounding box center [792, 645] width 15 height 15
click at [790, 538] on icon at bounding box center [792, 645] width 15 height 15
click at [788, 538] on icon at bounding box center [792, 645] width 15 height 15
click at [711, 538] on icon at bounding box center [713, 645] width 15 height 15
click at [714, 538] on icon at bounding box center [713, 645] width 15 height 15
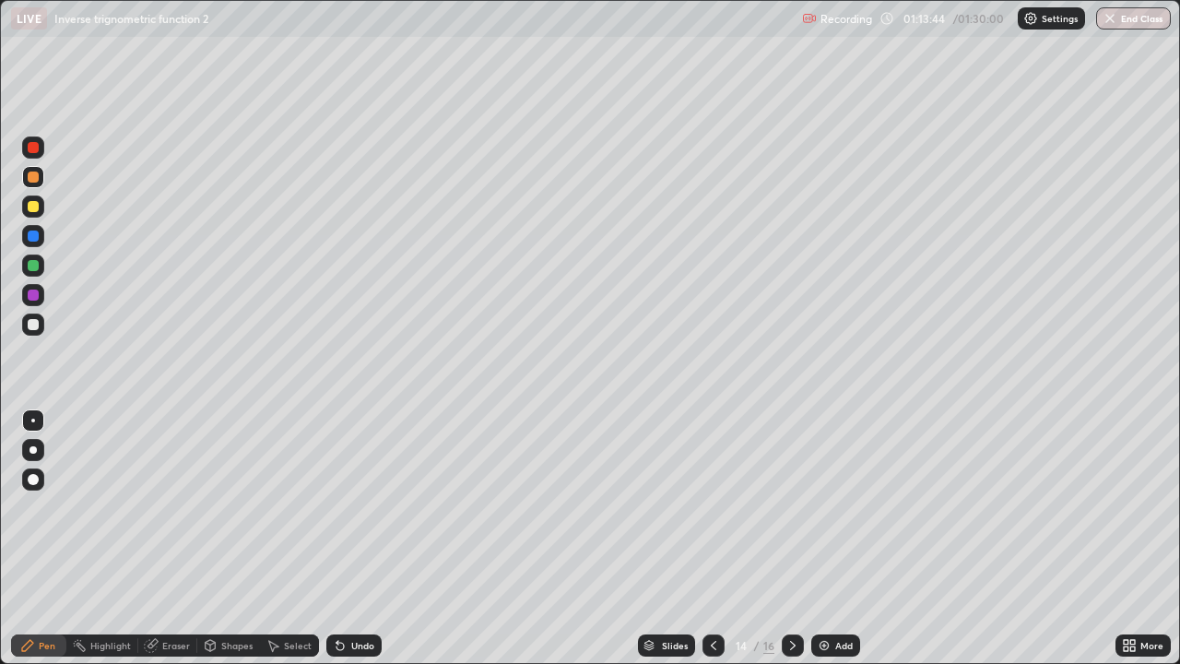
click at [362, 538] on div "Undo" at bounding box center [362, 645] width 23 height 9
click at [360, 538] on div "Undo" at bounding box center [362, 645] width 23 height 9
click at [357, 538] on div "Undo" at bounding box center [362, 645] width 23 height 9
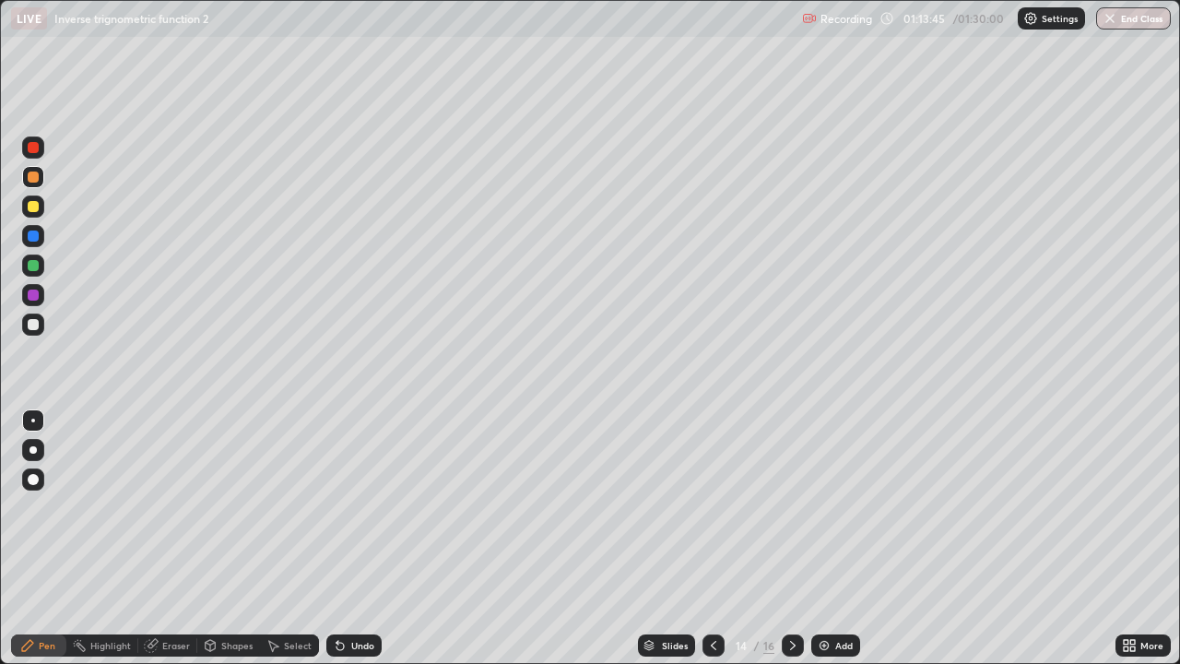
click at [353, 538] on div "Undo" at bounding box center [362, 645] width 23 height 9
click at [707, 538] on icon at bounding box center [713, 645] width 15 height 15
click at [708, 538] on icon at bounding box center [713, 645] width 15 height 15
click at [788, 538] on icon at bounding box center [792, 645] width 15 height 15
click at [789, 538] on icon at bounding box center [792, 645] width 15 height 15
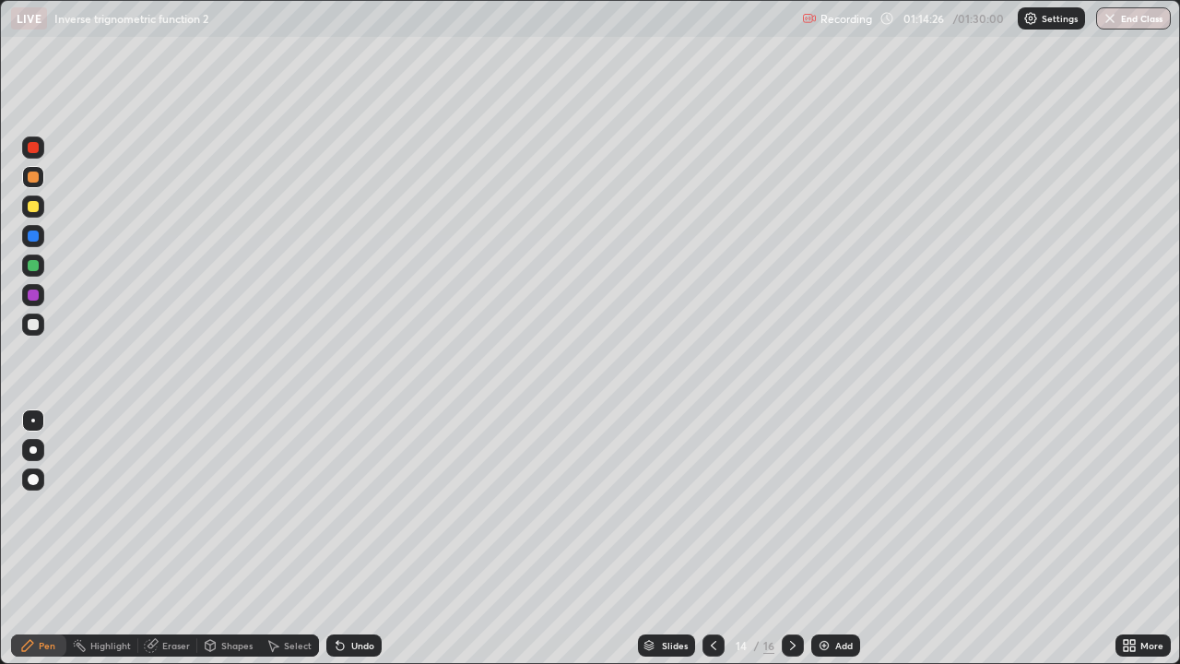
click at [791, 538] on icon at bounding box center [792, 645] width 15 height 15
click at [792, 538] on icon at bounding box center [792, 645] width 15 height 15
click at [790, 538] on icon at bounding box center [792, 645] width 15 height 15
click at [788, 538] on icon at bounding box center [792, 645] width 15 height 15
click at [790, 538] on icon at bounding box center [792, 645] width 15 height 15
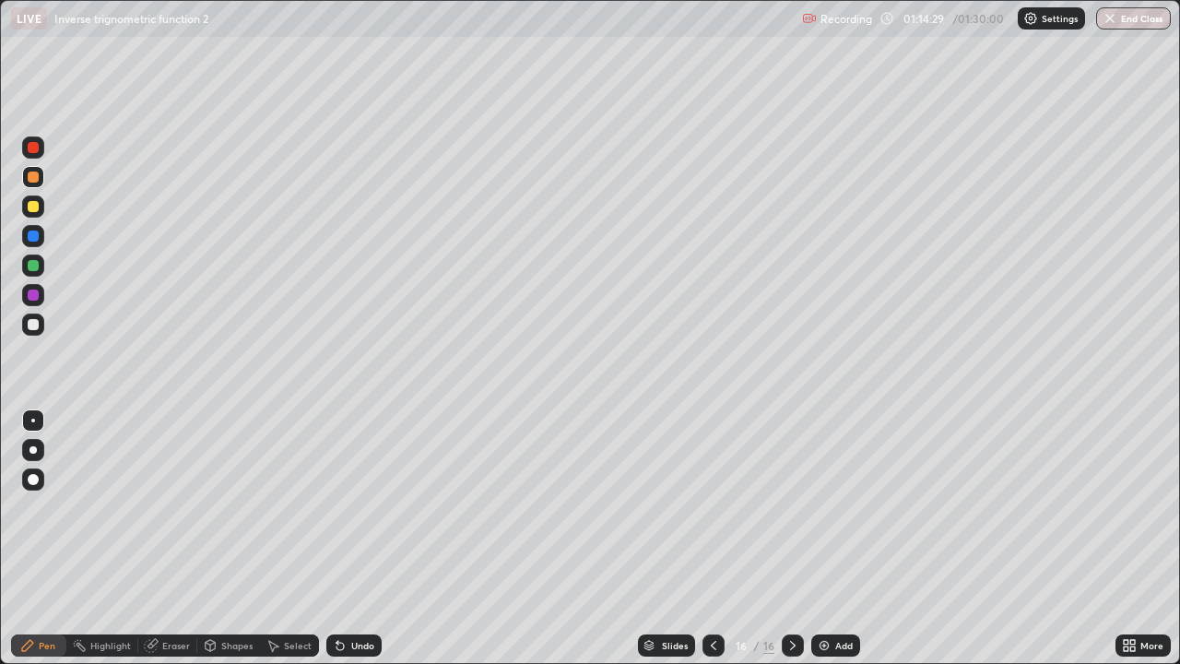
click at [710, 538] on icon at bounding box center [713, 645] width 15 height 15
click at [794, 538] on icon at bounding box center [792, 645] width 15 height 15
click at [798, 538] on icon at bounding box center [792, 645] width 15 height 15
click at [802, 538] on div at bounding box center [793, 645] width 22 height 22
click at [843, 538] on div "Add" at bounding box center [844, 645] width 18 height 9
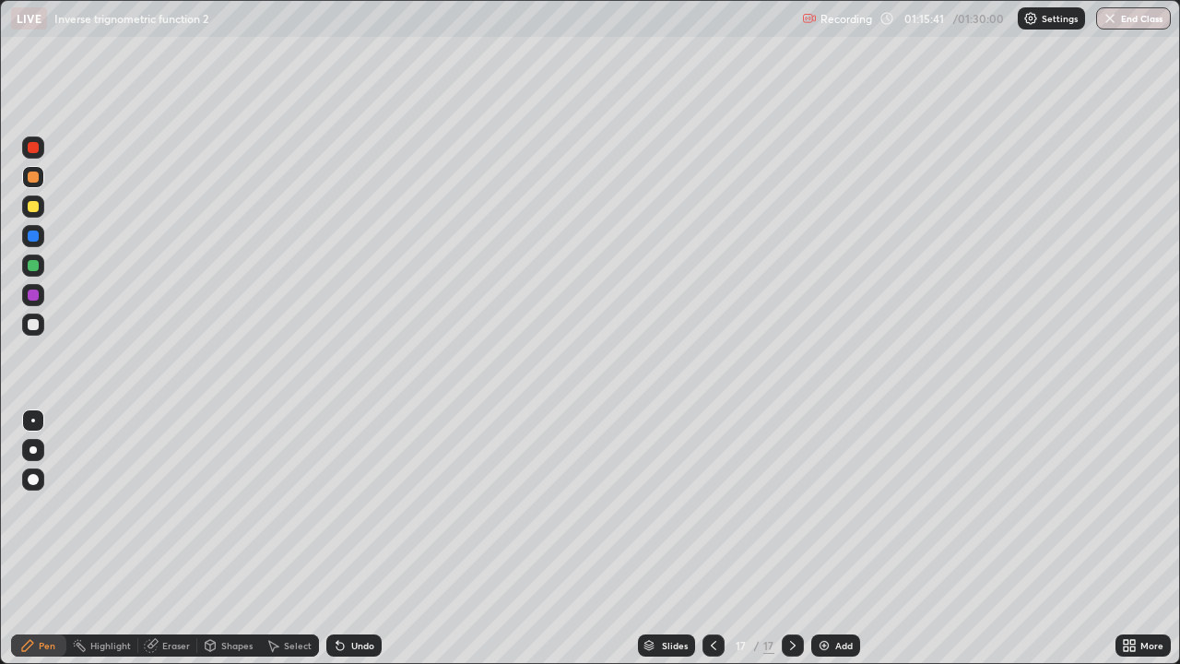
click at [31, 266] on div at bounding box center [33, 265] width 11 height 11
click at [27, 326] on div at bounding box center [33, 324] width 22 height 22
click at [709, 538] on icon at bounding box center [713, 645] width 15 height 15
click at [708, 538] on icon at bounding box center [713, 645] width 15 height 15
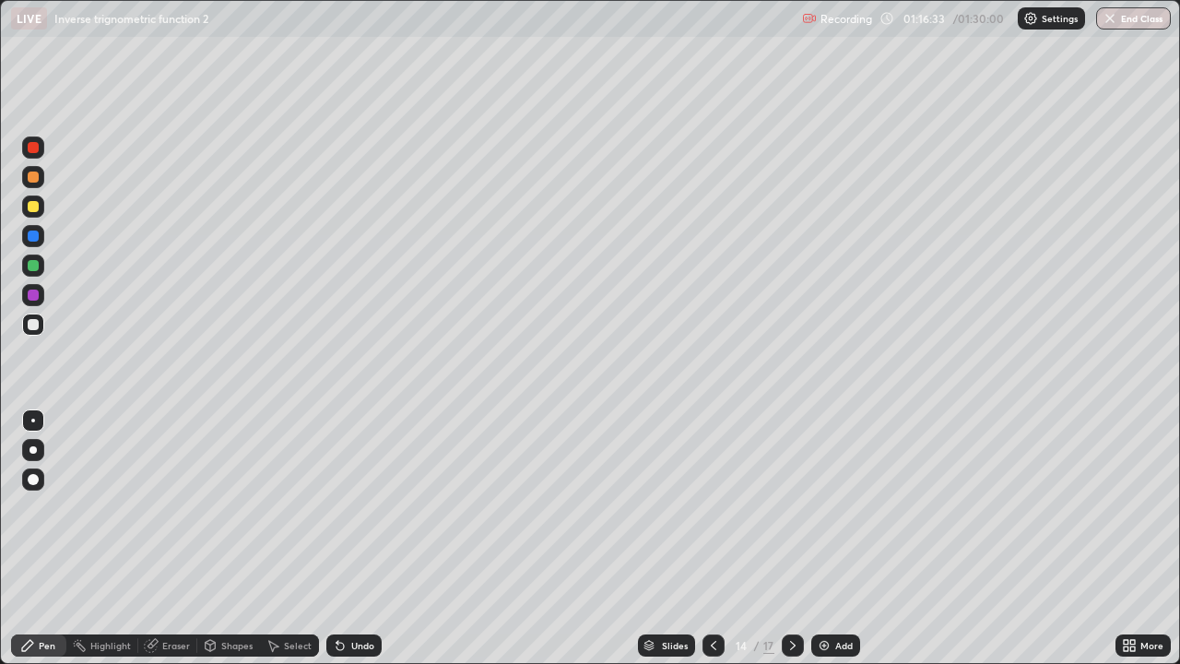
click at [707, 538] on icon at bounding box center [713, 645] width 15 height 15
click at [37, 266] on div at bounding box center [33, 265] width 11 height 11
click at [790, 538] on icon at bounding box center [792, 645] width 15 height 15
click at [785, 538] on div at bounding box center [793, 645] width 22 height 22
click at [784, 538] on div at bounding box center [793, 645] width 22 height 22
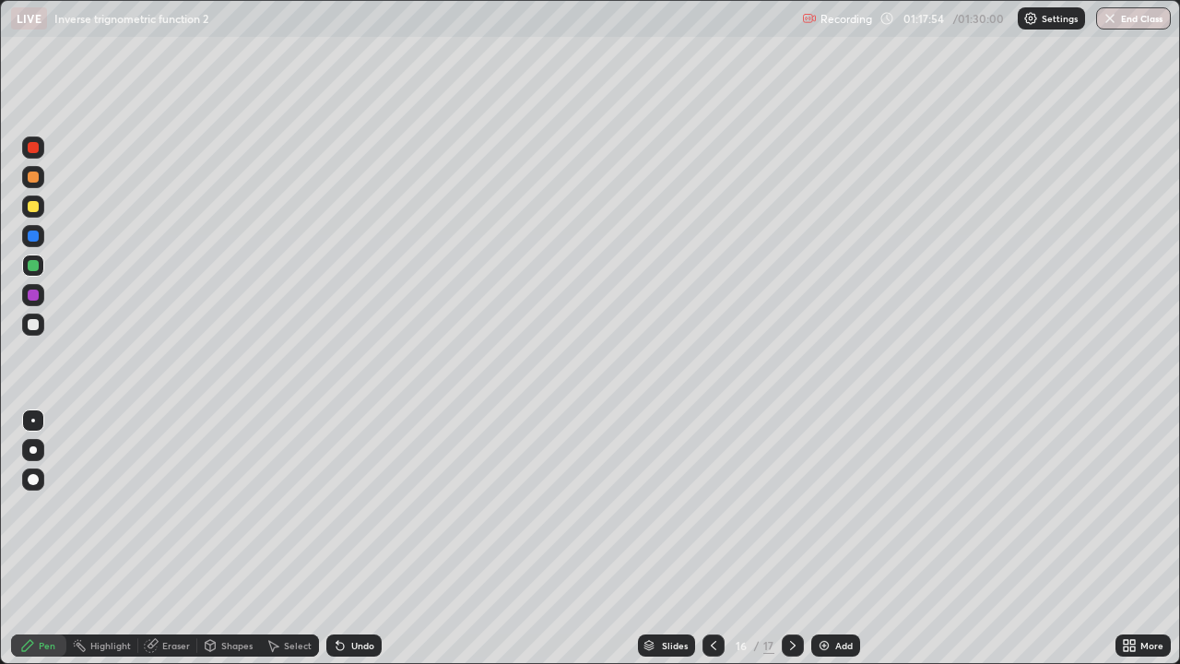
click at [785, 538] on div at bounding box center [793, 645] width 22 height 37
click at [710, 538] on icon at bounding box center [713, 645] width 15 height 15
click at [706, 538] on icon at bounding box center [713, 645] width 15 height 15
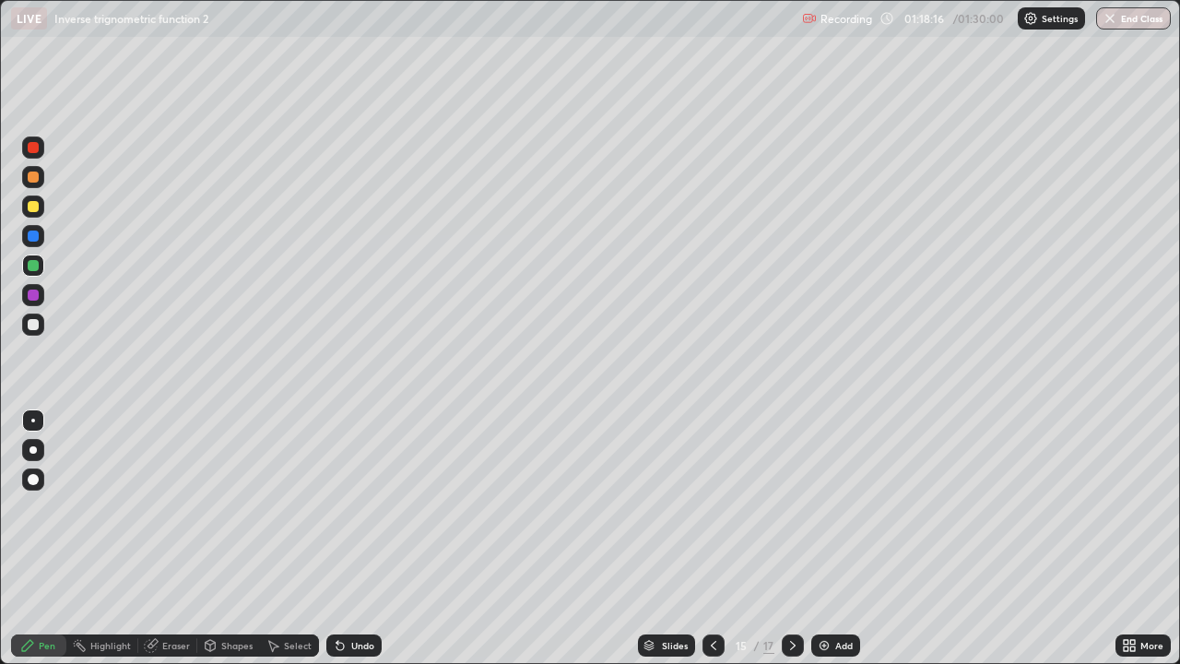
click at [706, 538] on icon at bounding box center [713, 645] width 15 height 15
click at [789, 538] on icon at bounding box center [792, 645] width 15 height 15
click at [791, 538] on icon at bounding box center [792, 645] width 15 height 15
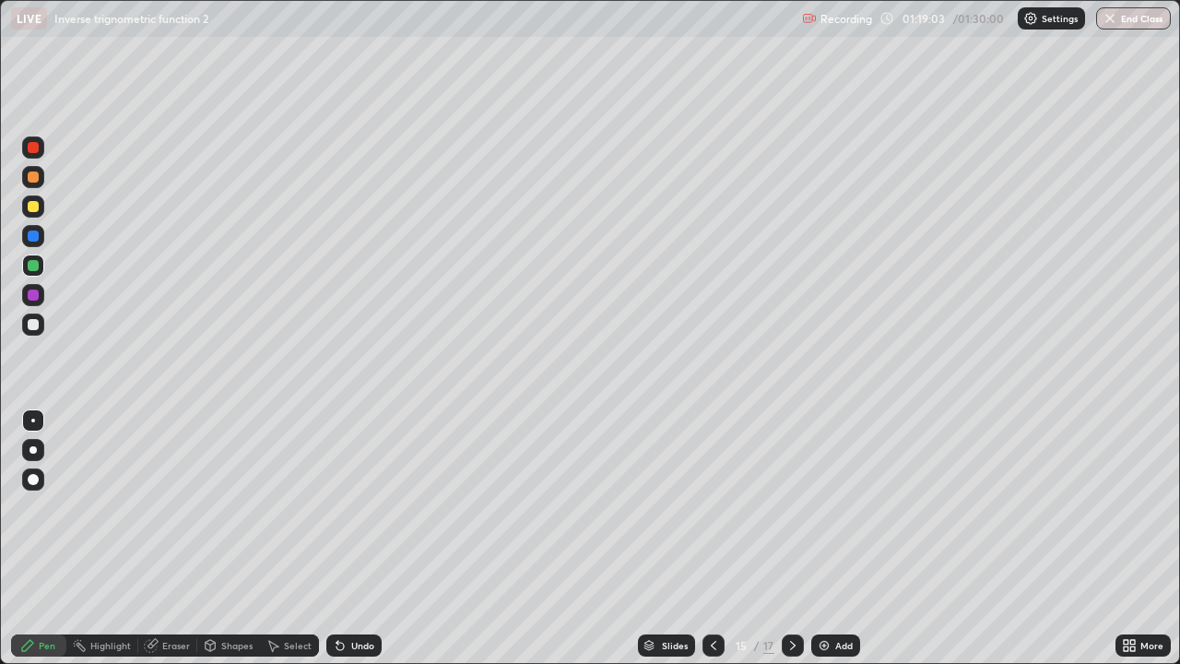
click at [789, 538] on icon at bounding box center [792, 645] width 15 height 15
click at [791, 538] on icon at bounding box center [792, 645] width 15 height 15
click at [792, 538] on icon at bounding box center [793, 645] width 6 height 9
click at [793, 538] on icon at bounding box center [792, 645] width 15 height 15
click at [792, 538] on icon at bounding box center [792, 645] width 15 height 15
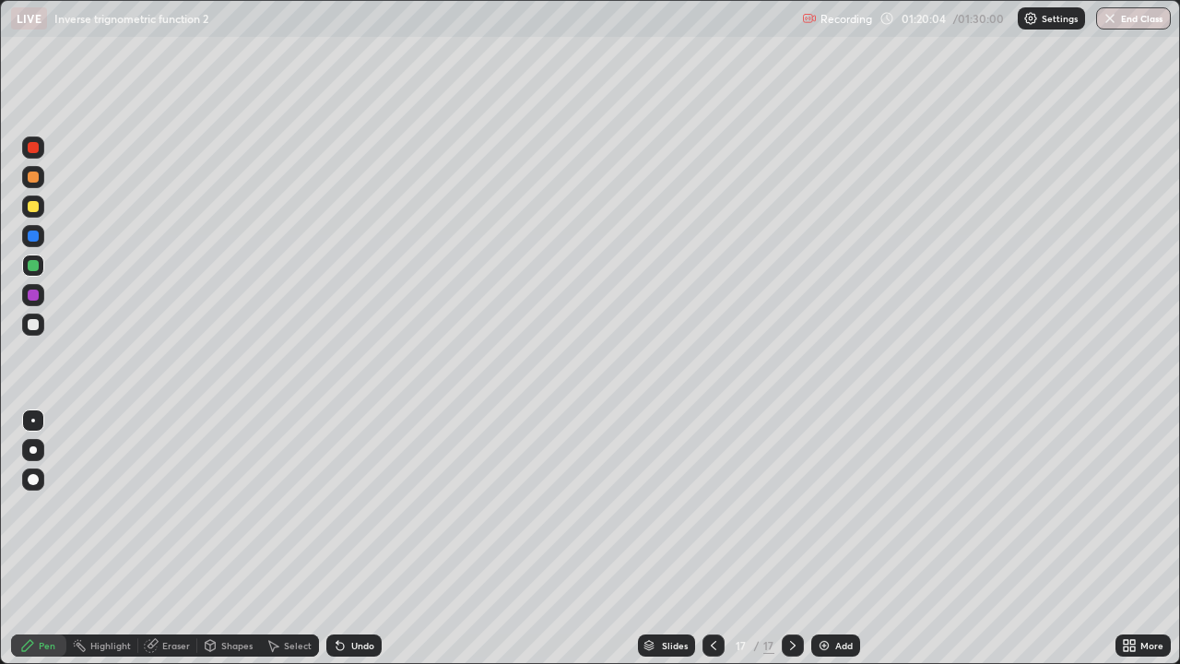
click at [817, 538] on img at bounding box center [824, 645] width 15 height 15
click at [30, 317] on div at bounding box center [33, 324] width 22 height 22
click at [50, 103] on div "Erase all" at bounding box center [33, 332] width 44 height 590
click at [34, 263] on div at bounding box center [33, 265] width 11 height 11
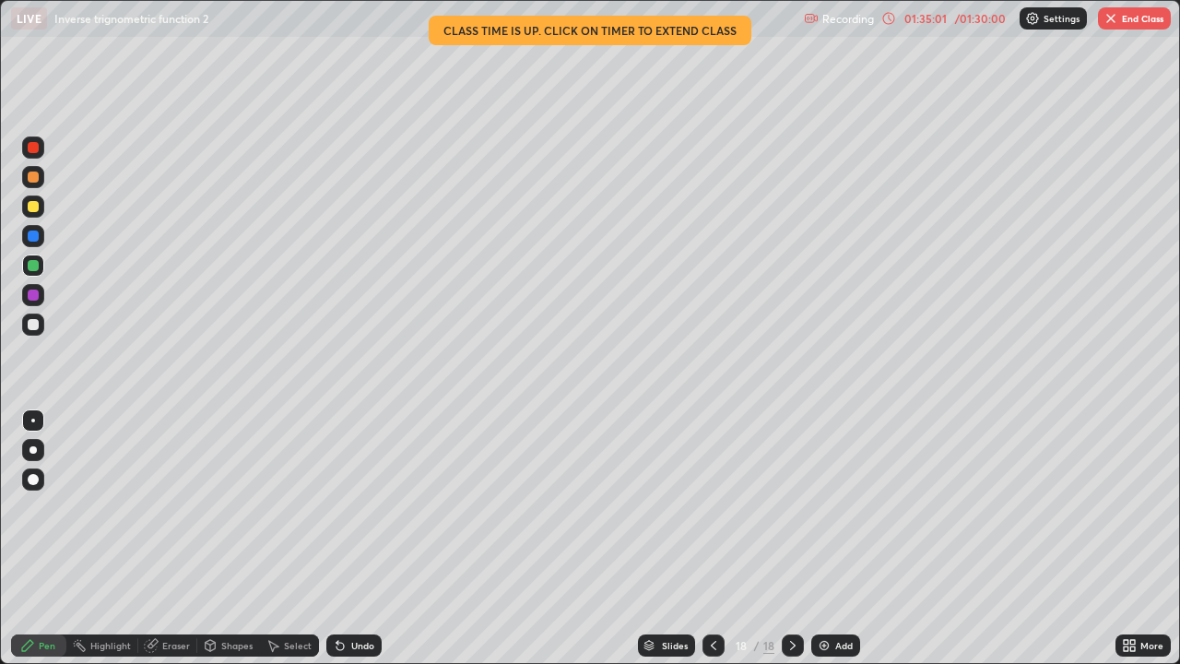
click at [1128, 26] on button "End Class" at bounding box center [1134, 18] width 73 height 22
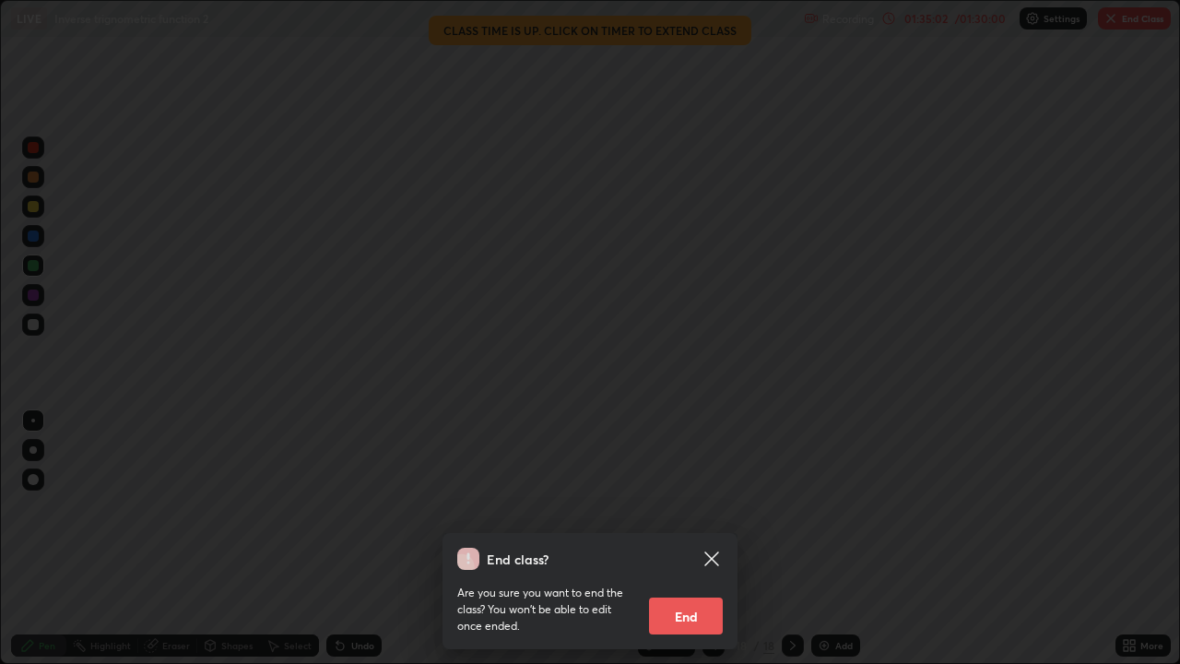
click at [706, 538] on button "End" at bounding box center [686, 615] width 74 height 37
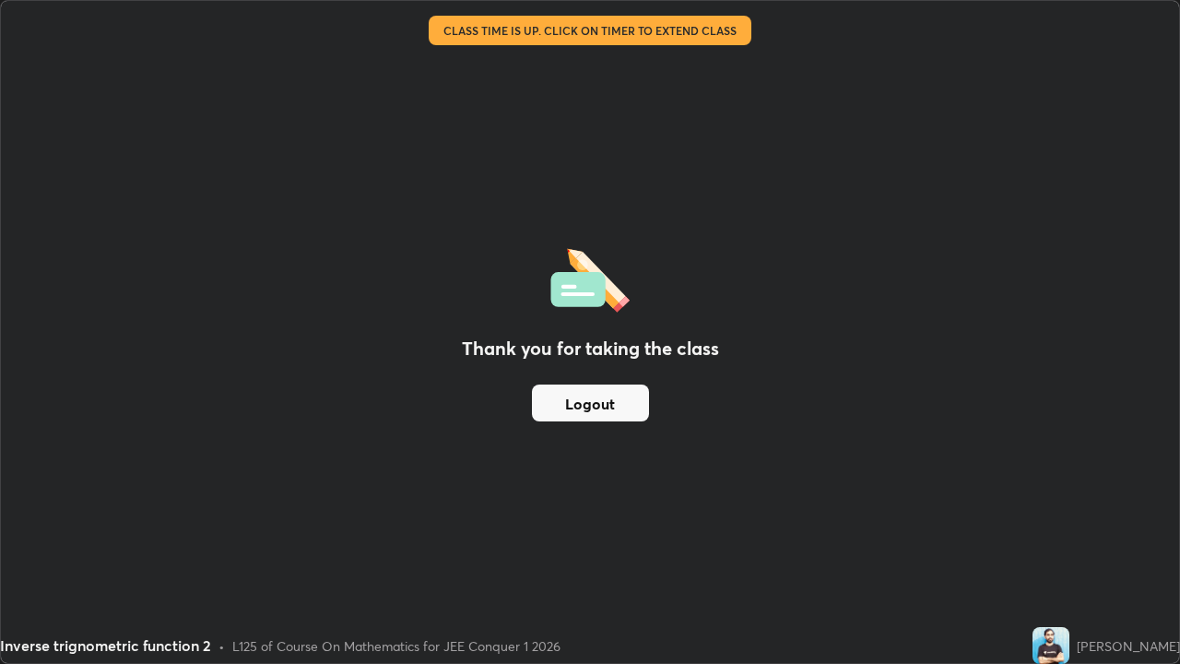
click at [698, 538] on div "Thank you for taking the class Logout" at bounding box center [590, 332] width 1178 height 662
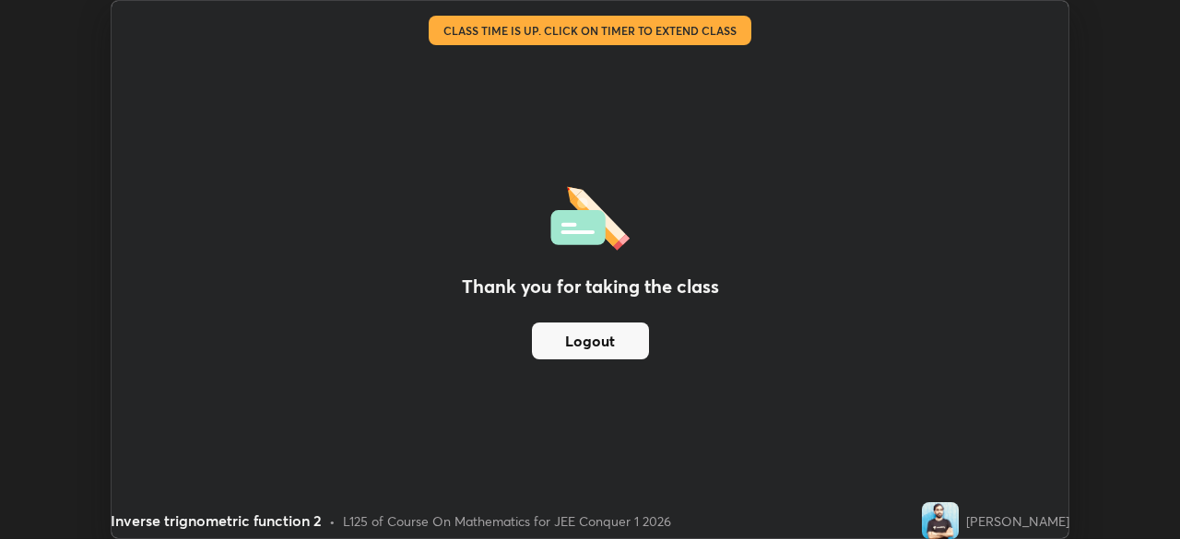
scroll to position [91653, 91012]
